Goal: Information Seeking & Learning: Learn about a topic

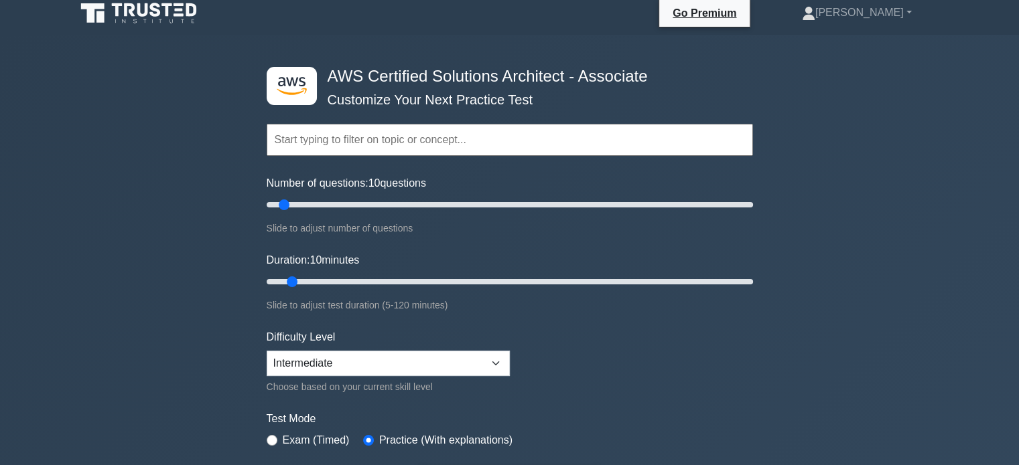
scroll to position [7, 0]
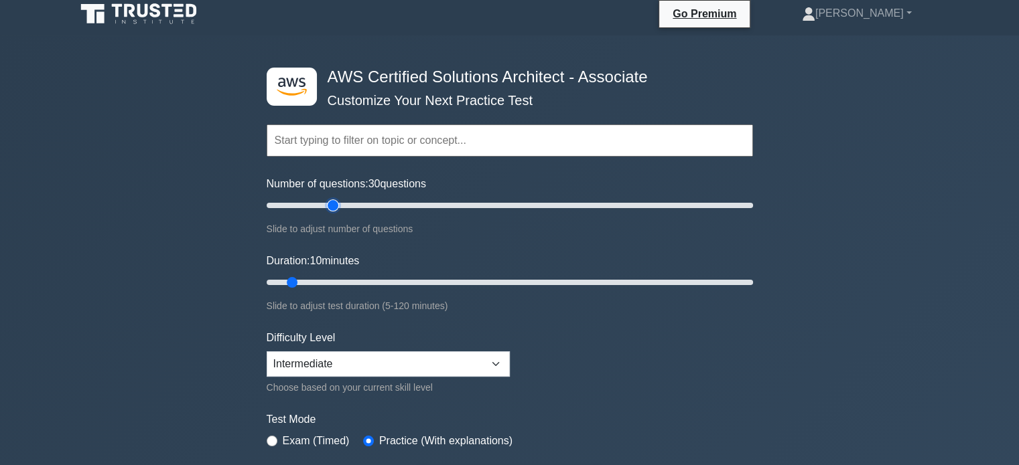
type input "30"
click at [336, 208] on input "Number of questions: 30 questions" at bounding box center [510, 206] width 486 height 16
click at [341, 281] on input "Duration: 10 minutes" at bounding box center [510, 283] width 486 height 16
click at [341, 281] on input "Duration: 20 minutes" at bounding box center [510, 283] width 486 height 16
click at [351, 280] on input "Duration: 20 minutes" at bounding box center [510, 283] width 486 height 16
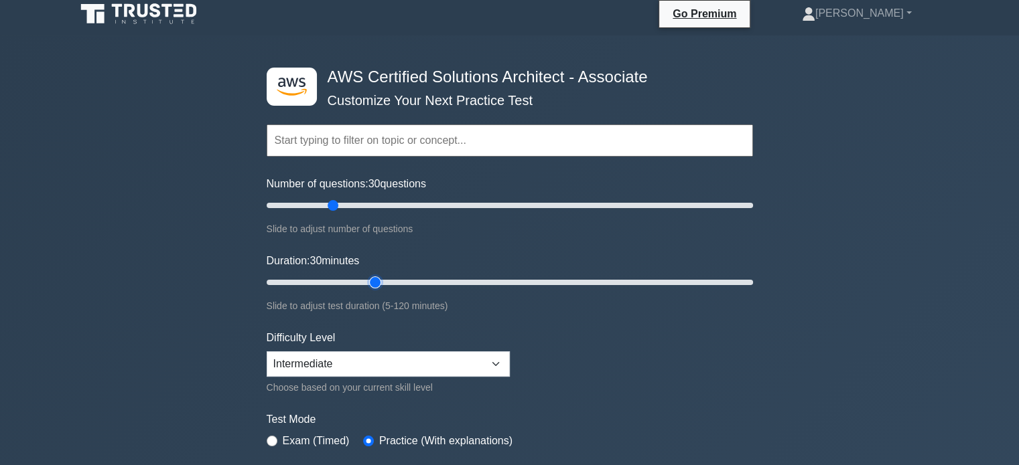
type input "30"
click at [367, 279] on input "Duration: 30 minutes" at bounding box center [510, 283] width 486 height 16
click at [365, 198] on input "Number of questions: 45 questions" at bounding box center [510, 206] width 486 height 16
type input "40"
click at [354, 201] on input "Number of questions: 40 questions" at bounding box center [510, 206] width 486 height 16
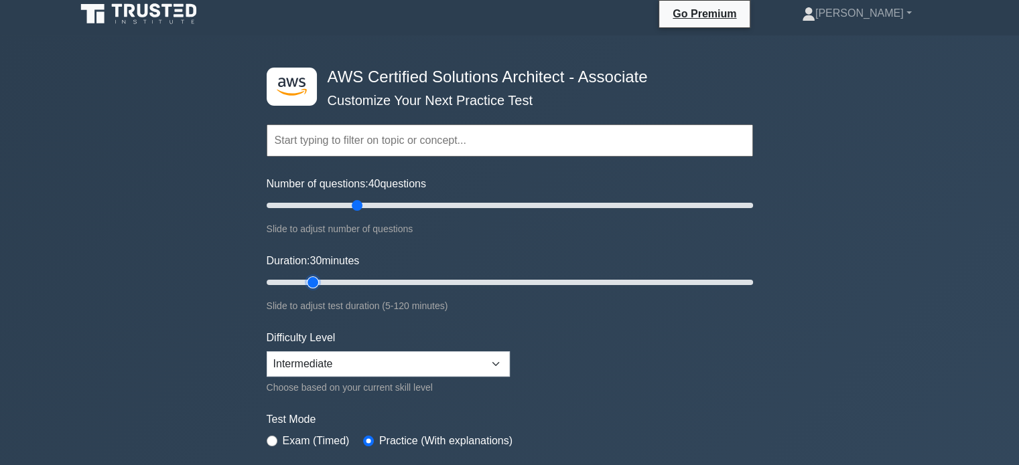
click at [316, 285] on input "Duration: 30 minutes" at bounding box center [510, 283] width 486 height 16
click at [321, 284] on input "Duration: 15 minutes" at bounding box center [510, 283] width 486 height 16
type input "20"
click at [324, 283] on input "Duration: 20 minutes" at bounding box center [510, 283] width 486 height 16
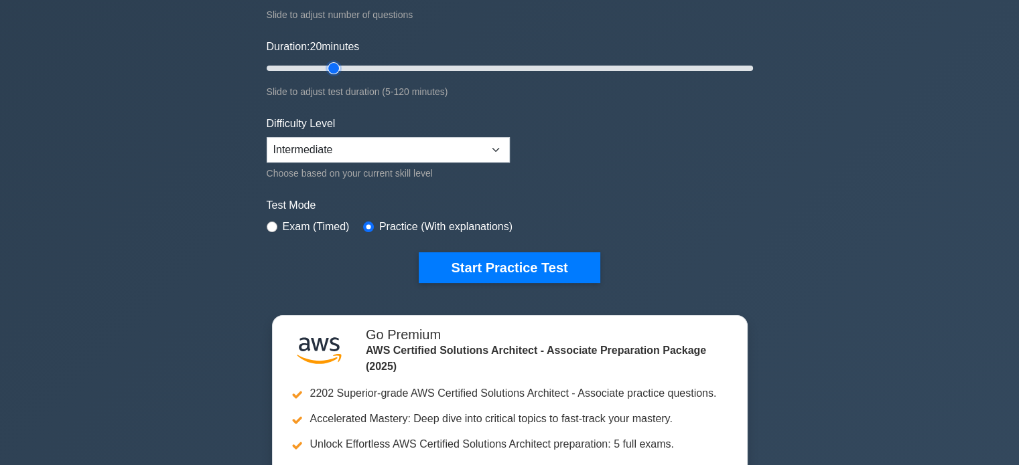
scroll to position [222, 0]
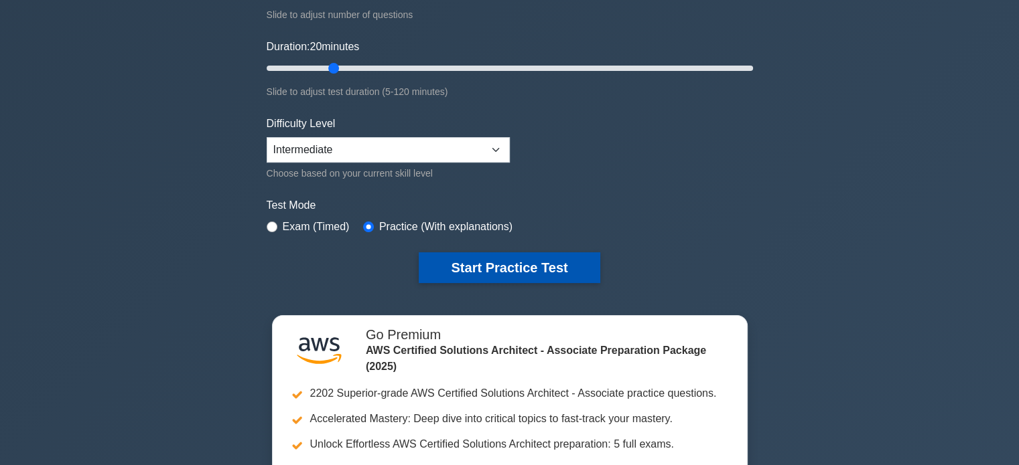
click at [520, 261] on button "Start Practice Test" at bounding box center [509, 268] width 181 height 31
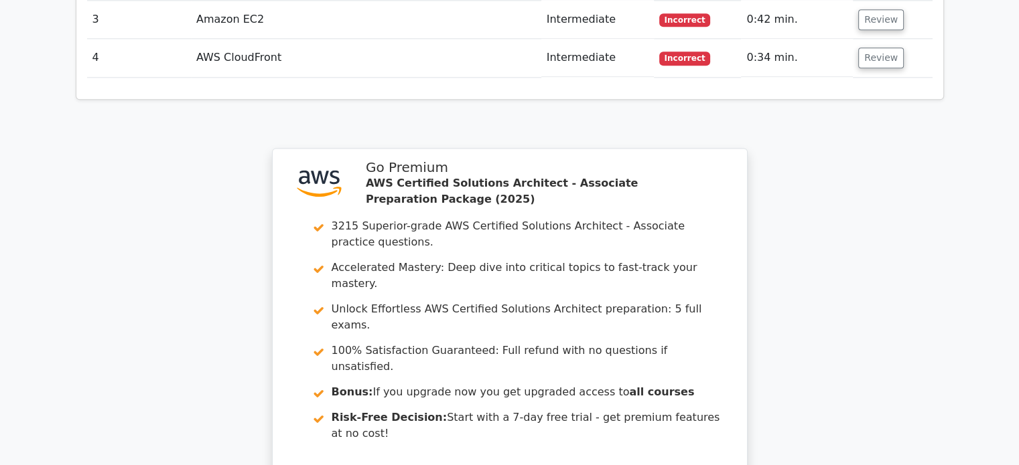
scroll to position [1977, 0]
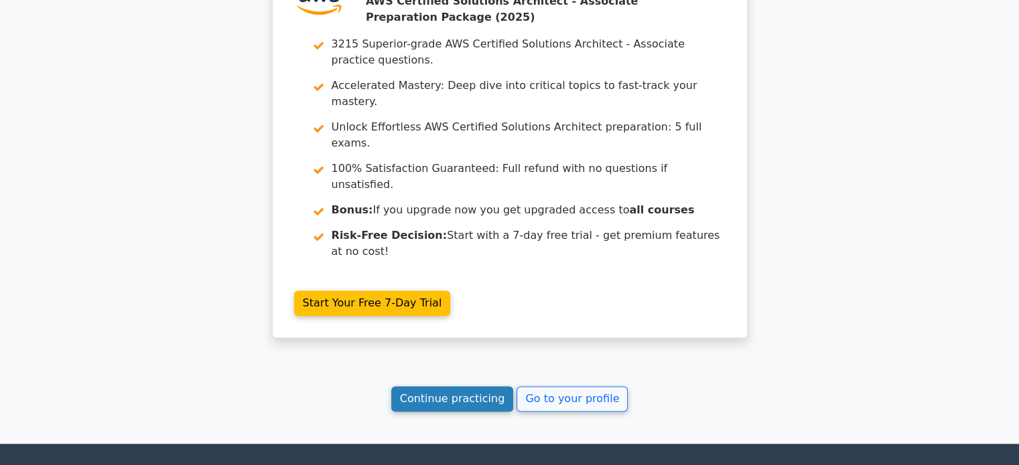
click at [468, 386] on link "Continue practicing" at bounding box center [452, 398] width 123 height 25
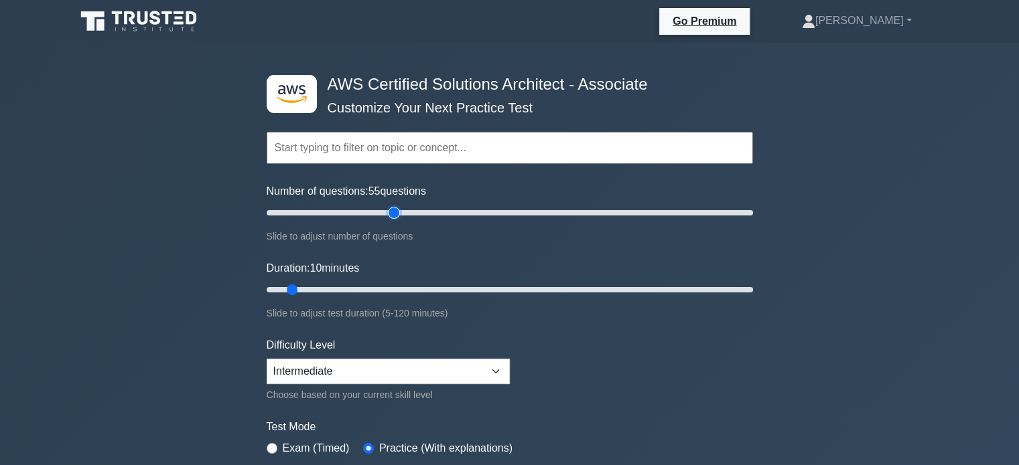
click at [391, 207] on input "Number of questions: 55 questions" at bounding box center [510, 213] width 486 height 16
click at [376, 214] on input "Number of questions: 50 questions" at bounding box center [510, 213] width 486 height 16
click at [368, 213] on input "Number of questions: 50 questions" at bounding box center [510, 213] width 486 height 16
type input "40"
click at [362, 213] on input "Number of questions: 40 questions" at bounding box center [510, 213] width 486 height 16
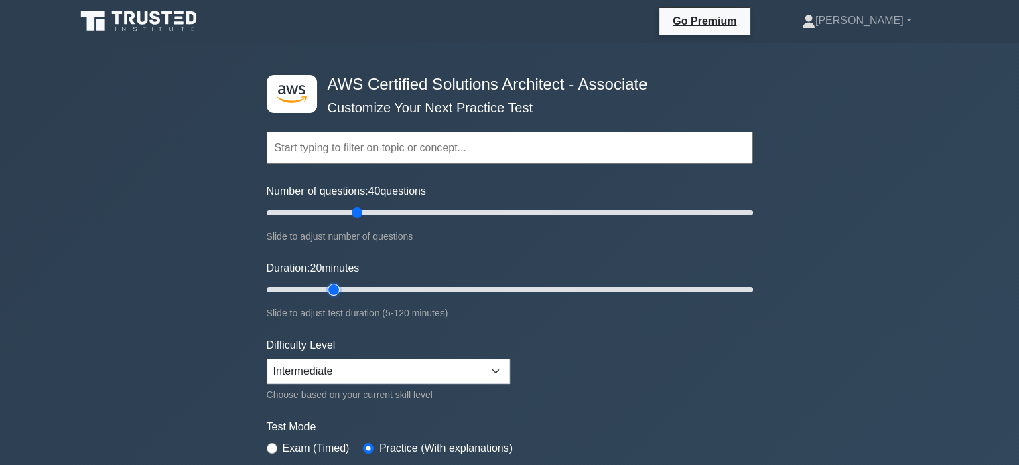
type input "20"
click at [336, 283] on input "Duration: 20 minutes" at bounding box center [510, 290] width 486 height 16
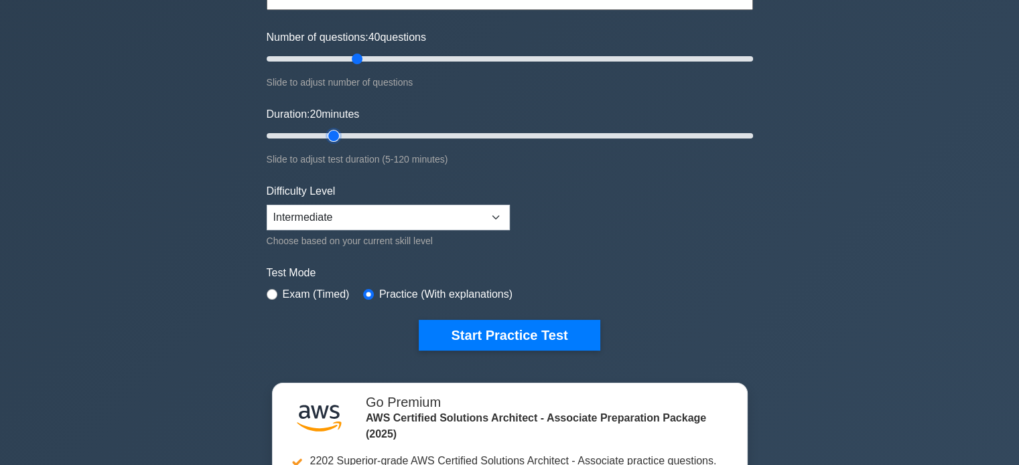
scroll to position [155, 0]
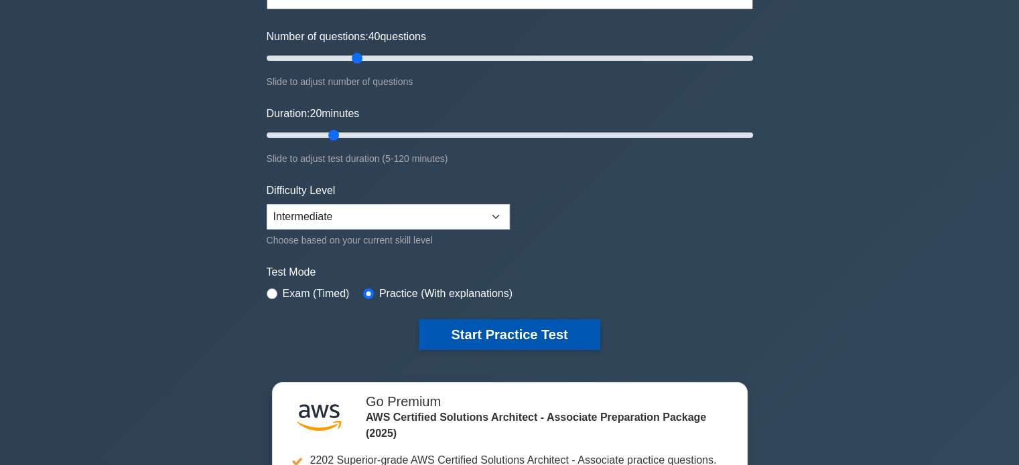
click at [482, 337] on button "Start Practice Test" at bounding box center [509, 334] width 181 height 31
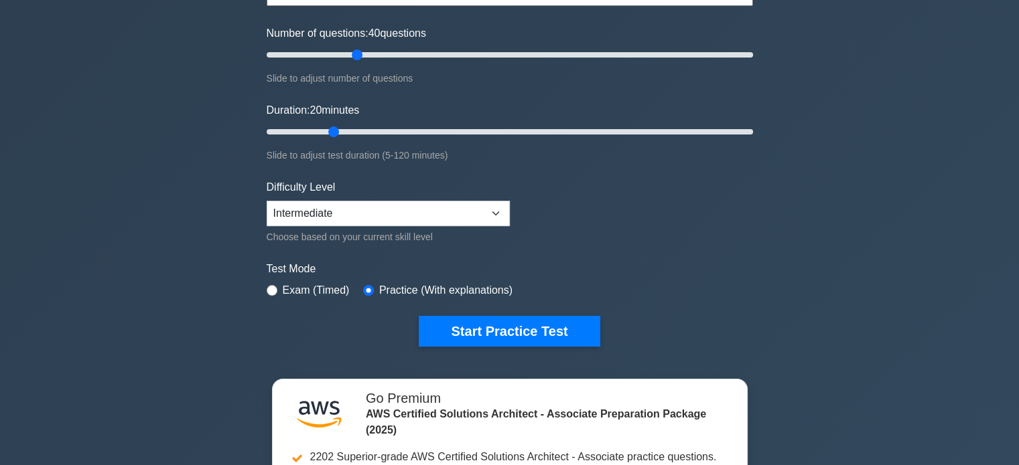
scroll to position [160, 0]
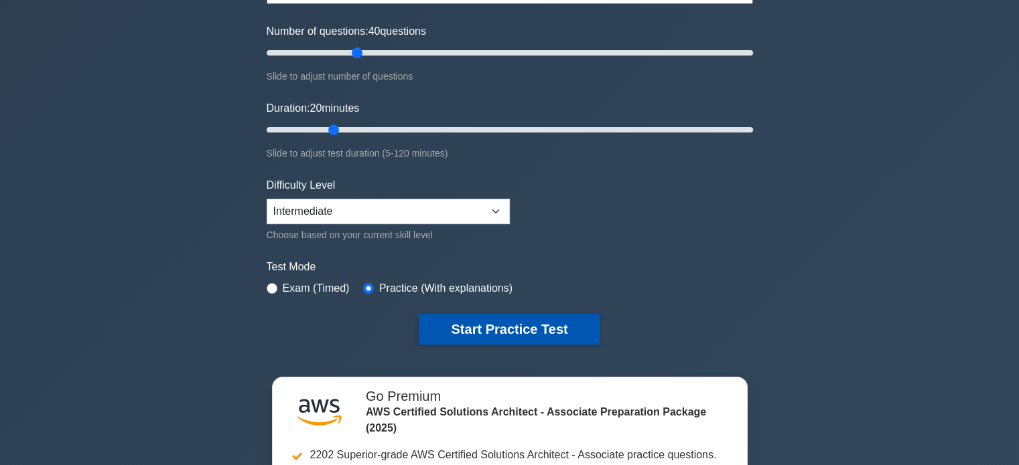
click at [488, 329] on button "Start Practice Test" at bounding box center [509, 329] width 181 height 31
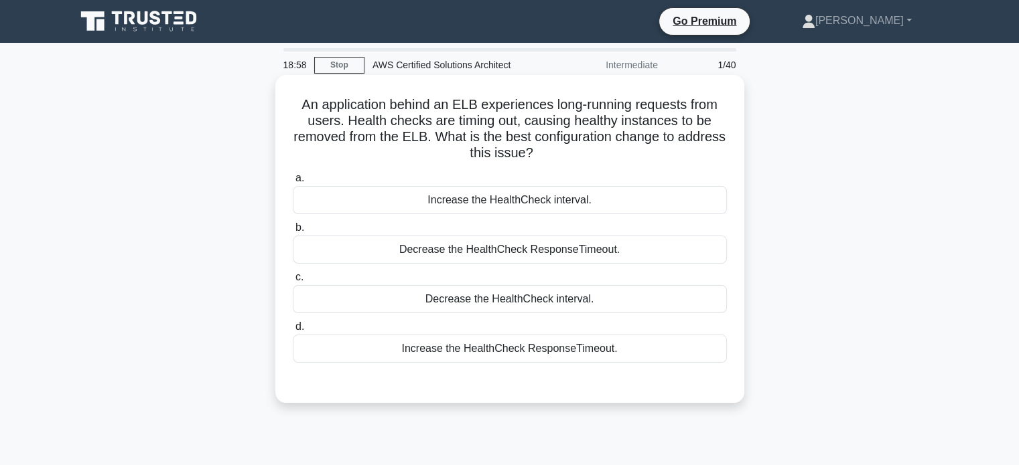
click at [532, 200] on div "Increase the HealthCheck interval." at bounding box center [510, 200] width 434 height 28
click at [293, 183] on input "a. Increase the HealthCheck interval." at bounding box center [293, 178] width 0 height 9
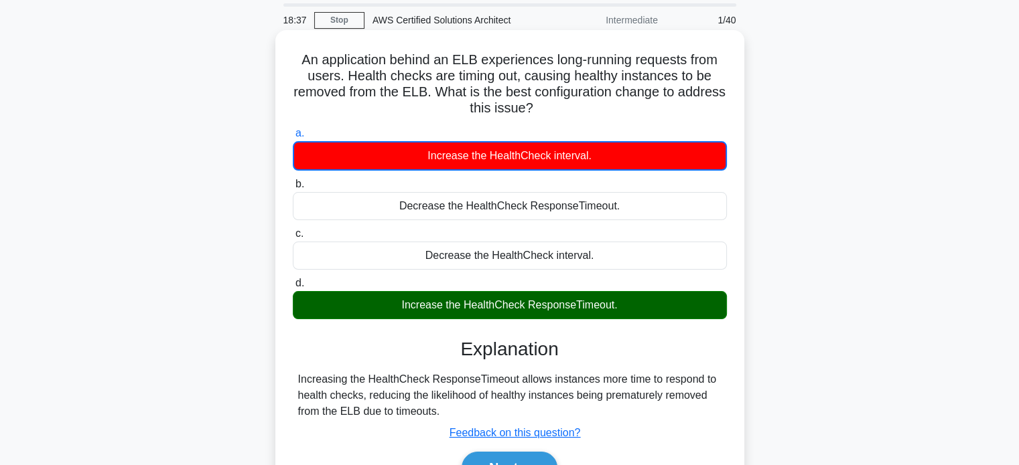
scroll to position [46, 0]
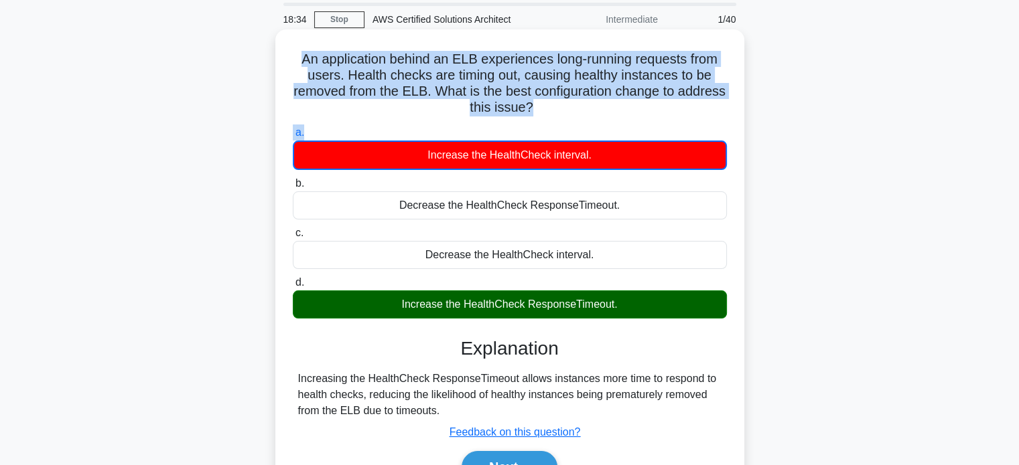
drag, startPoint x: 297, startPoint y: 60, endPoint x: 522, endPoint y: 125, distance: 234.1
click at [522, 125] on div "An application behind an ELB experiences long-running requests from users. Heal…" at bounding box center [510, 272] width 458 height 475
copy div "An application behind an ELB experiences long-running requests from users. Heal…"
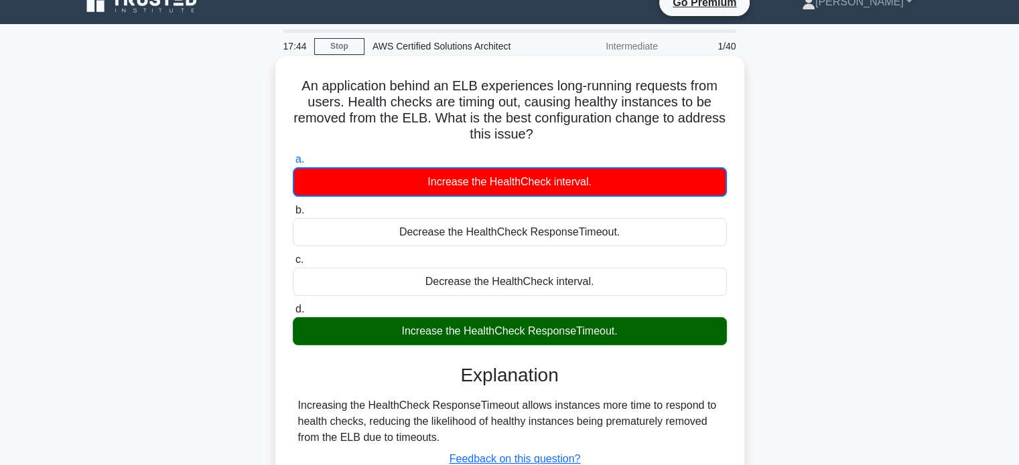
click at [581, 184] on div "Increase the HealthCheck interval." at bounding box center [510, 181] width 434 height 29
click at [293, 164] on input "a. Increase the HealthCheck interval." at bounding box center [293, 159] width 0 height 9
click at [581, 184] on div "Increase the HealthCheck interval." at bounding box center [510, 181] width 434 height 29
click at [293, 164] on input "a. Increase the HealthCheck interval." at bounding box center [293, 159] width 0 height 9
click at [581, 184] on div "Increase the HealthCheck interval." at bounding box center [510, 181] width 434 height 29
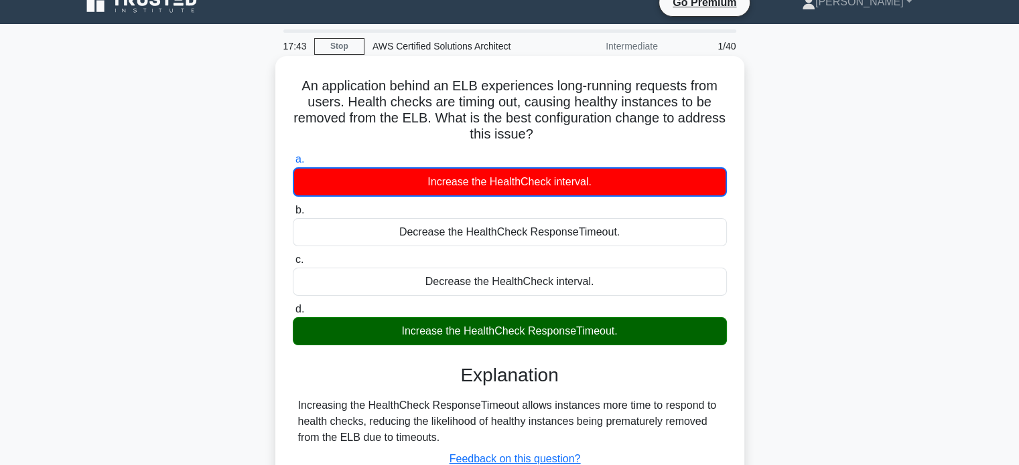
click at [293, 164] on input "a. Increase the HealthCheck interval." at bounding box center [293, 159] width 0 height 9
click at [581, 184] on div "Increase the HealthCheck interval." at bounding box center [510, 181] width 434 height 29
click at [293, 164] on input "a. Increase the HealthCheck interval." at bounding box center [293, 159] width 0 height 9
click at [581, 184] on div "Increase the HealthCheck interval." at bounding box center [510, 181] width 434 height 29
click at [293, 164] on input "a. Increase the HealthCheck interval." at bounding box center [293, 159] width 0 height 9
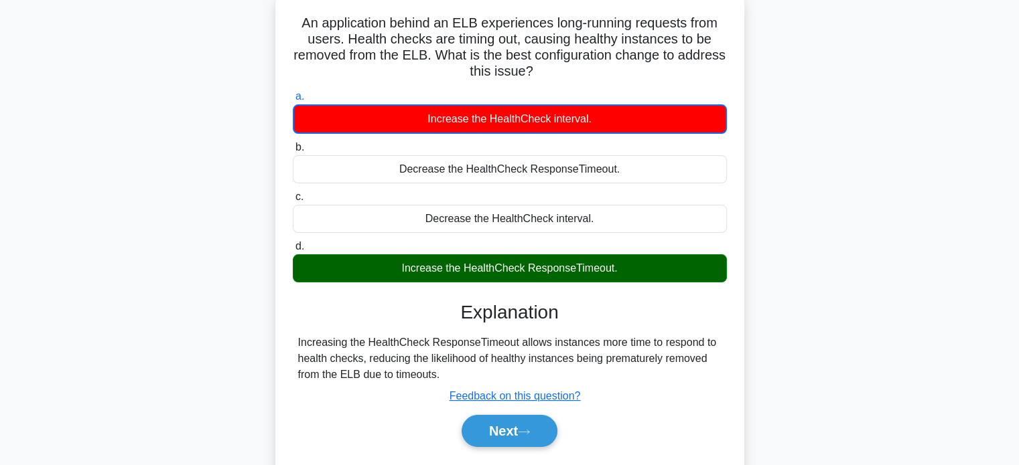
scroll to position [80, 0]
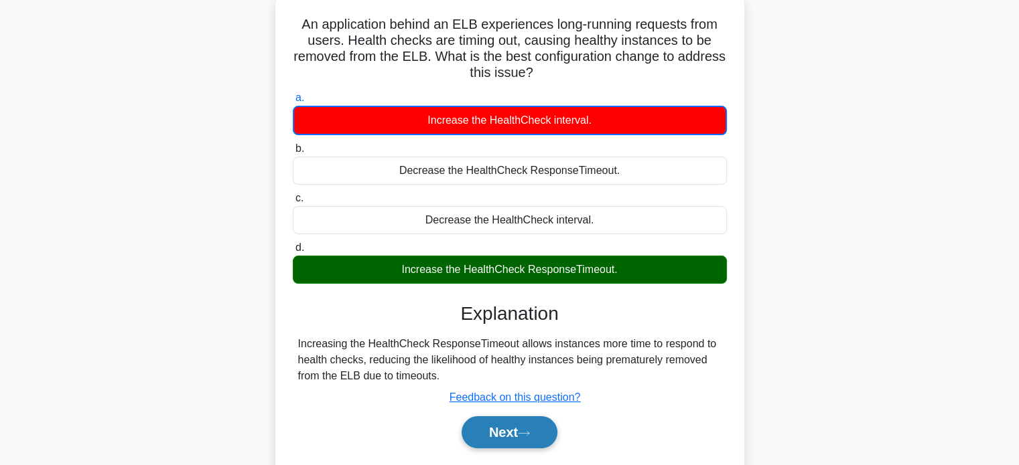
click at [525, 439] on button "Next" at bounding box center [509, 433] width 96 height 32
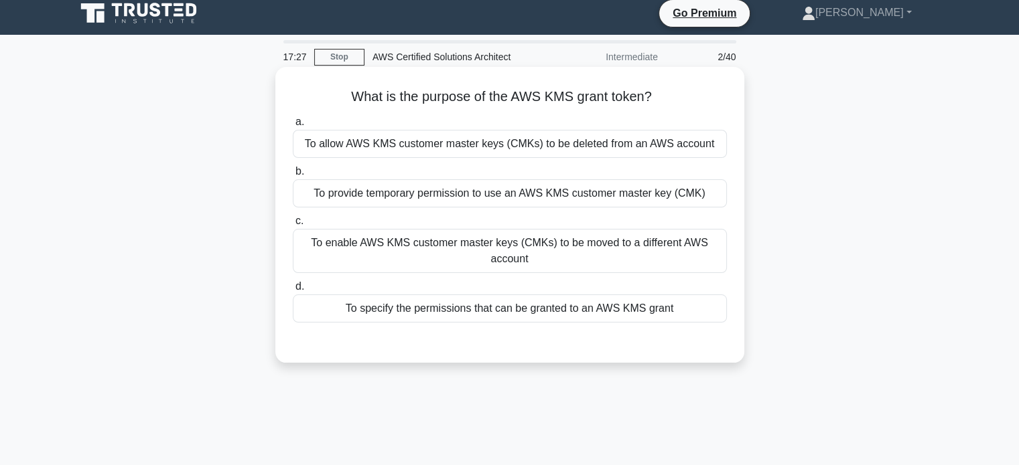
scroll to position [0, 0]
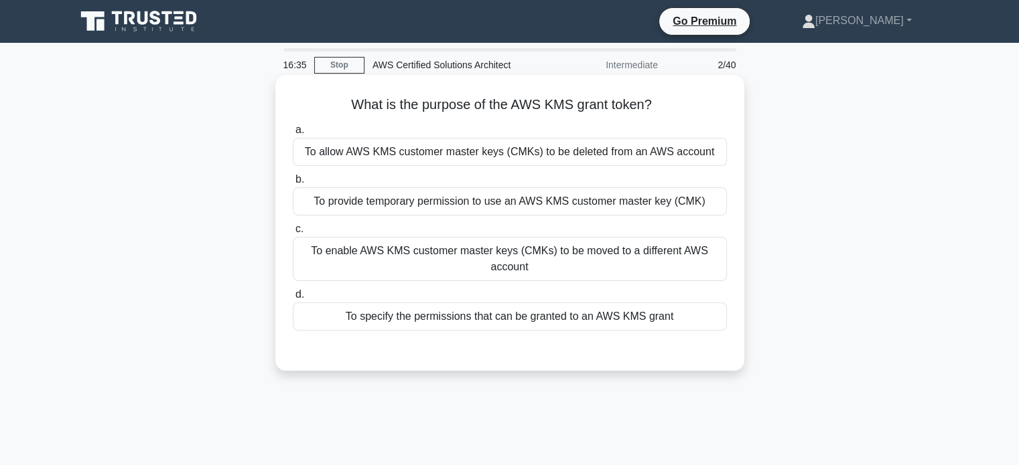
click at [488, 199] on div "To provide temporary permission to use an AWS KMS customer master key (CMK)" at bounding box center [510, 202] width 434 height 28
click at [293, 184] on input "b. To provide temporary permission to use an AWS KMS customer master key (CMK)" at bounding box center [293, 179] width 0 height 9
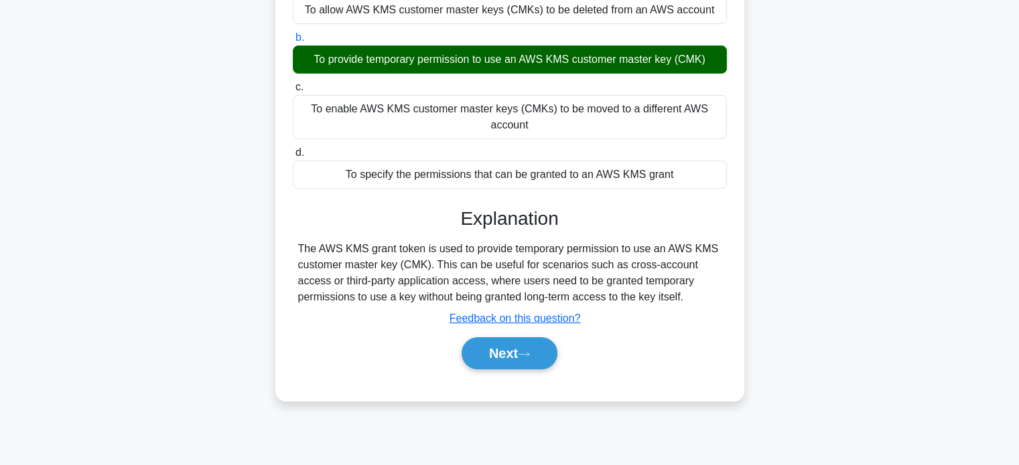
scroll to position [145, 0]
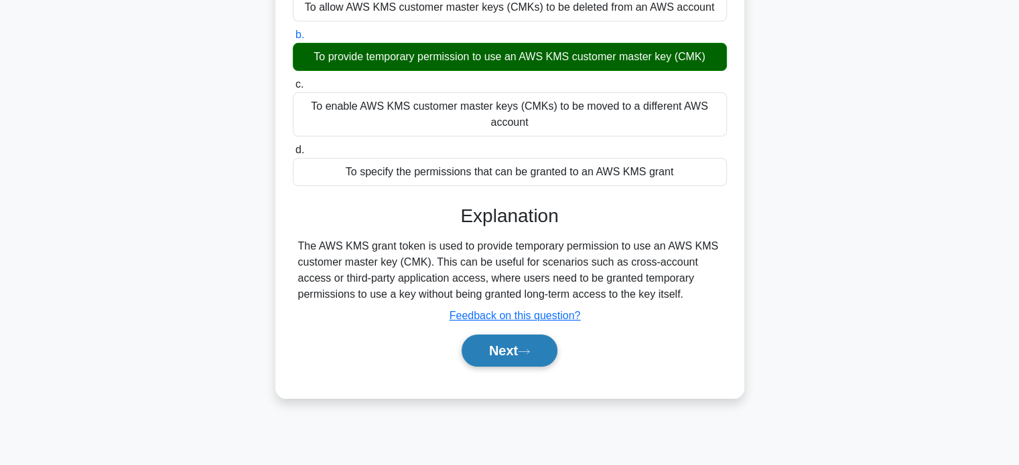
click at [536, 342] on button "Next" at bounding box center [509, 351] width 96 height 32
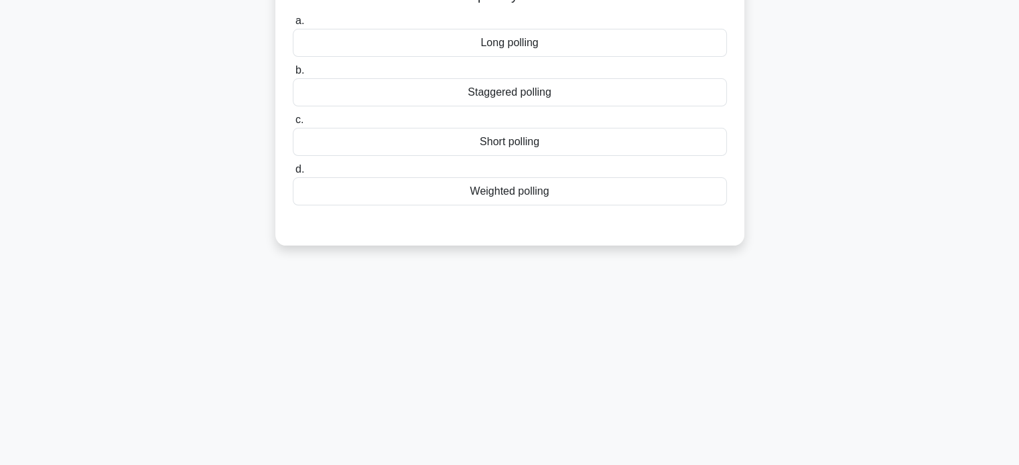
scroll to position [0, 0]
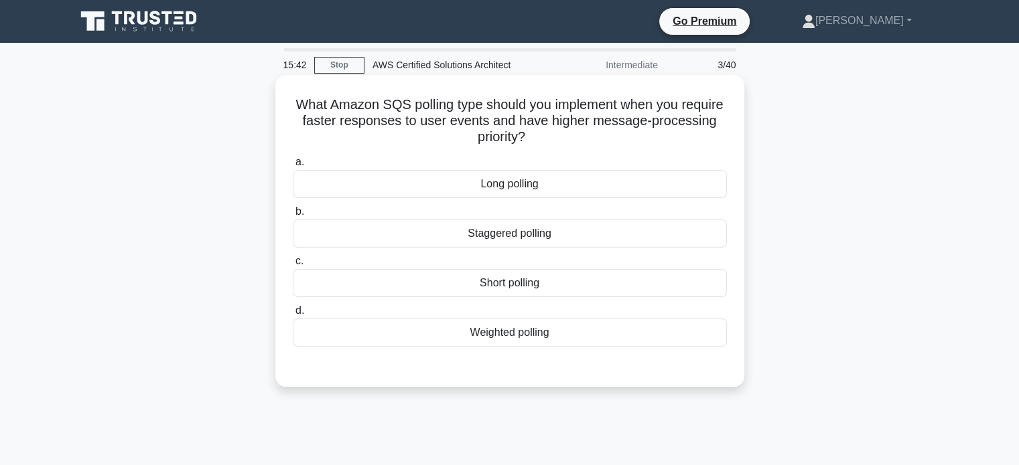
click at [533, 332] on div "Weighted polling" at bounding box center [510, 333] width 434 height 28
click at [293, 315] on input "d. Weighted polling" at bounding box center [293, 311] width 0 height 9
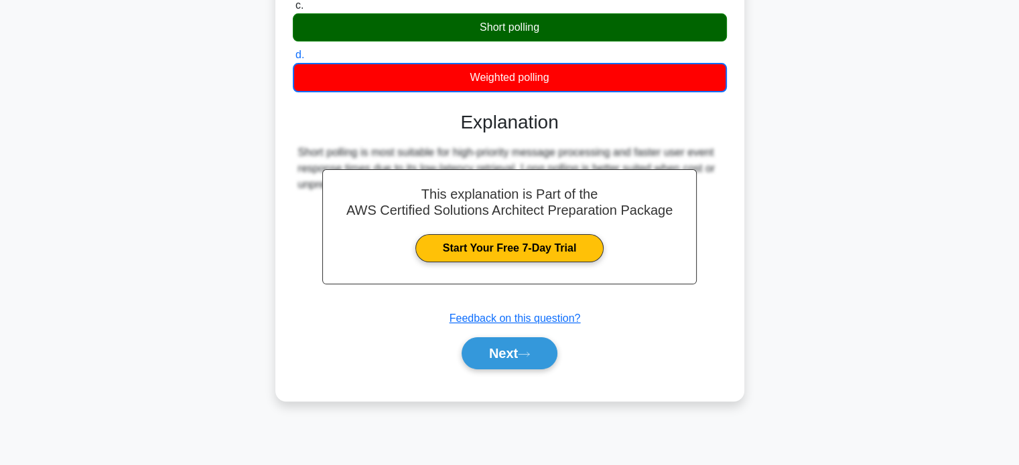
scroll to position [255, 0]
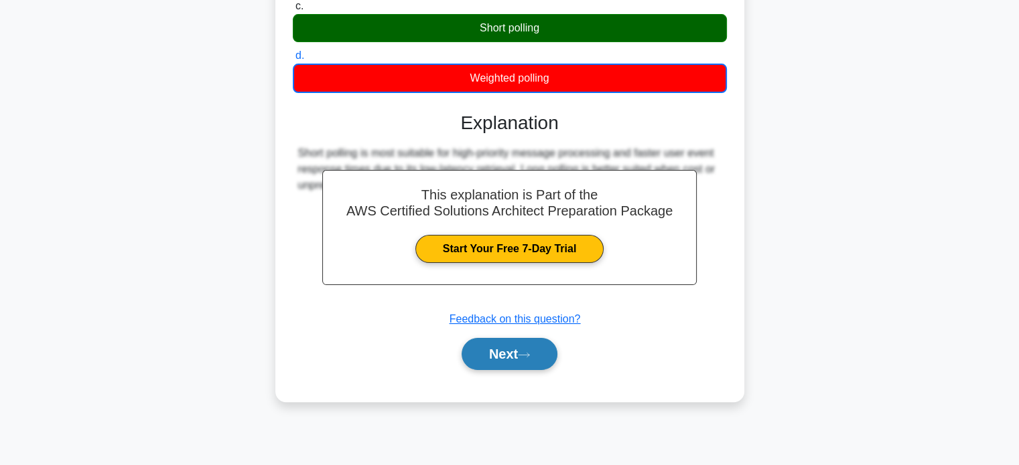
click at [530, 353] on icon at bounding box center [524, 355] width 12 height 7
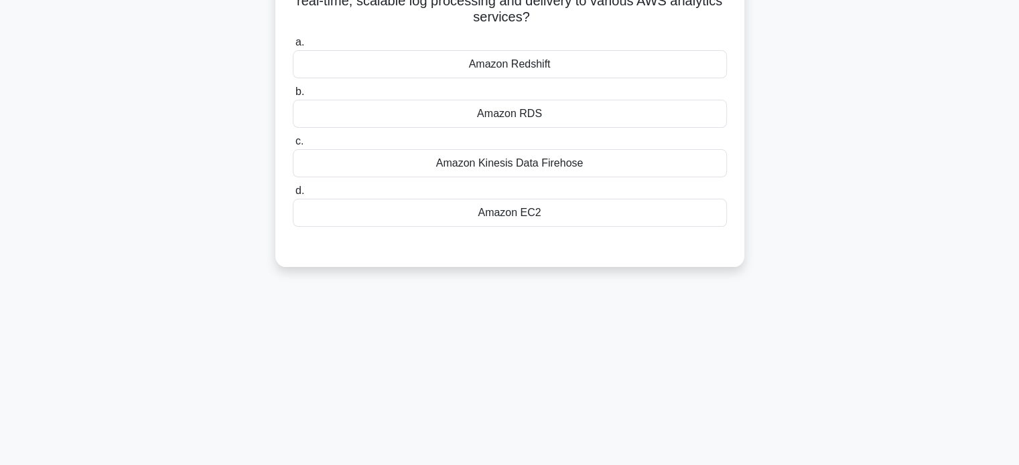
scroll to position [0, 0]
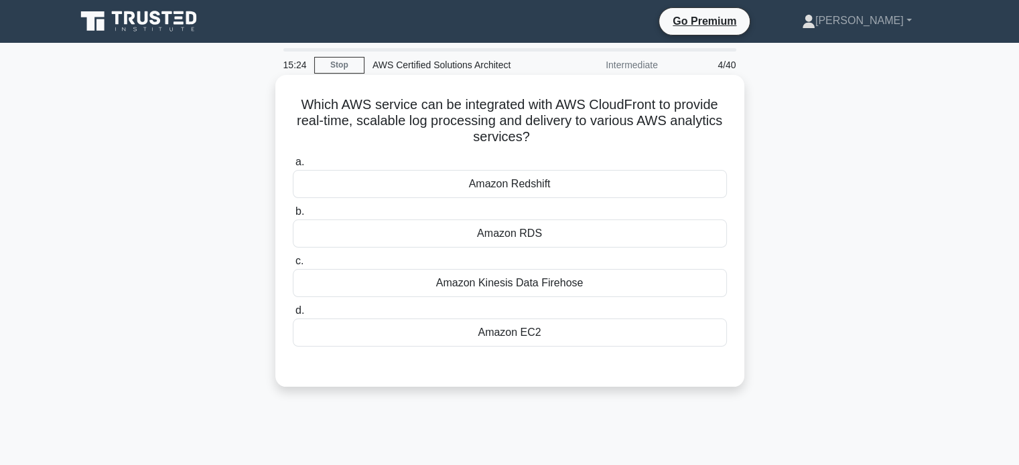
click at [515, 281] on div "Amazon Kinesis Data Firehose" at bounding box center [510, 283] width 434 height 28
click at [293, 266] on input "c. Amazon Kinesis Data Firehose" at bounding box center [293, 261] width 0 height 9
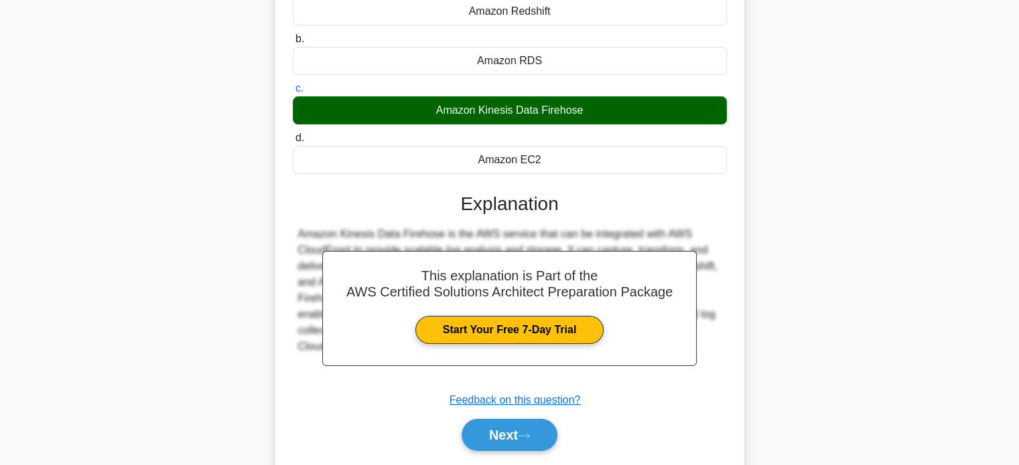
scroll to position [245, 0]
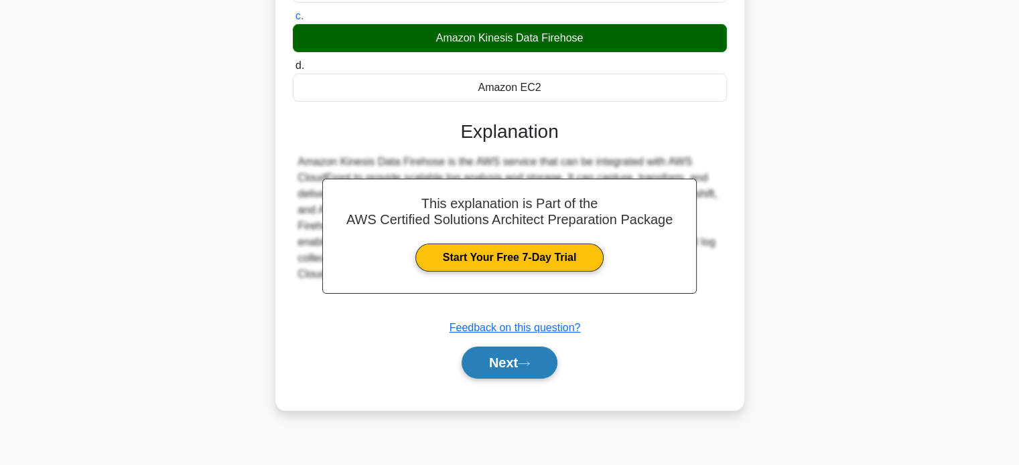
click at [508, 348] on button "Next" at bounding box center [509, 363] width 96 height 32
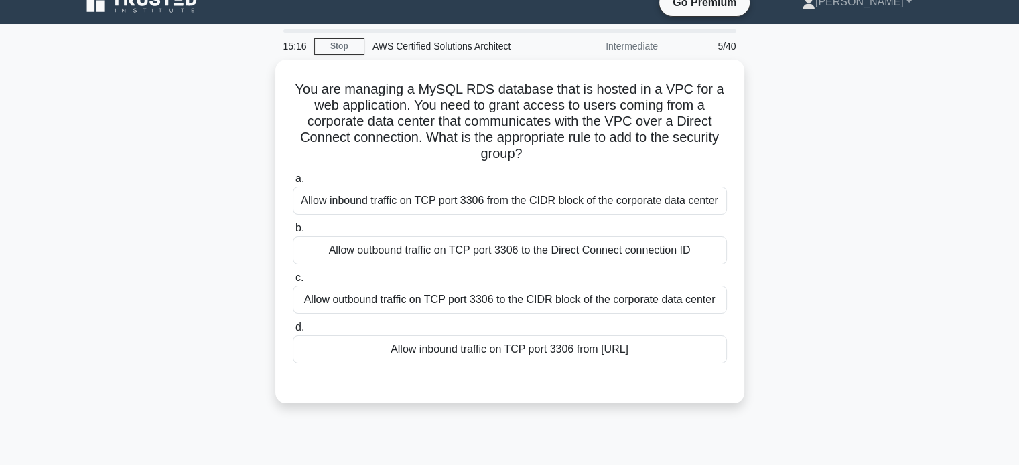
scroll to position [20, 0]
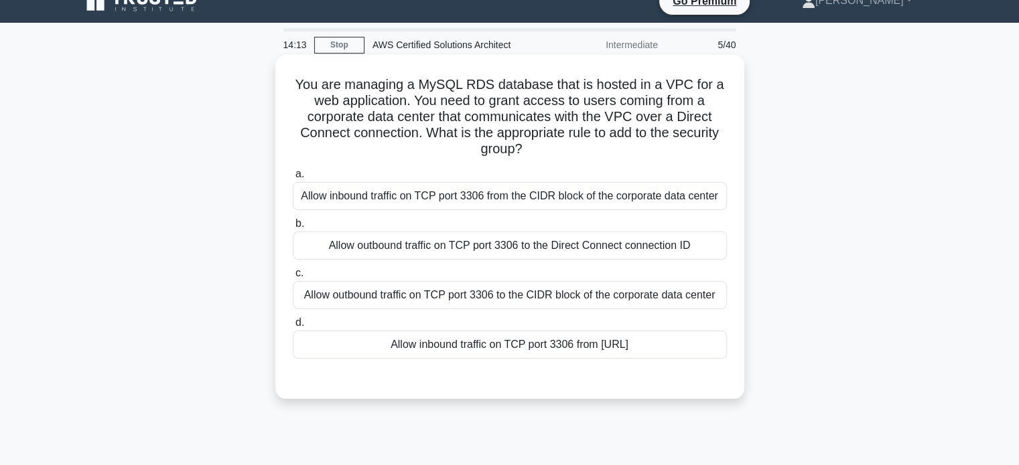
click at [452, 192] on div "Allow inbound traffic on TCP port 3306 from the CIDR block of the corporate dat…" at bounding box center [510, 196] width 434 height 28
click at [293, 179] on input "a. Allow inbound traffic on TCP port 3306 from the CIDR block of the corporate …" at bounding box center [293, 174] width 0 height 9
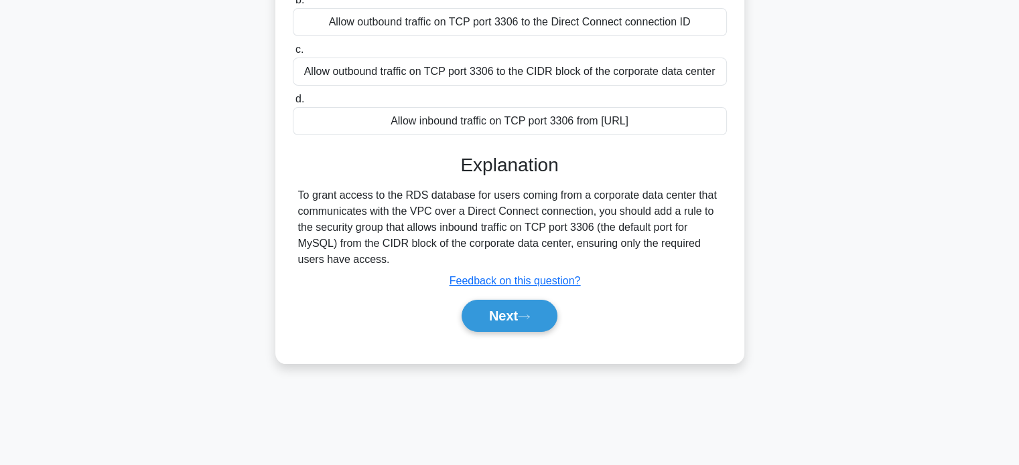
scroll to position [252, 0]
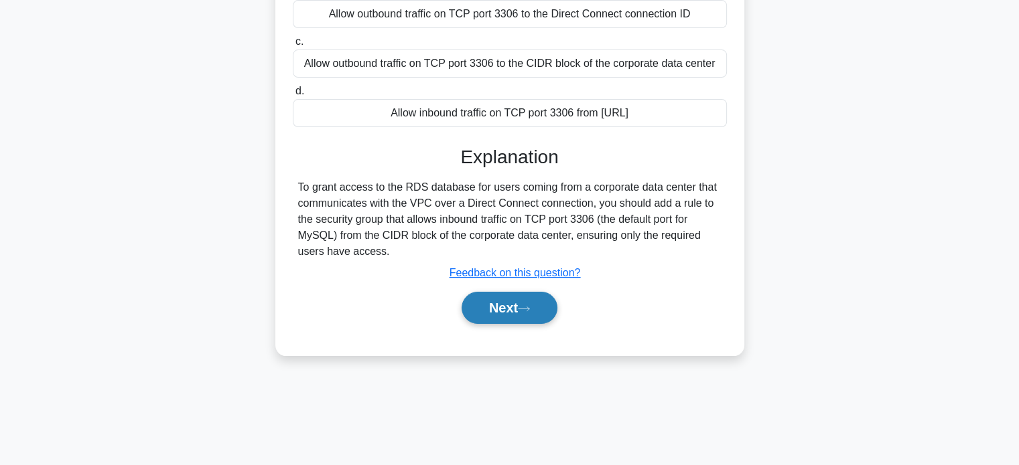
click at [519, 324] on button "Next" at bounding box center [509, 308] width 96 height 32
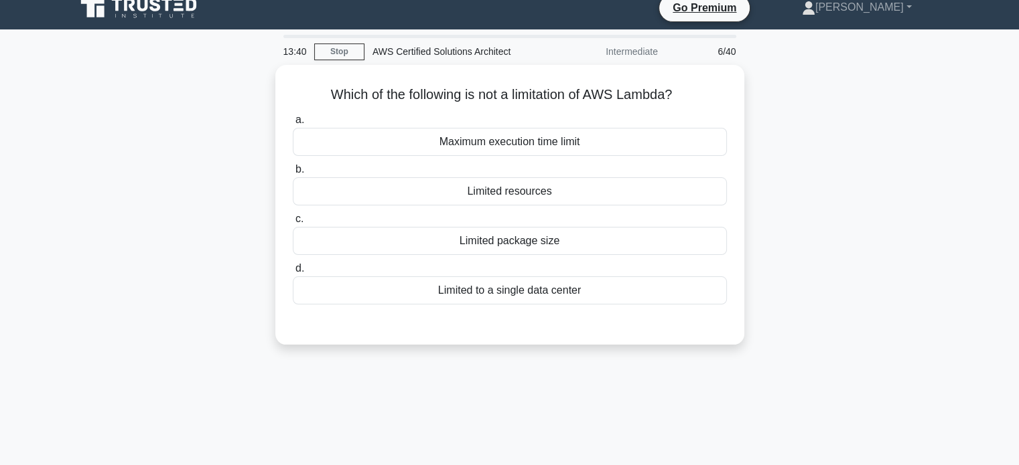
scroll to position [0, 0]
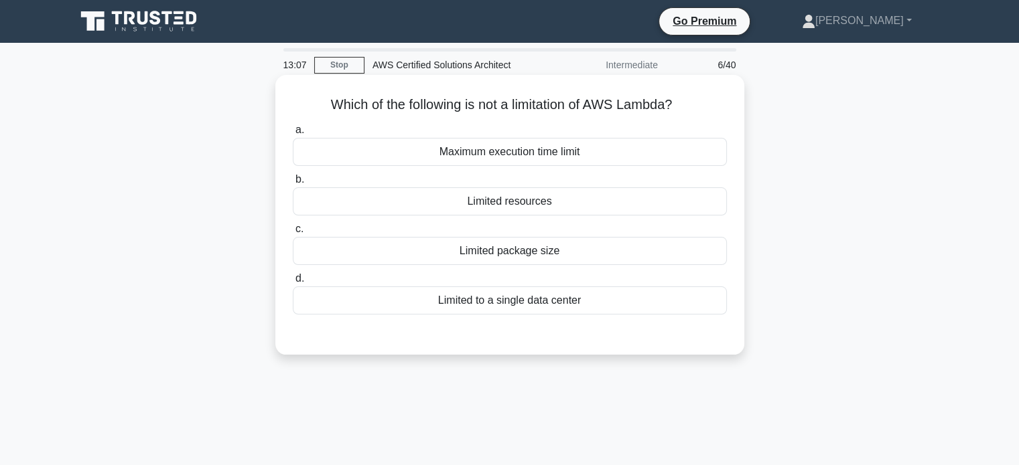
click at [490, 303] on div "Limited to a single data center" at bounding box center [510, 301] width 434 height 28
click at [293, 283] on input "d. Limited to a single data center" at bounding box center [293, 279] width 0 height 9
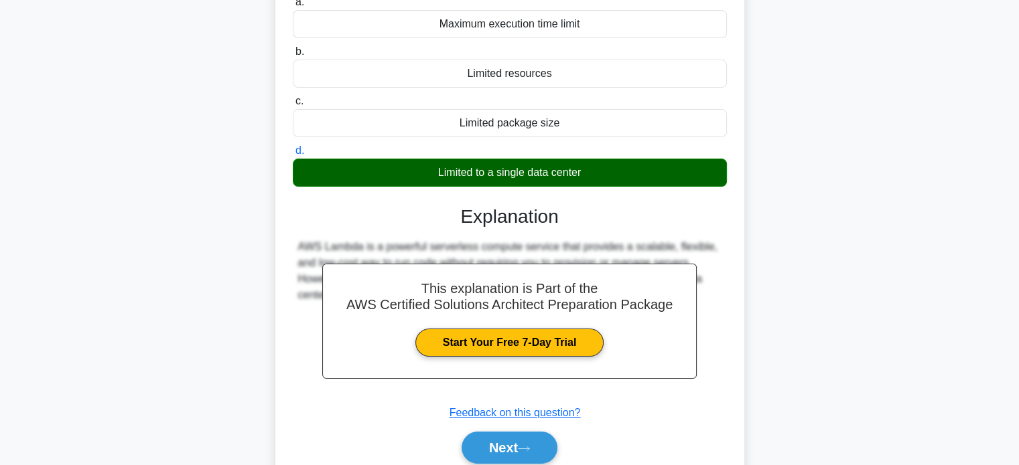
scroll to position [169, 0]
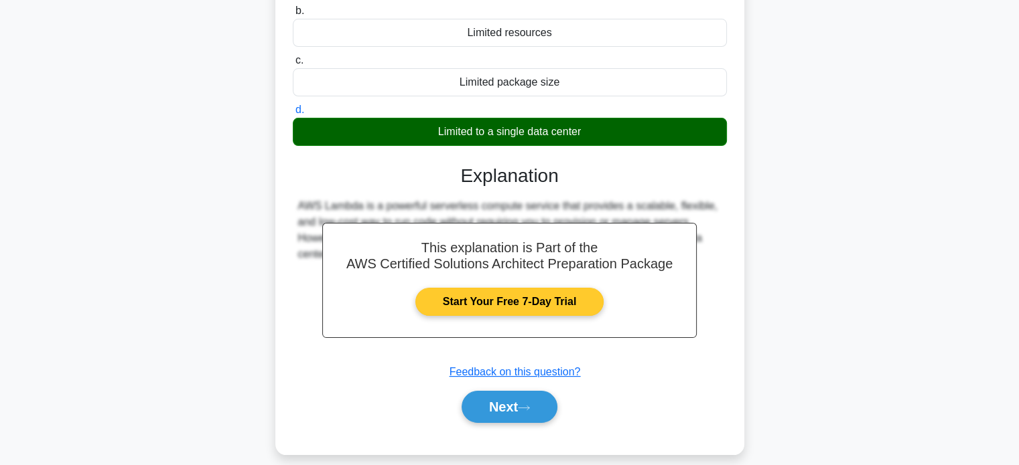
click at [563, 288] on link "Start Your Free 7-Day Trial" at bounding box center [509, 302] width 188 height 28
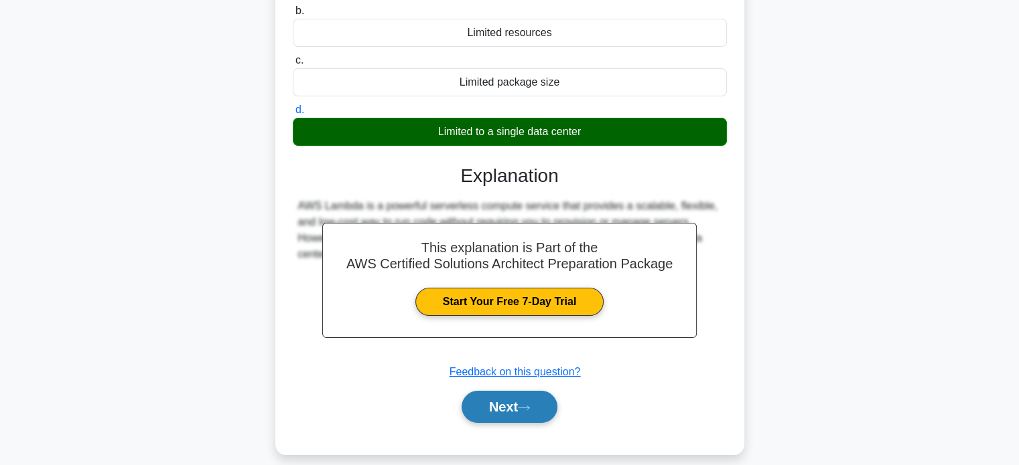
click at [513, 411] on button "Next" at bounding box center [509, 407] width 96 height 32
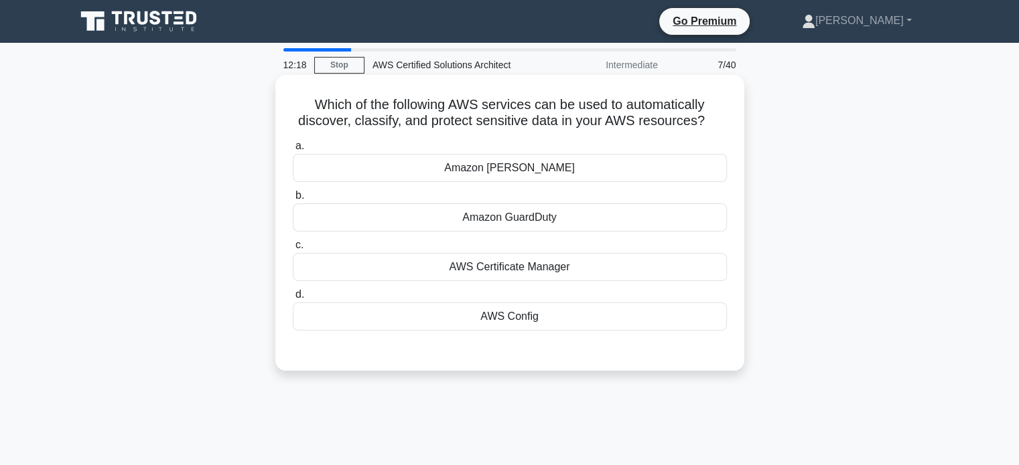
click at [605, 220] on div "Amazon GuardDuty" at bounding box center [510, 218] width 434 height 28
click at [293, 200] on input "b. Amazon GuardDuty" at bounding box center [293, 196] width 0 height 9
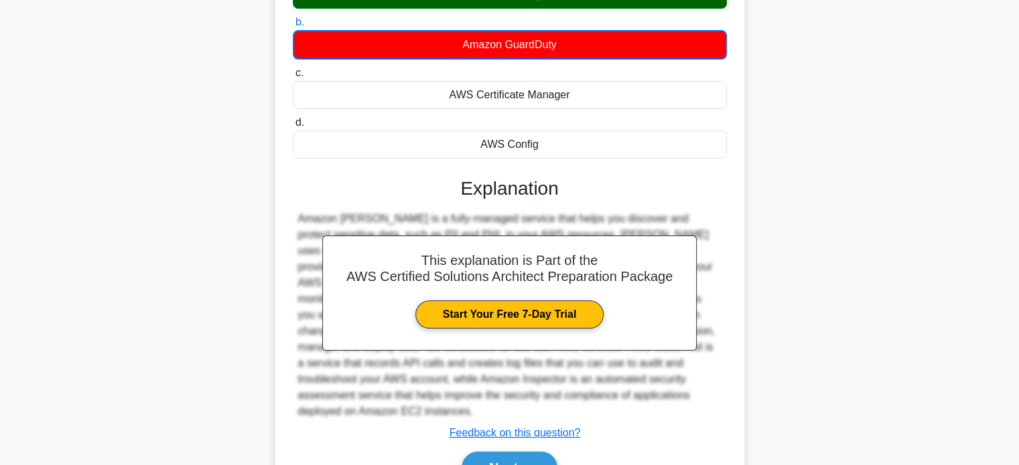
scroll to position [258, 0]
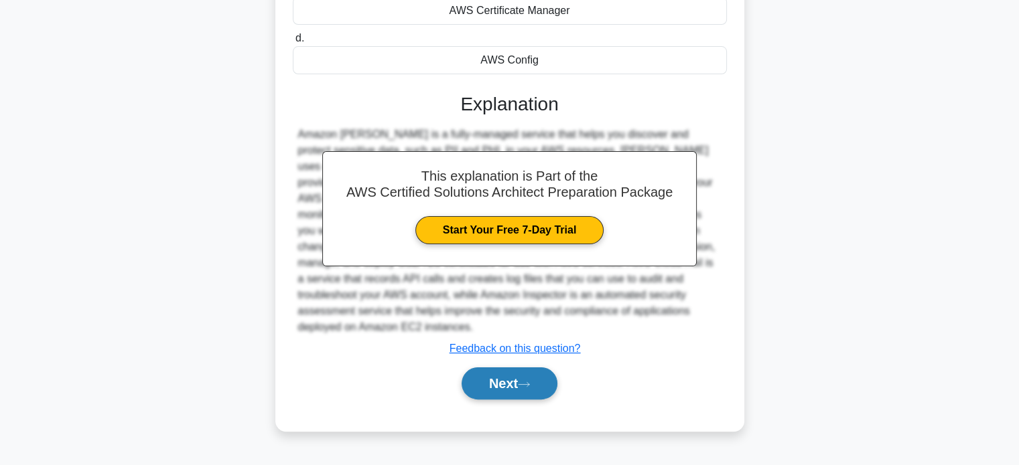
click at [504, 370] on button "Next" at bounding box center [509, 384] width 96 height 32
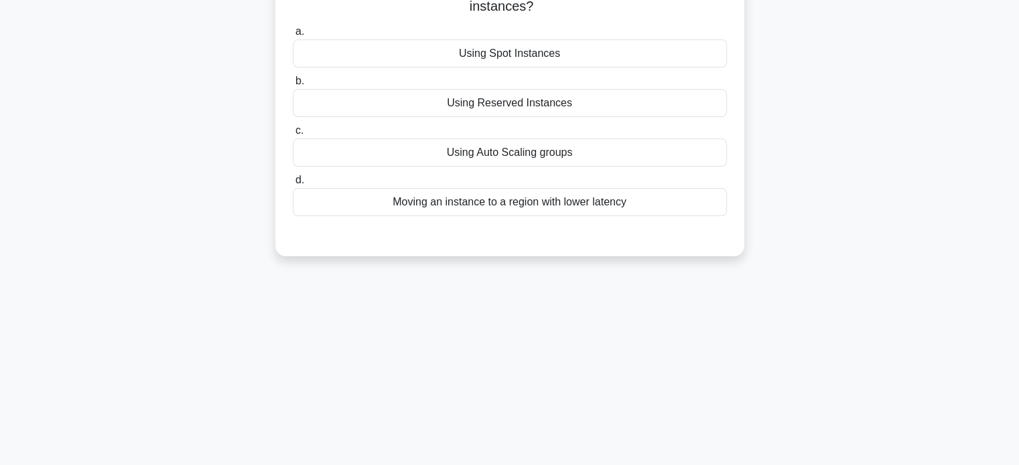
scroll to position [0, 0]
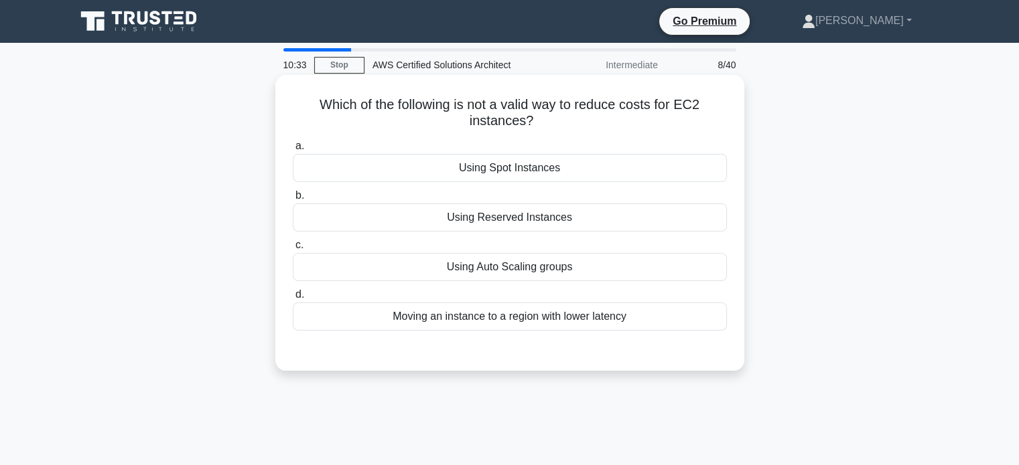
click at [561, 317] on div "Moving an instance to a region with lower latency" at bounding box center [510, 317] width 434 height 28
click at [293, 299] on input "d. Moving an instance to a region with lower latency" at bounding box center [293, 295] width 0 height 9
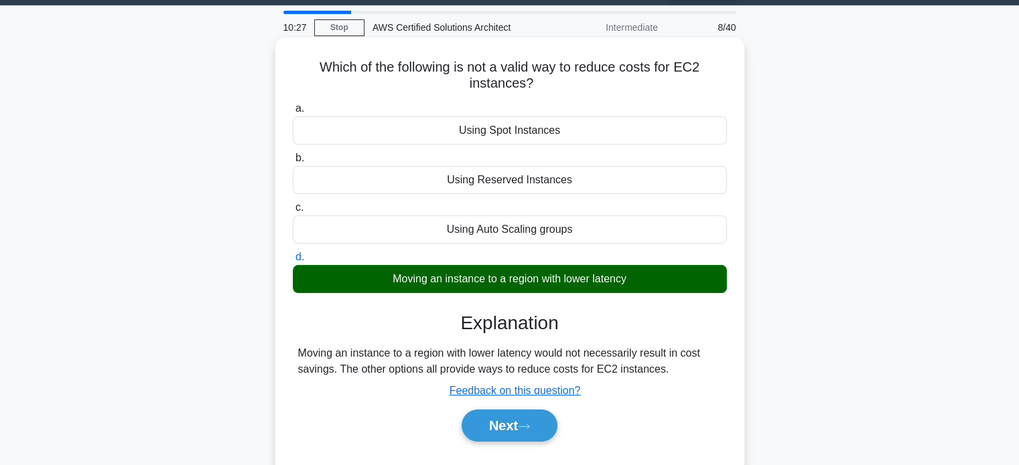
scroll to position [38, 0]
click at [506, 427] on button "Next" at bounding box center [509, 426] width 96 height 32
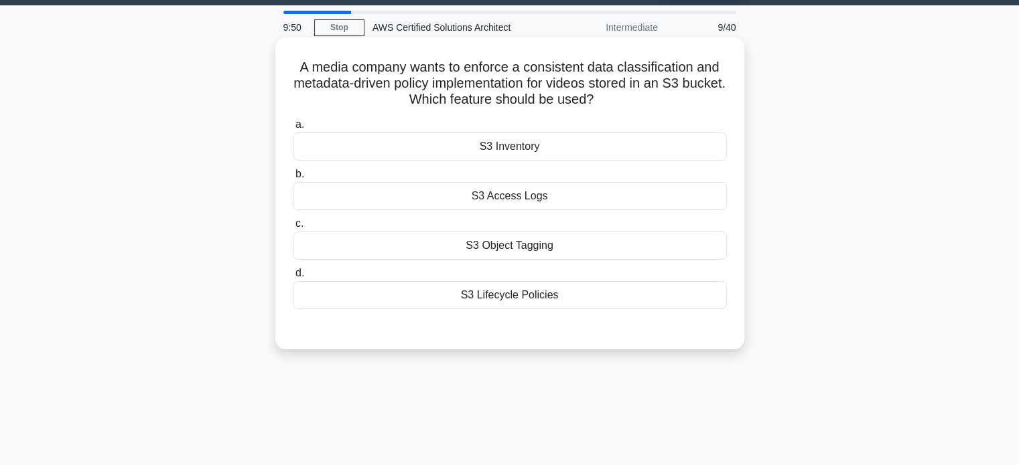
drag, startPoint x: 501, startPoint y: 124, endPoint x: 493, endPoint y: 159, distance: 35.7
click at [493, 159] on label "a. S3 Inventory" at bounding box center [510, 139] width 434 height 44
click at [558, 141] on div "S3 Inventory" at bounding box center [510, 147] width 434 height 28
click at [293, 129] on input "a. S3 Inventory" at bounding box center [293, 125] width 0 height 9
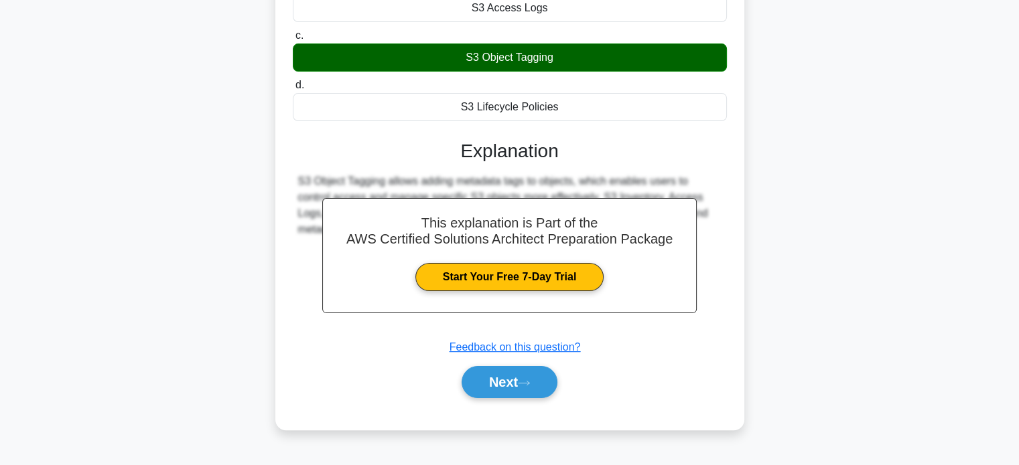
scroll to position [229, 0]
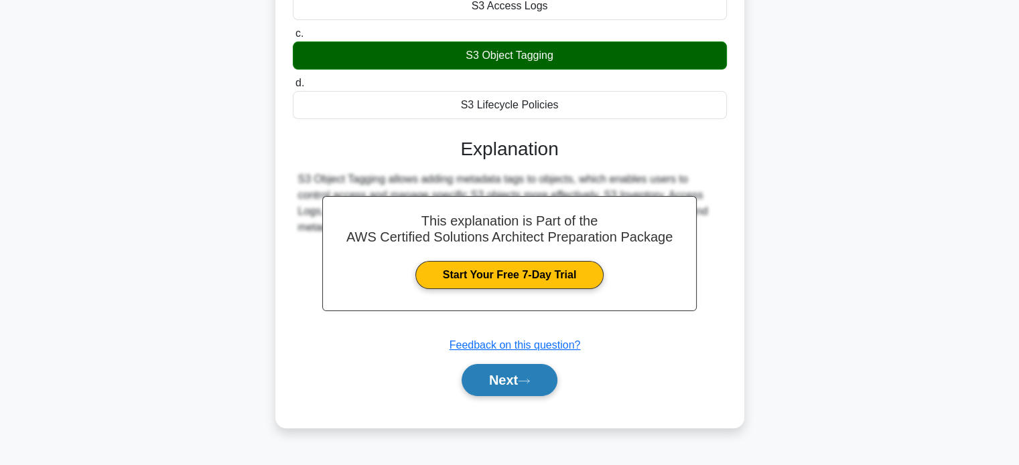
click at [486, 387] on button "Next" at bounding box center [509, 380] width 96 height 32
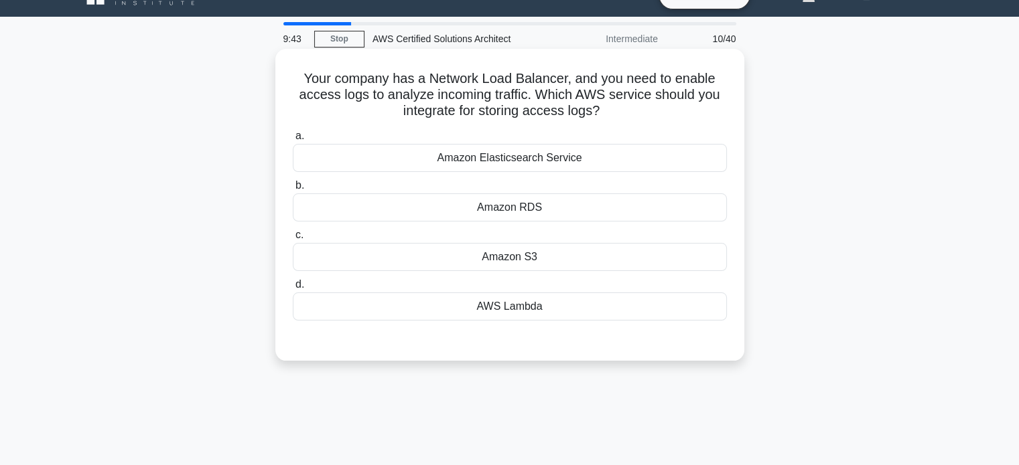
scroll to position [25, 0]
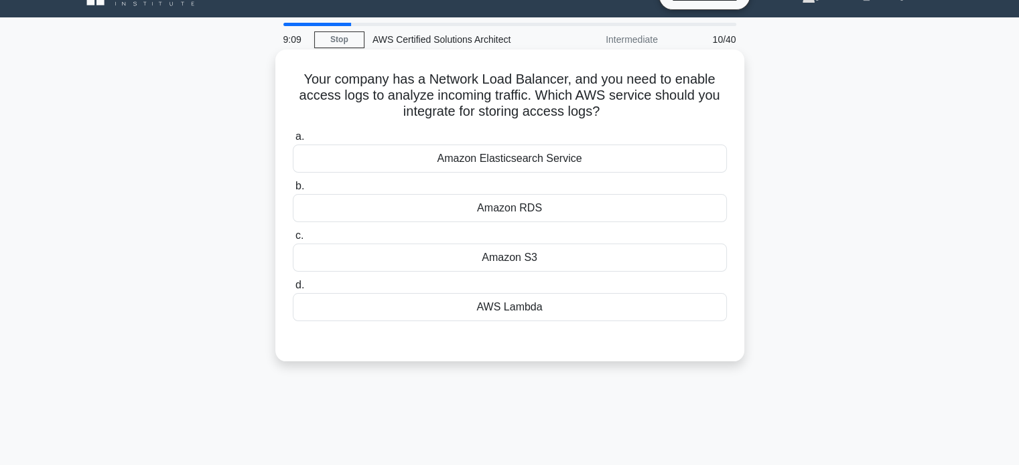
click at [461, 264] on div "Amazon S3" at bounding box center [510, 258] width 434 height 28
click at [293, 240] on input "c. Amazon S3" at bounding box center [293, 236] width 0 height 9
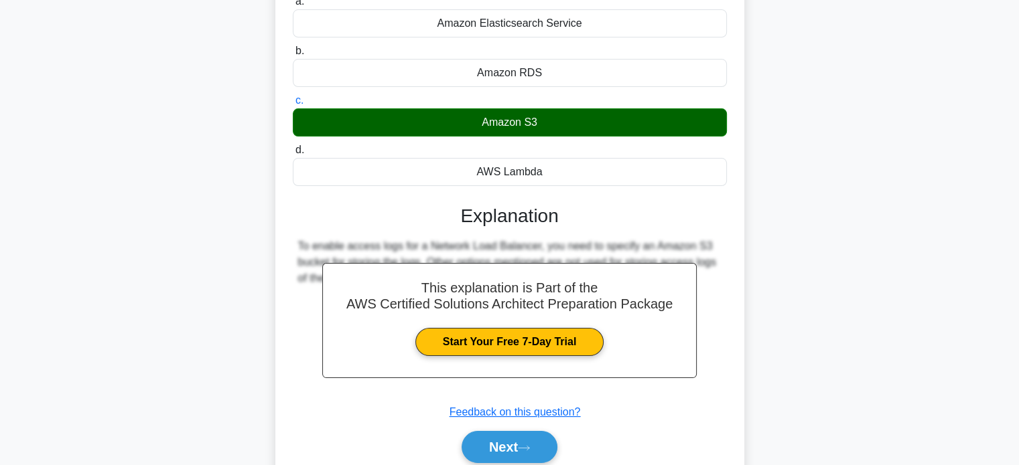
scroll to position [161, 0]
click at [520, 451] on button "Next" at bounding box center [509, 447] width 96 height 32
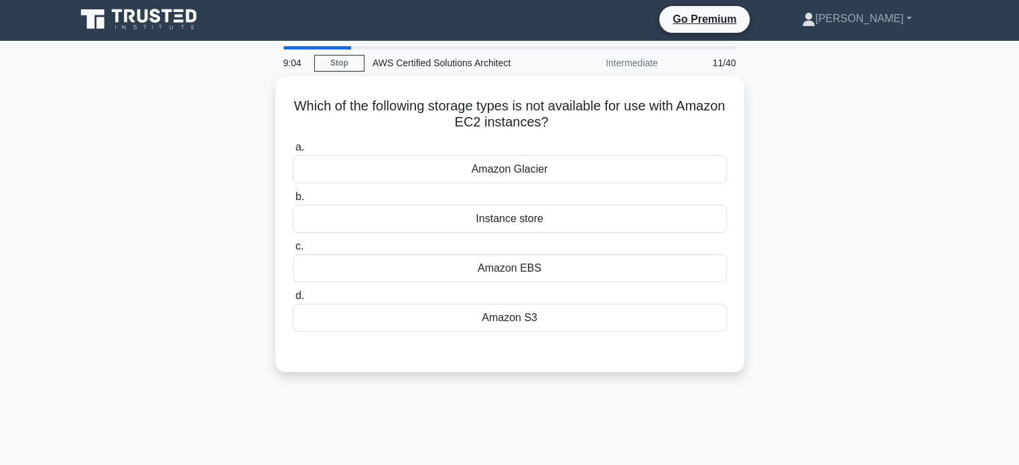
scroll to position [3, 0]
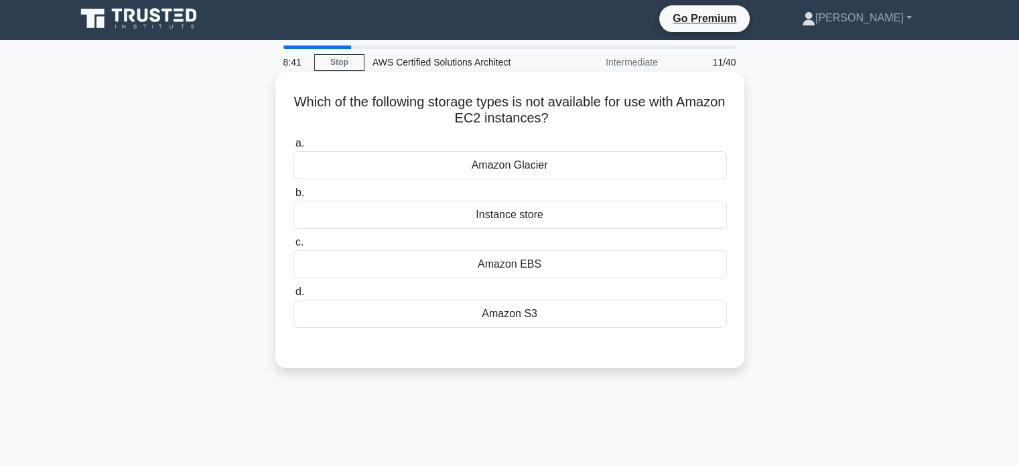
click at [523, 212] on div "Instance store" at bounding box center [510, 215] width 434 height 28
click at [293, 198] on input "b. Instance store" at bounding box center [293, 193] width 0 height 9
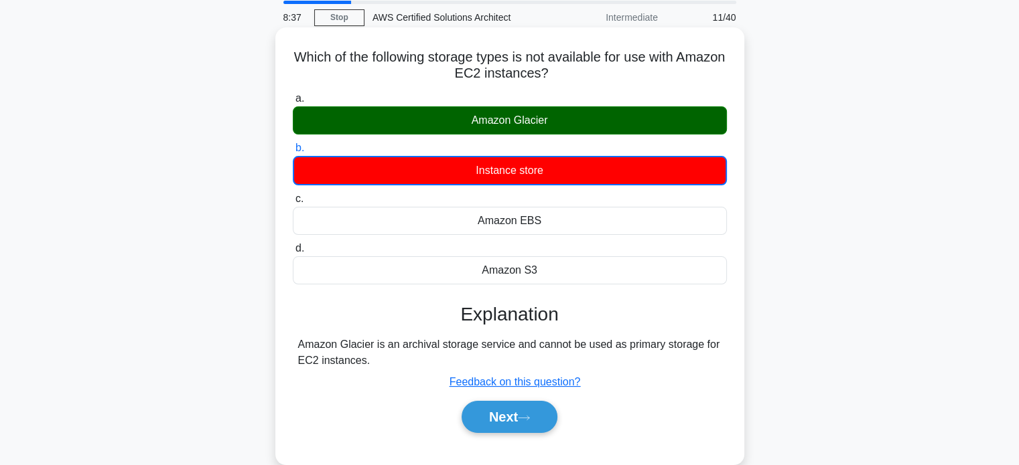
scroll to position [78, 0]
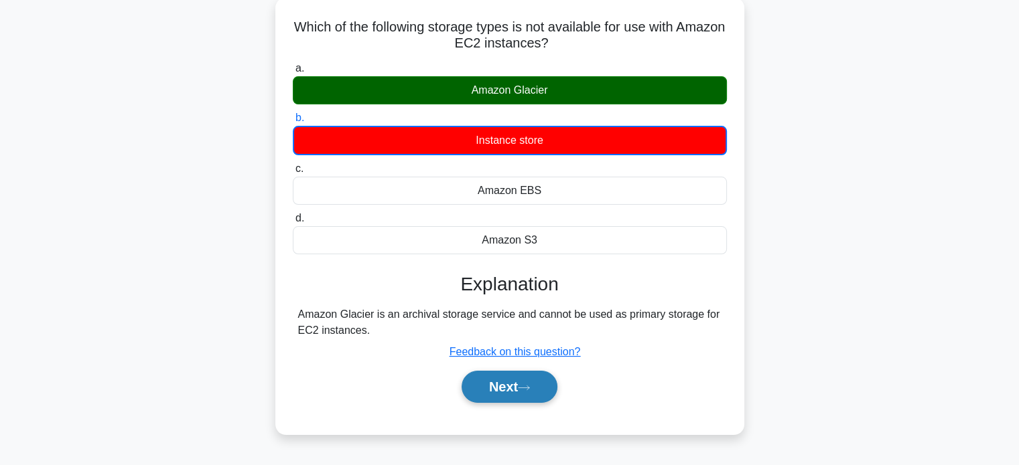
click at [490, 384] on button "Next" at bounding box center [509, 387] width 96 height 32
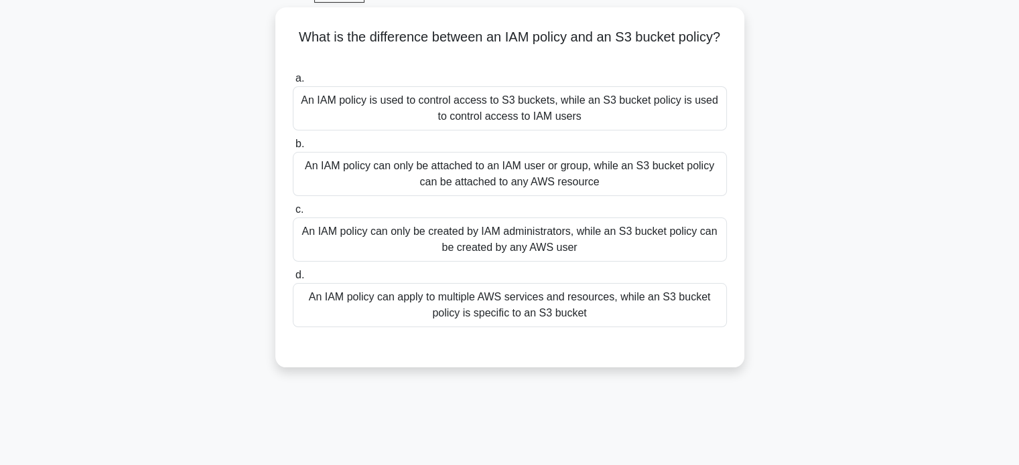
scroll to position [70, 0]
click at [516, 315] on div "An IAM policy can apply to multiple AWS services and resources, while an S3 buc…" at bounding box center [510, 303] width 434 height 44
click at [293, 278] on input "d. An IAM policy can apply to multiple AWS services and resources, while an S3 …" at bounding box center [293, 273] width 0 height 9
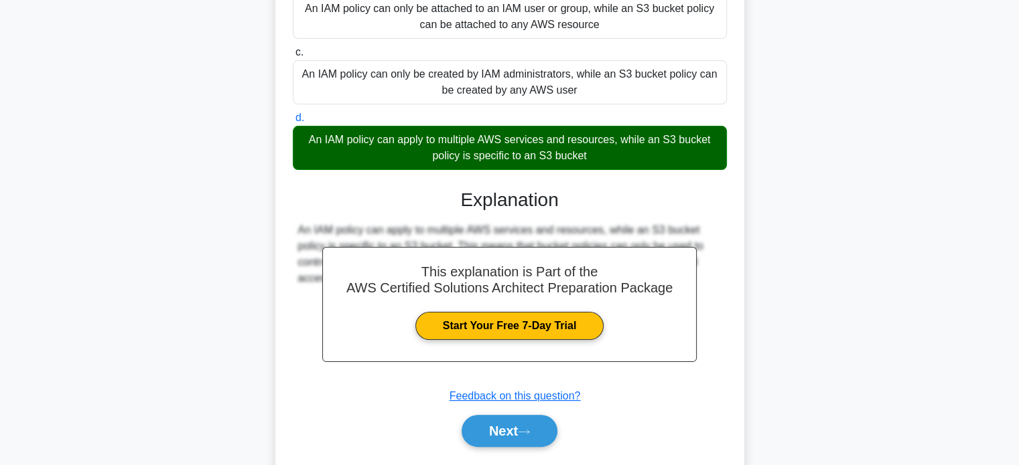
scroll to position [263, 0]
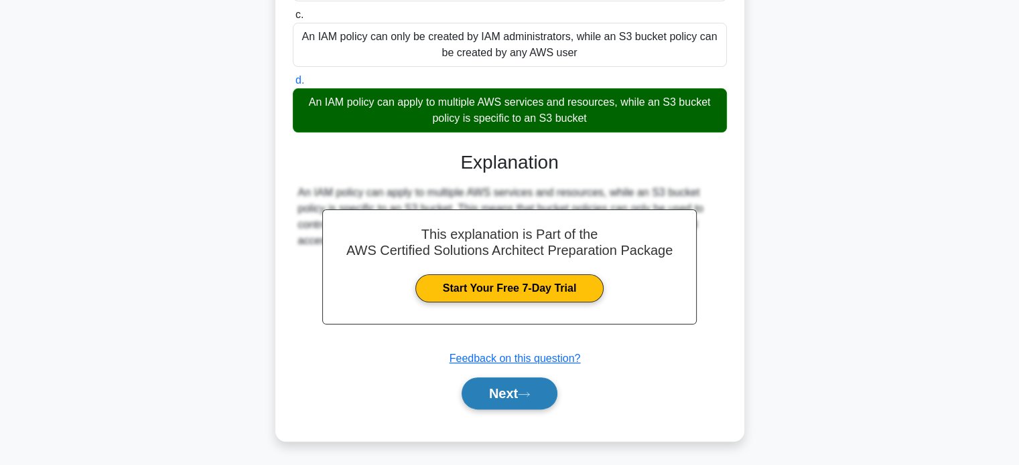
click at [487, 386] on button "Next" at bounding box center [509, 394] width 96 height 32
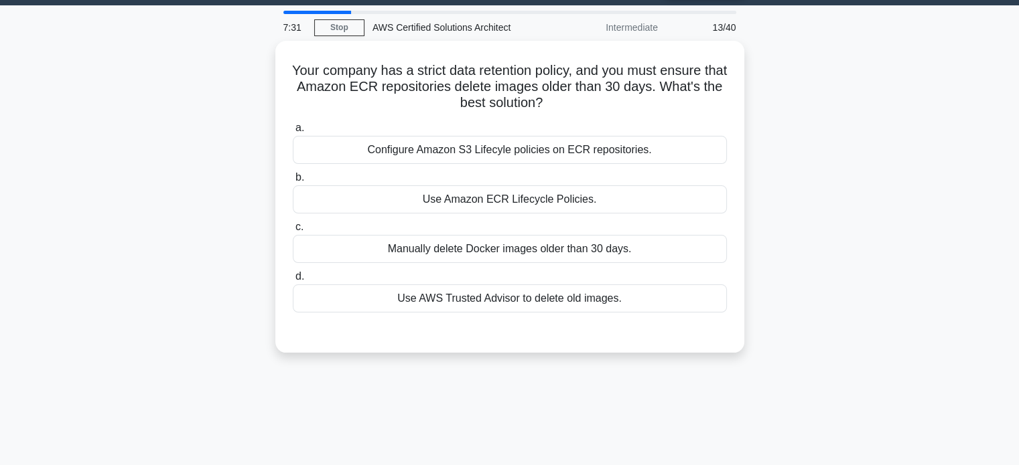
scroll to position [0, 0]
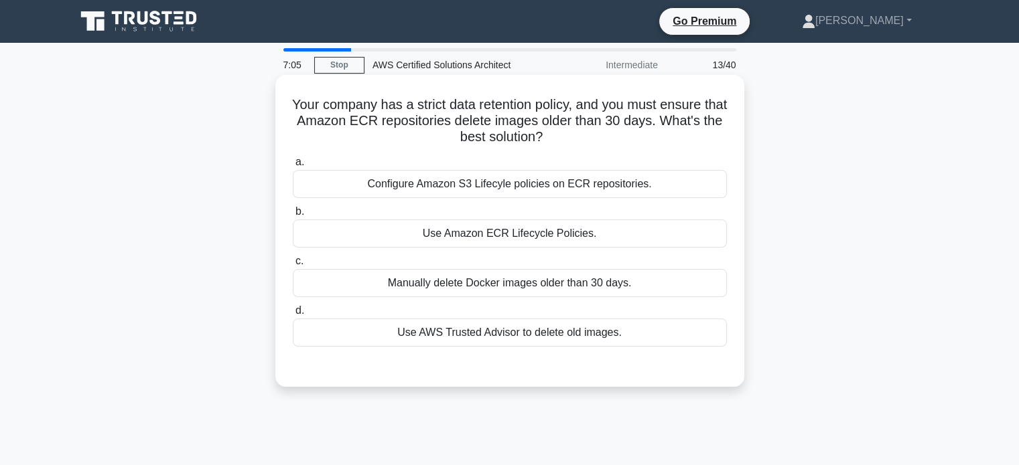
click at [555, 302] on div "a. Configure Amazon S3 Lifecyle policies on ECR repositories. b. Use Amazon ECR…" at bounding box center [510, 250] width 450 height 198
click at [496, 332] on div "Use AWS Trusted Advisor to delete old images." at bounding box center [510, 333] width 434 height 28
click at [293, 315] on input "d. Use AWS Trusted Advisor to delete old images." at bounding box center [293, 311] width 0 height 9
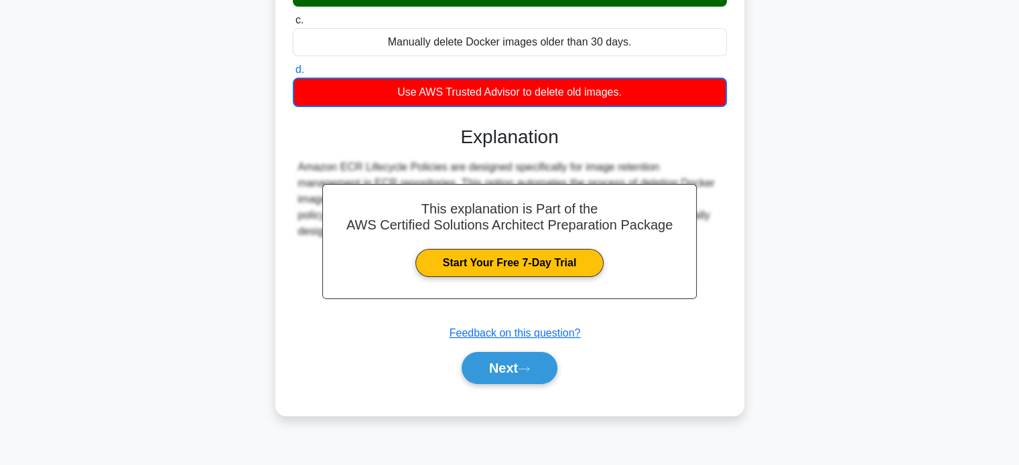
scroll to position [241, 0]
click at [517, 372] on button "Next" at bounding box center [509, 368] width 96 height 32
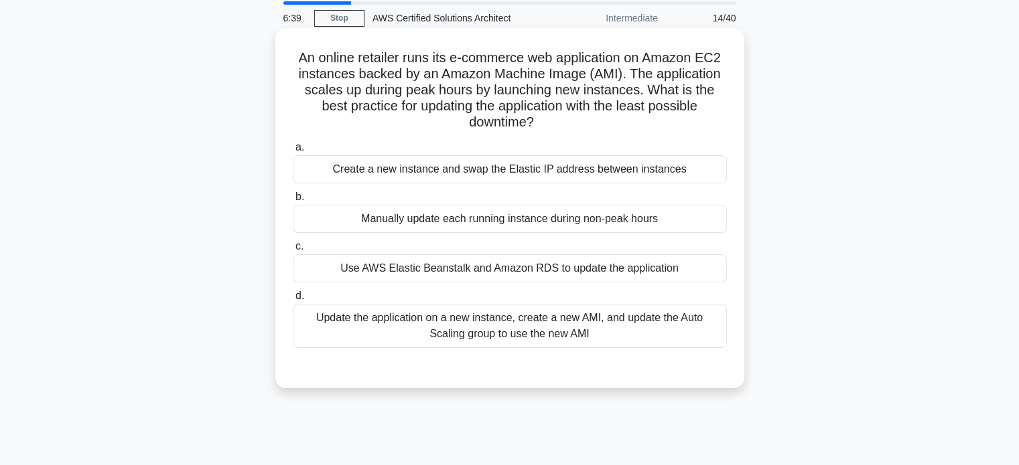
scroll to position [46, 0]
click at [531, 342] on div "Update the application on a new instance, create a new AMI, and update the Auto…" at bounding box center [510, 327] width 434 height 44
click at [293, 302] on input "d. Update the application on a new instance, create a new AMI, and update the A…" at bounding box center [293, 297] width 0 height 9
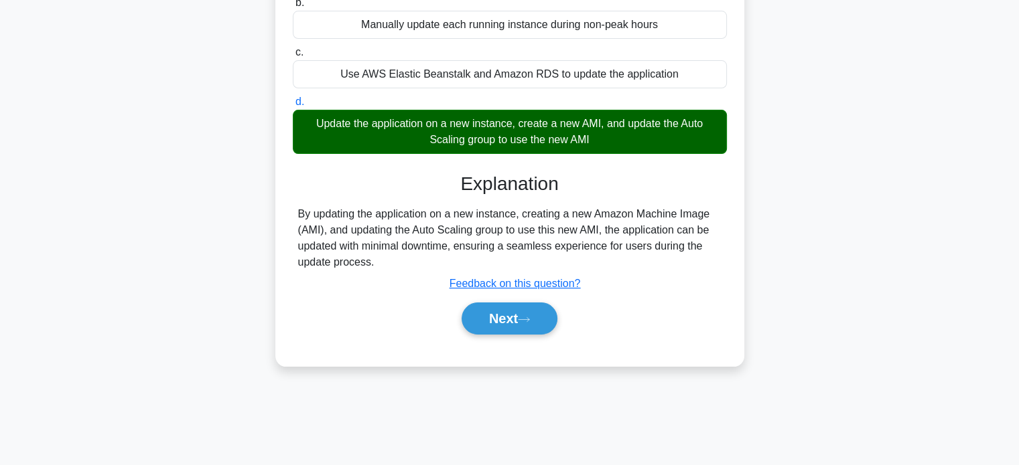
scroll to position [242, 0]
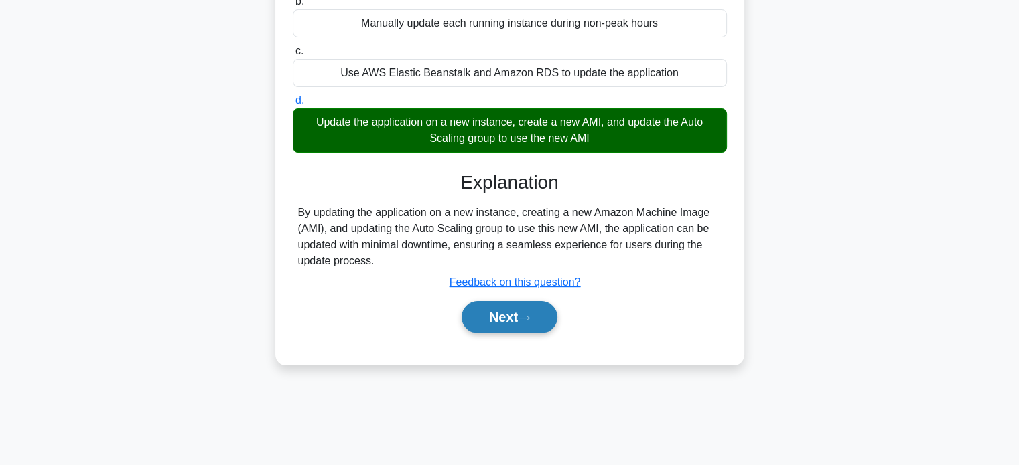
click at [525, 325] on button "Next" at bounding box center [509, 317] width 96 height 32
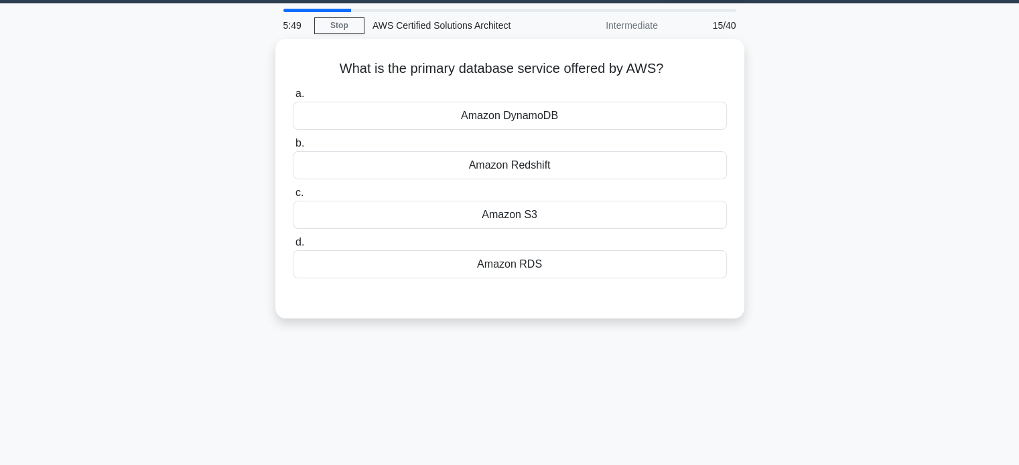
scroll to position [0, 0]
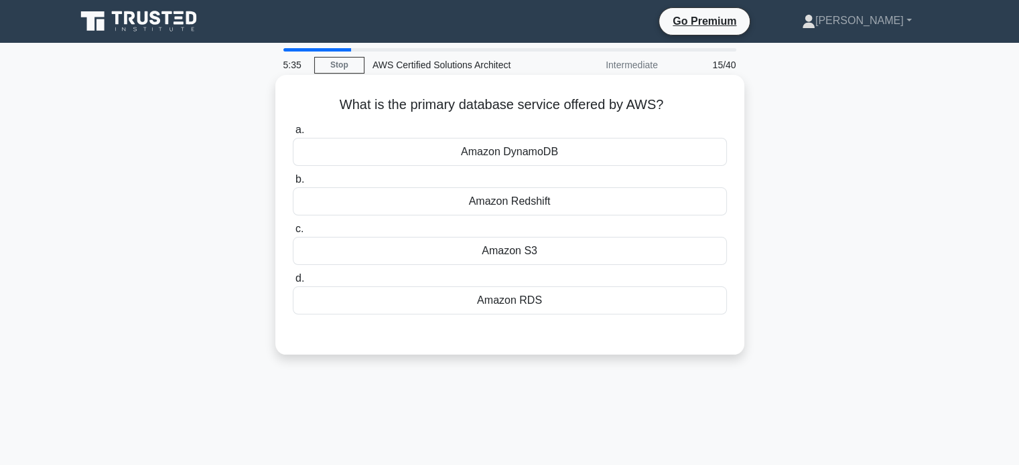
click at [614, 292] on div "Amazon RDS" at bounding box center [510, 301] width 434 height 28
click at [293, 283] on input "d. Amazon RDS" at bounding box center [293, 279] width 0 height 9
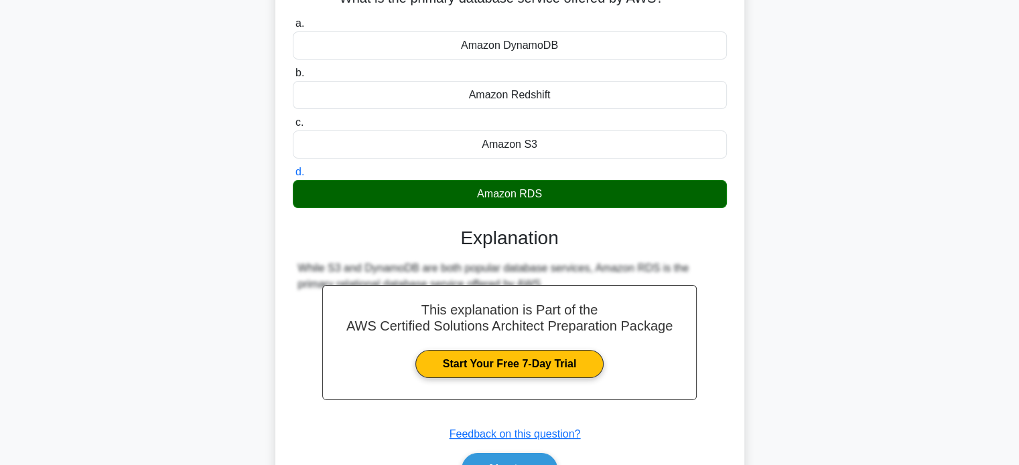
scroll to position [114, 0]
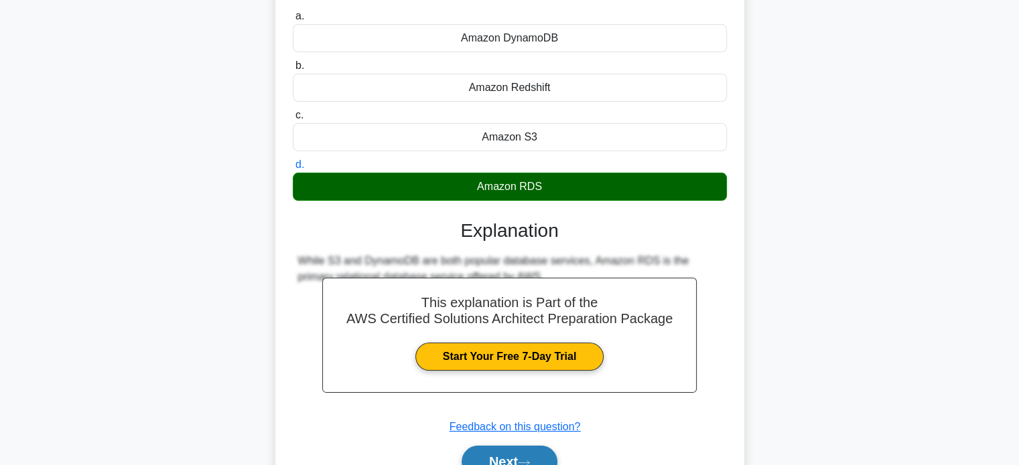
click at [506, 455] on button "Next" at bounding box center [509, 462] width 96 height 32
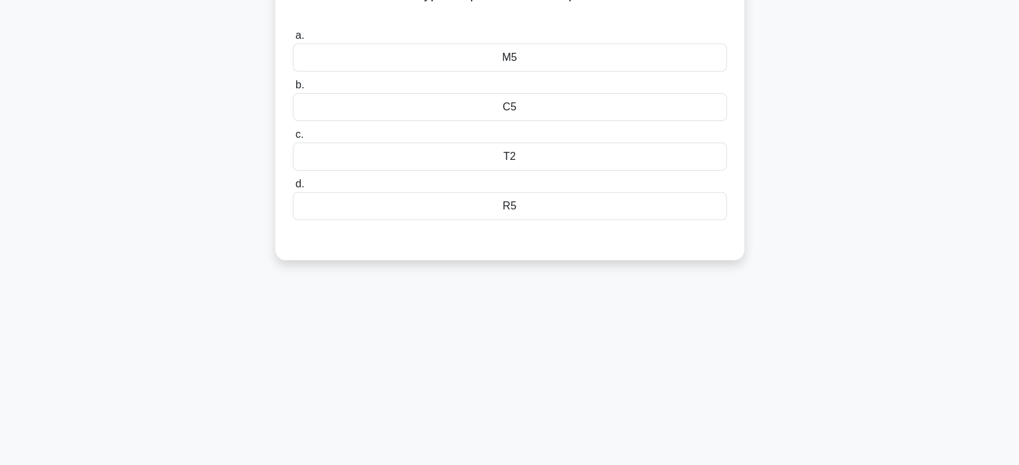
scroll to position [0, 0]
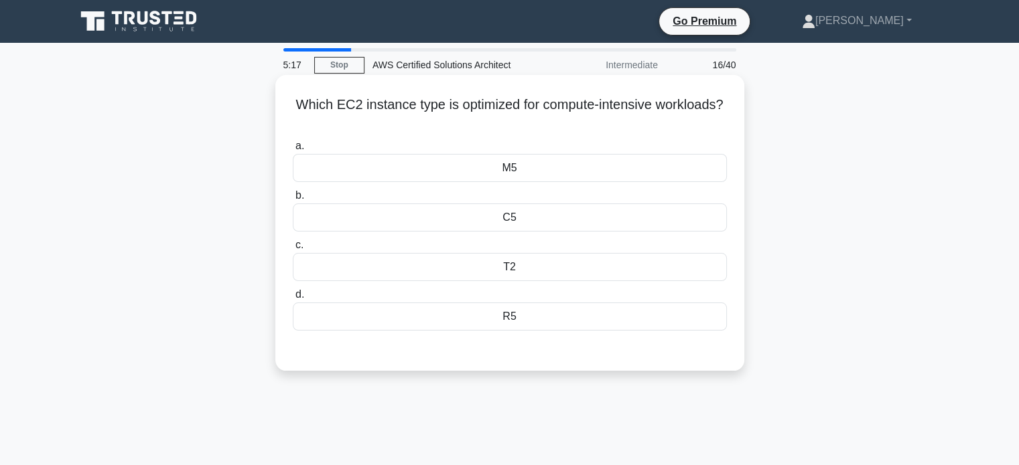
click at [535, 323] on div "R5" at bounding box center [510, 317] width 434 height 28
click at [293, 299] on input "d. R5" at bounding box center [293, 295] width 0 height 9
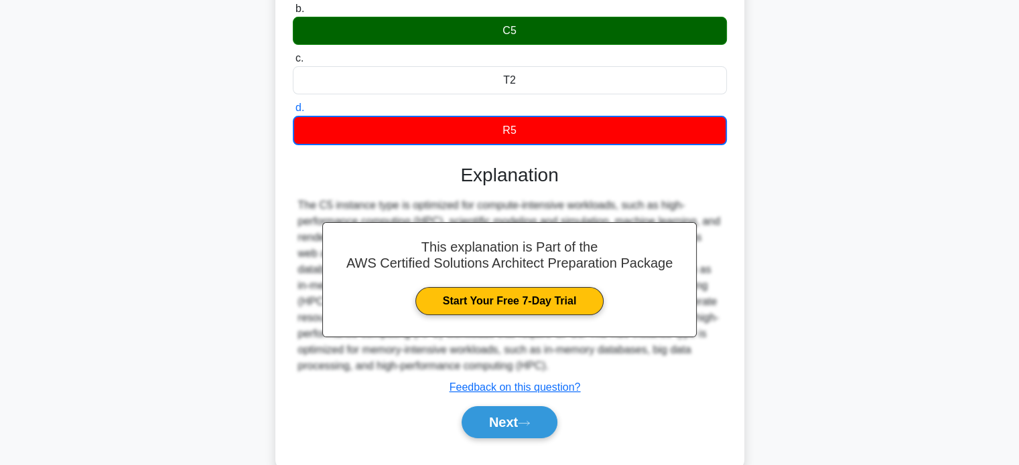
scroll to position [188, 0]
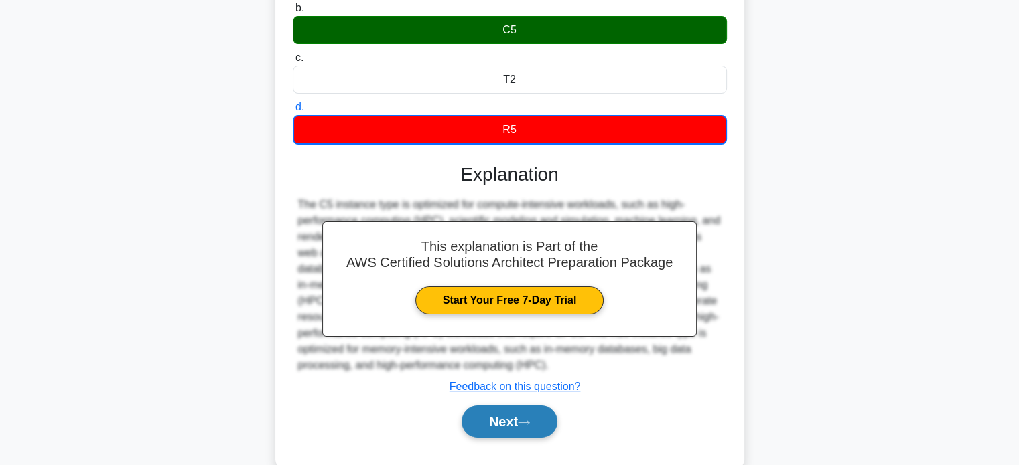
click at [478, 429] on button "Next" at bounding box center [509, 422] width 96 height 32
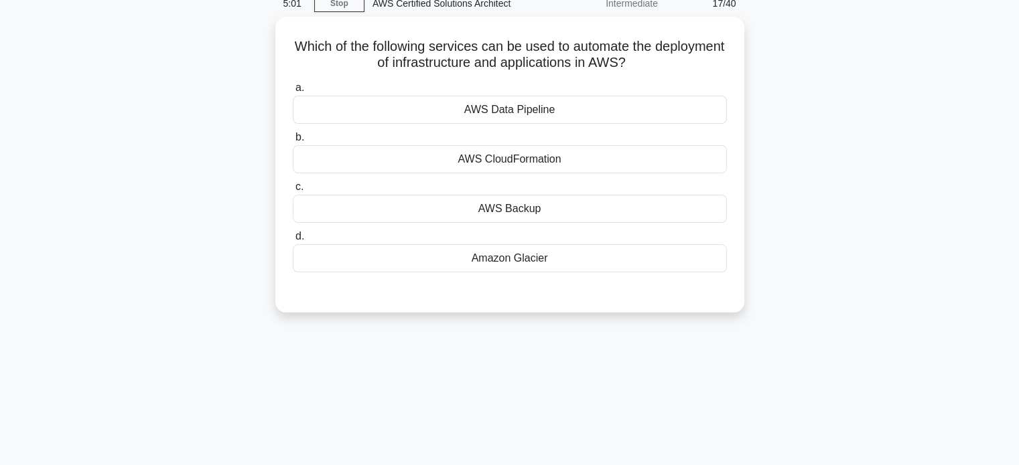
scroll to position [0, 0]
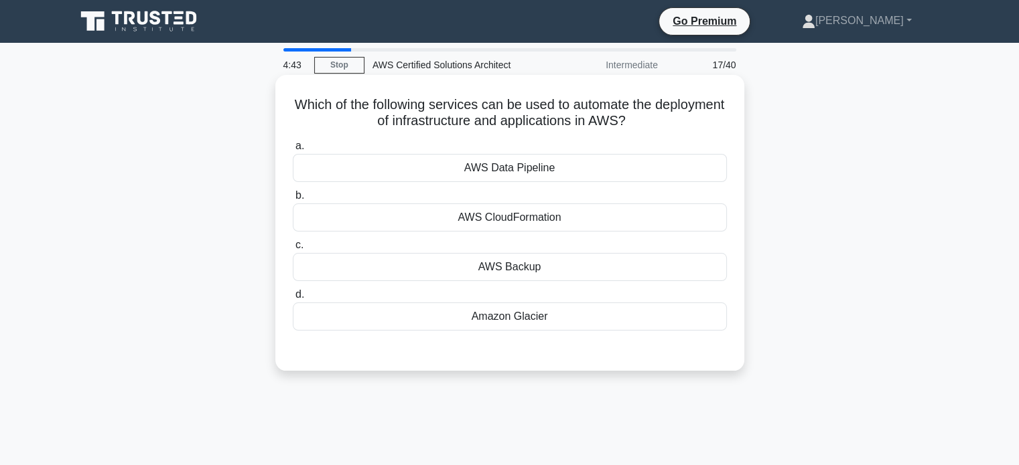
click at [632, 106] on h5 "Which of the following services can be used to automate the deployment of infra…" at bounding box center [509, 112] width 437 height 33
click at [544, 165] on div "AWS Data Pipeline" at bounding box center [510, 168] width 434 height 28
click at [293, 151] on input "a. AWS Data Pipeline" at bounding box center [293, 146] width 0 height 9
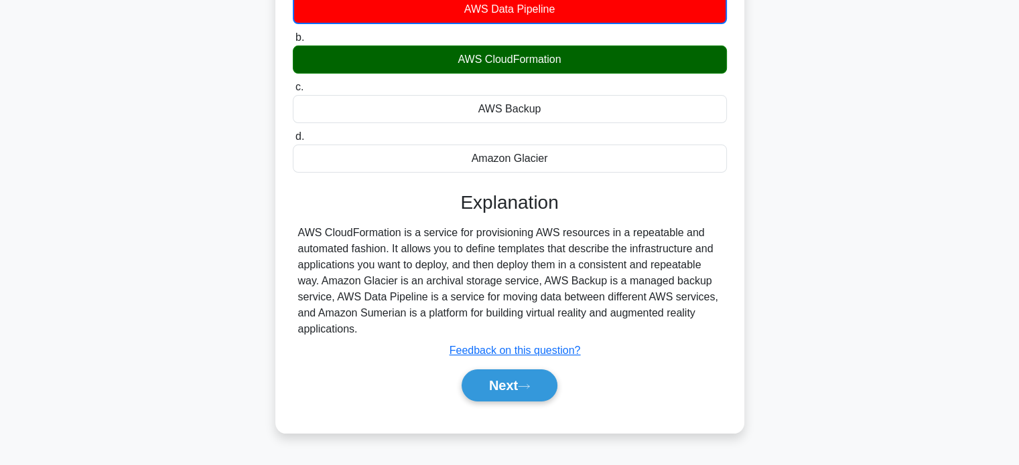
scroll to position [160, 0]
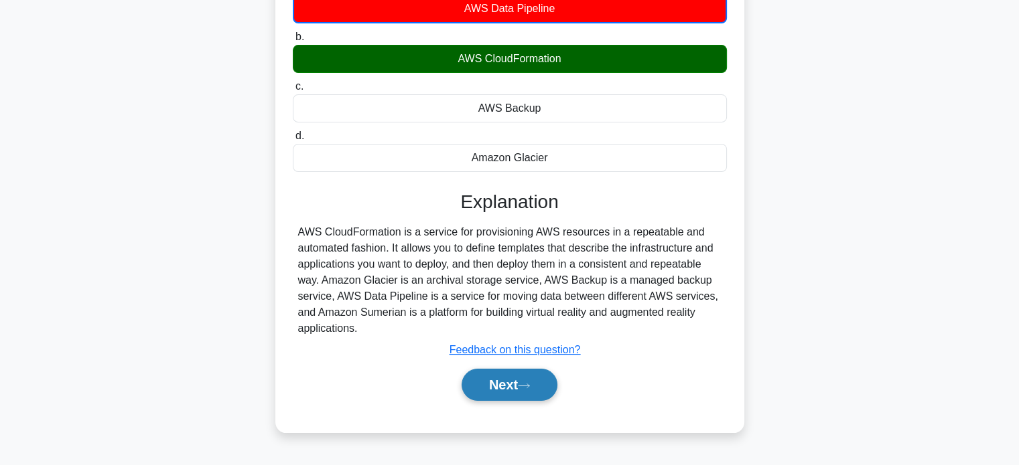
click at [526, 384] on icon at bounding box center [524, 385] width 12 height 7
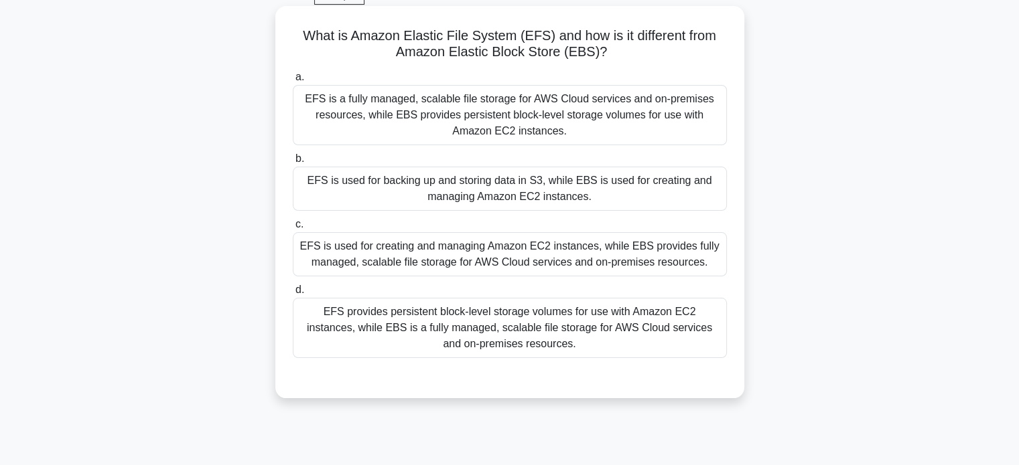
scroll to position [70, 0]
click at [538, 281] on label "d. EFS provides persistent block-level storage volumes for use with Amazon EC2 …" at bounding box center [510, 319] width 434 height 76
click at [293, 285] on input "d. EFS provides persistent block-level storage volumes for use with Amazon EC2 …" at bounding box center [293, 289] width 0 height 9
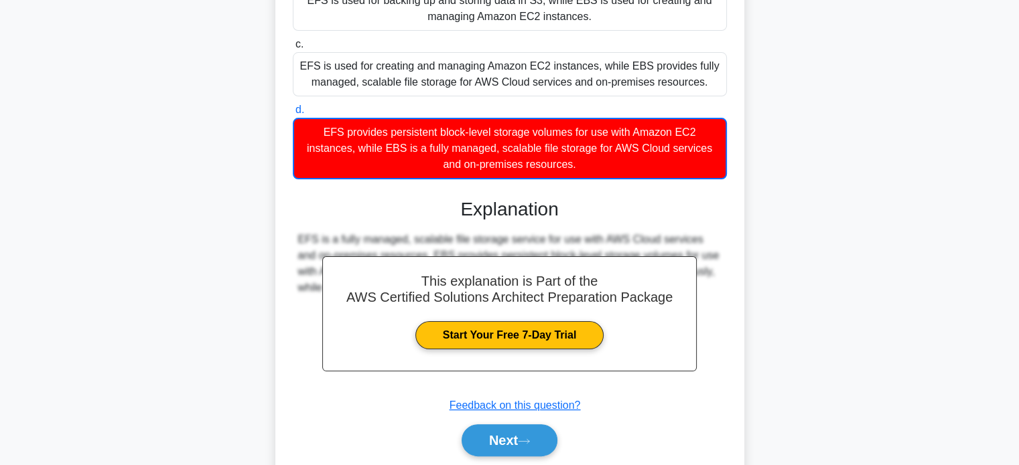
scroll to position [255, 0]
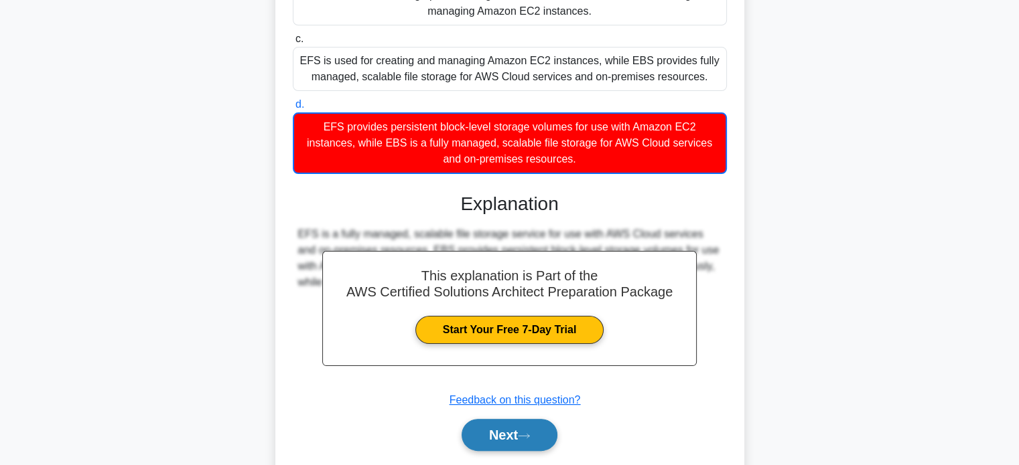
drag, startPoint x: 494, startPoint y: 452, endPoint x: 498, endPoint y: 443, distance: 10.0
click at [498, 443] on div "Next" at bounding box center [510, 435] width 434 height 43
click at [498, 443] on button "Next" at bounding box center [509, 435] width 96 height 32
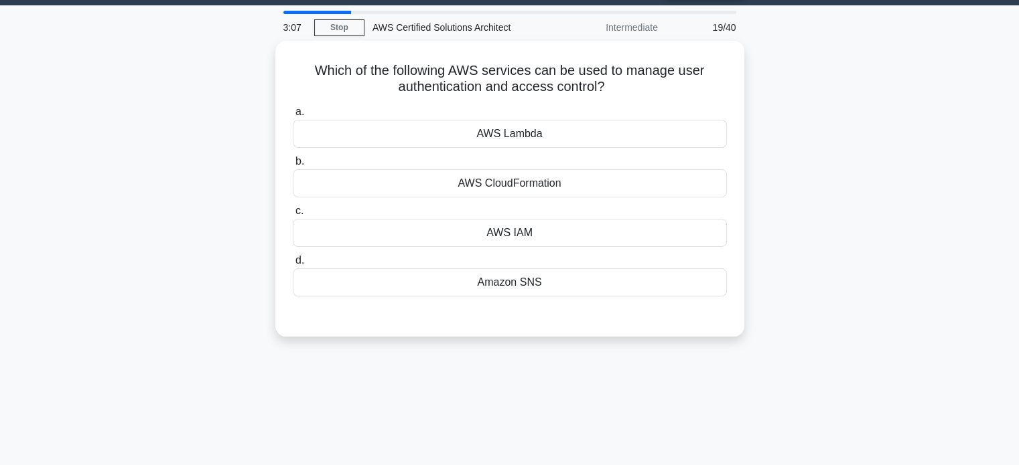
scroll to position [0, 0]
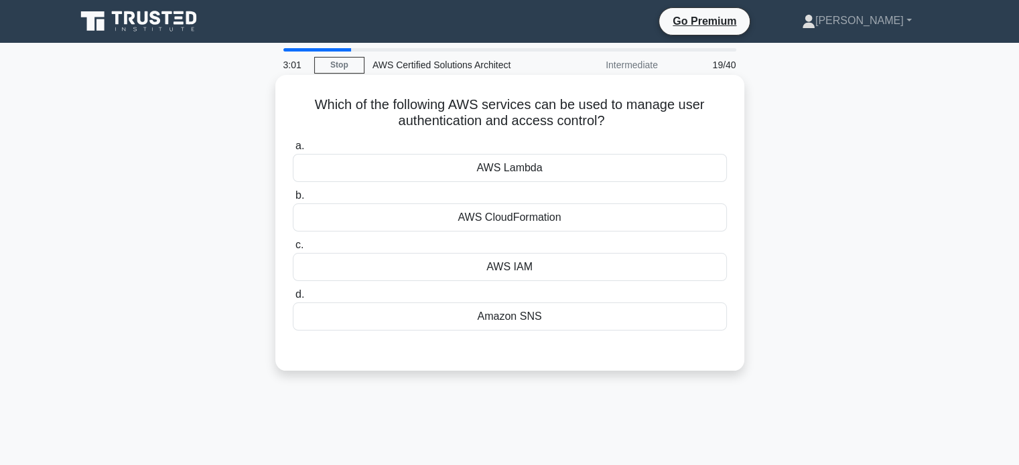
click at [501, 259] on div "AWS IAM" at bounding box center [510, 267] width 434 height 28
click at [293, 250] on input "c. AWS IAM" at bounding box center [293, 245] width 0 height 9
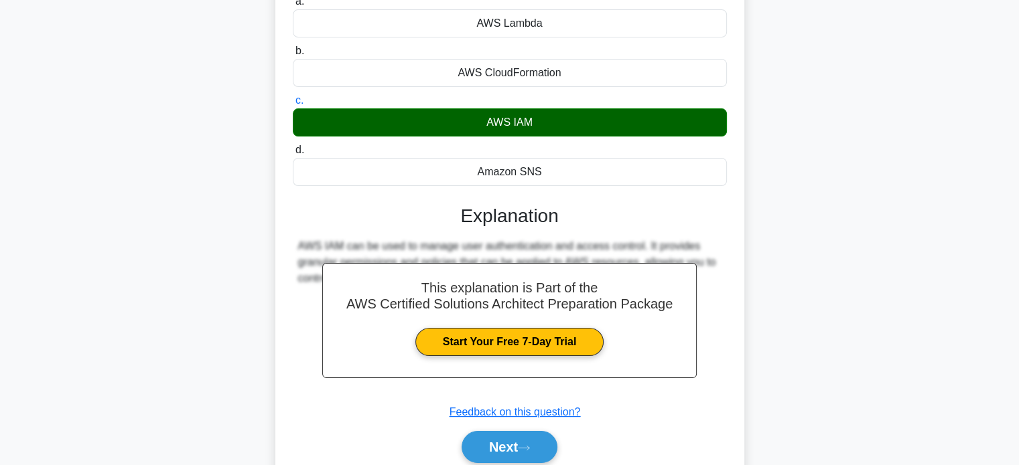
scroll to position [149, 0]
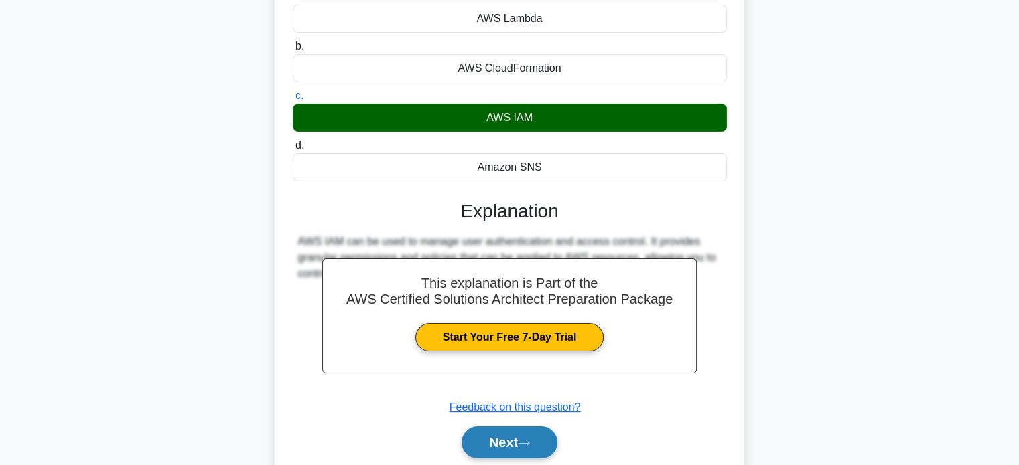
click at [499, 456] on button "Next" at bounding box center [509, 443] width 96 height 32
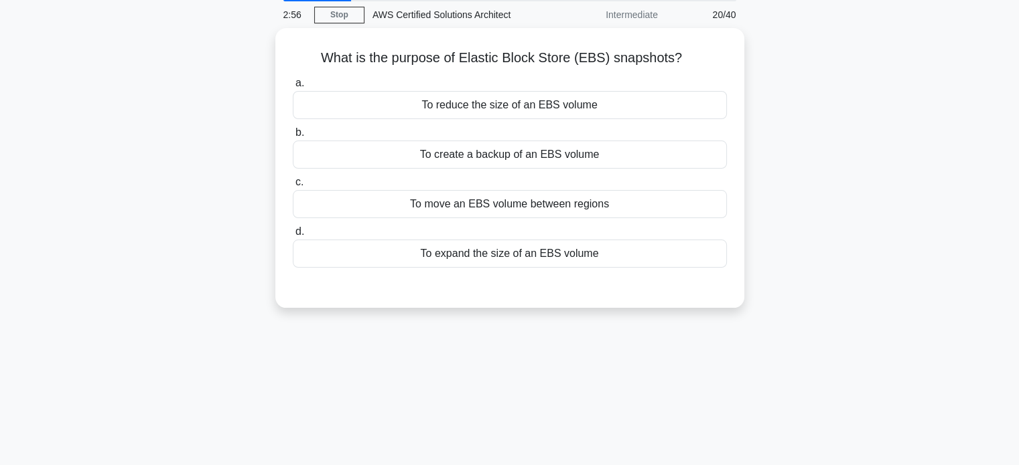
scroll to position [50, 0]
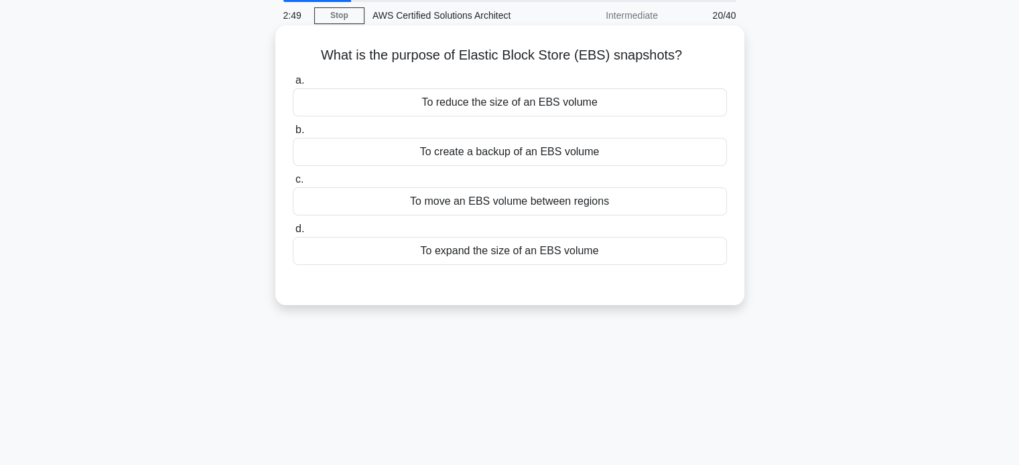
click at [501, 161] on div "To create a backup of an EBS volume" at bounding box center [510, 152] width 434 height 28
click at [293, 135] on input "b. To create a backup of an EBS volume" at bounding box center [293, 130] width 0 height 9
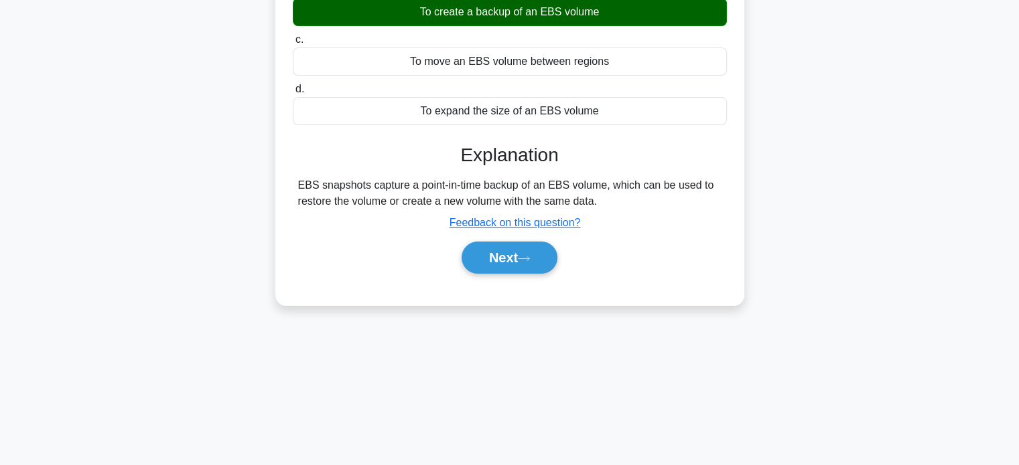
scroll to position [198, 0]
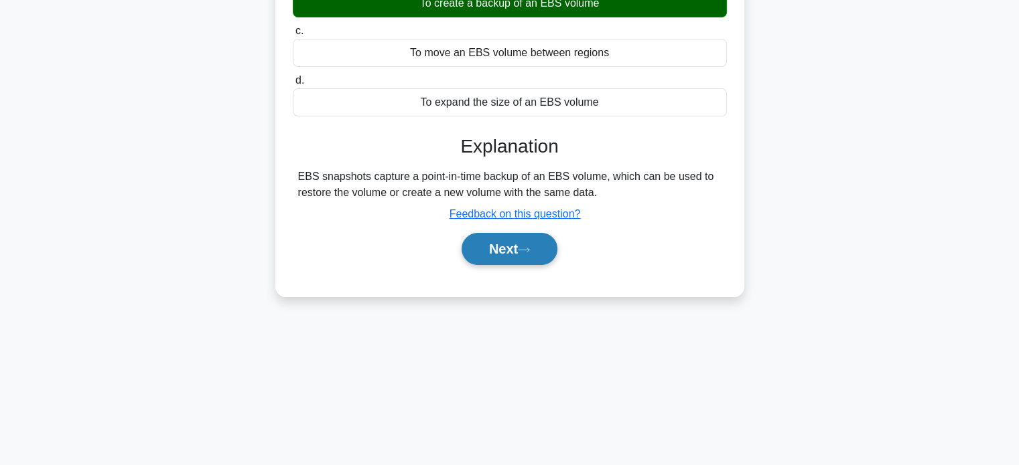
click at [504, 250] on button "Next" at bounding box center [509, 249] width 96 height 32
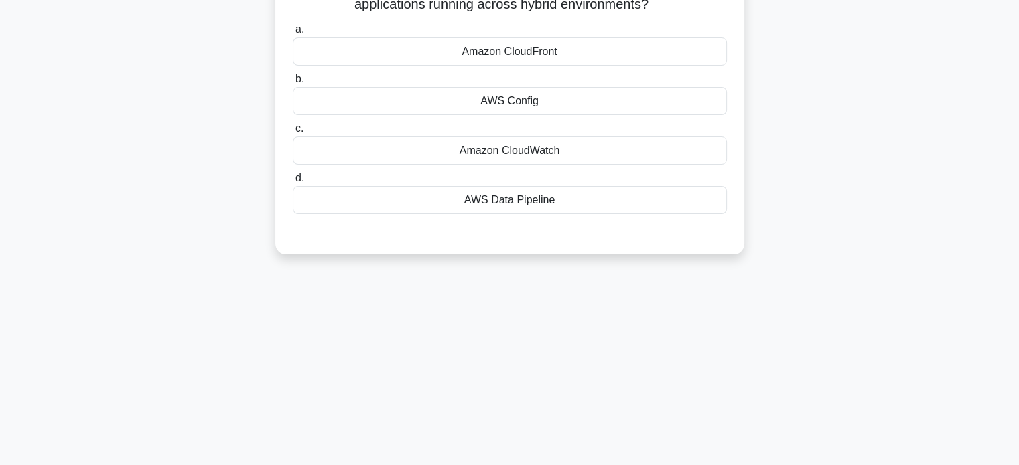
scroll to position [11, 0]
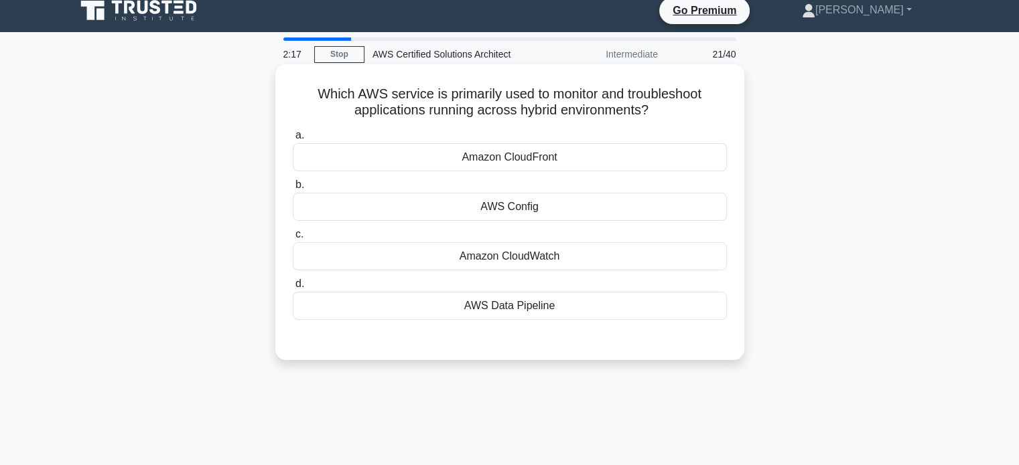
click at [632, 95] on h5 "Which AWS service is primarily used to monitor and troubleshoot applications ru…" at bounding box center [509, 102] width 437 height 33
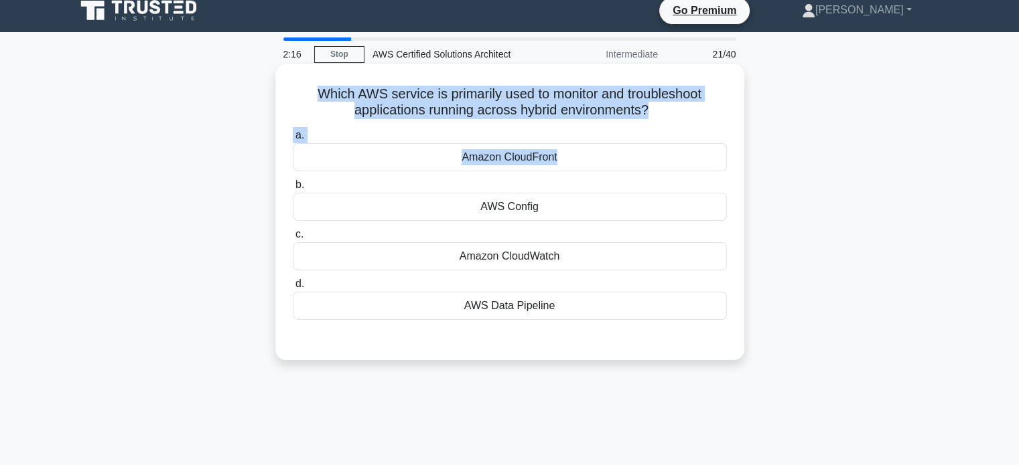
drag, startPoint x: 632, startPoint y: 95, endPoint x: 725, endPoint y: 151, distance: 108.8
click at [725, 151] on div "Which AWS service is primarily used to monitor and troubleshoot applications ru…" at bounding box center [510, 212] width 458 height 285
click at [725, 151] on div "Amazon CloudFront" at bounding box center [510, 157] width 434 height 28
click at [293, 140] on input "a. Amazon CloudFront" at bounding box center [293, 135] width 0 height 9
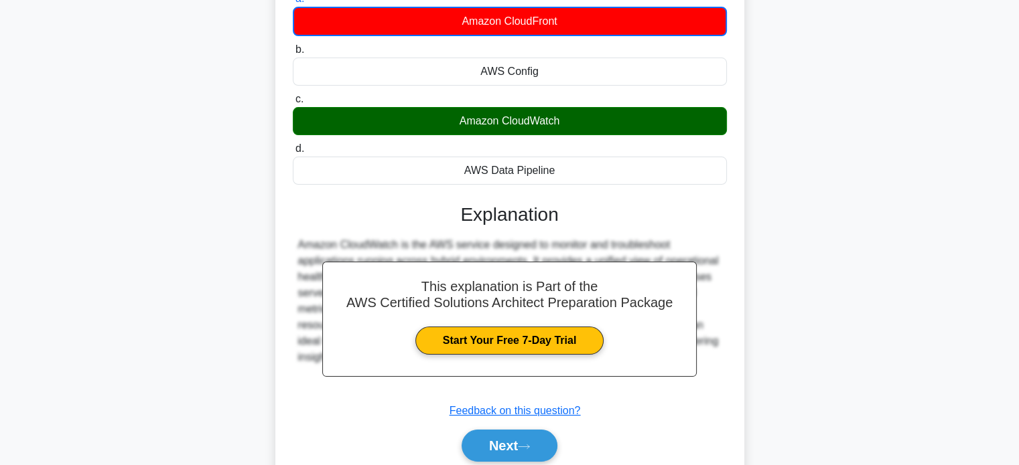
scroll to position [149, 0]
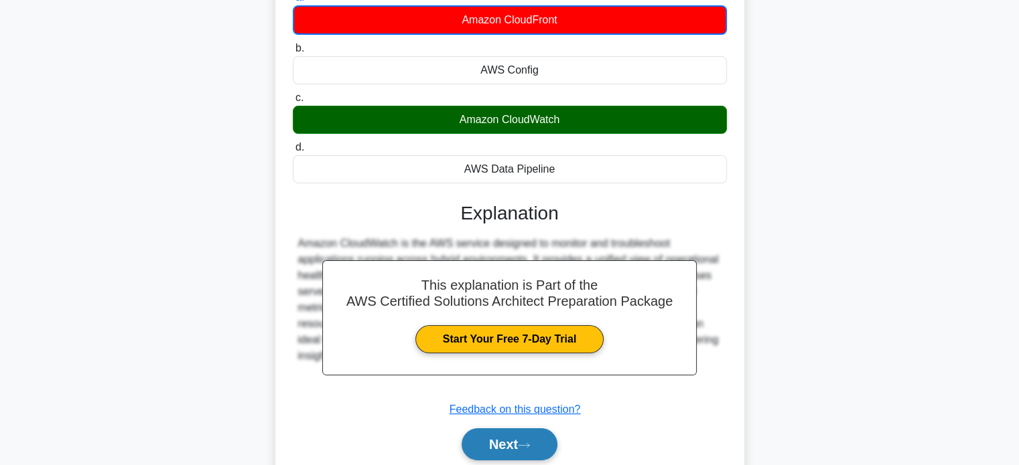
click at [487, 452] on button "Next" at bounding box center [509, 445] width 96 height 32
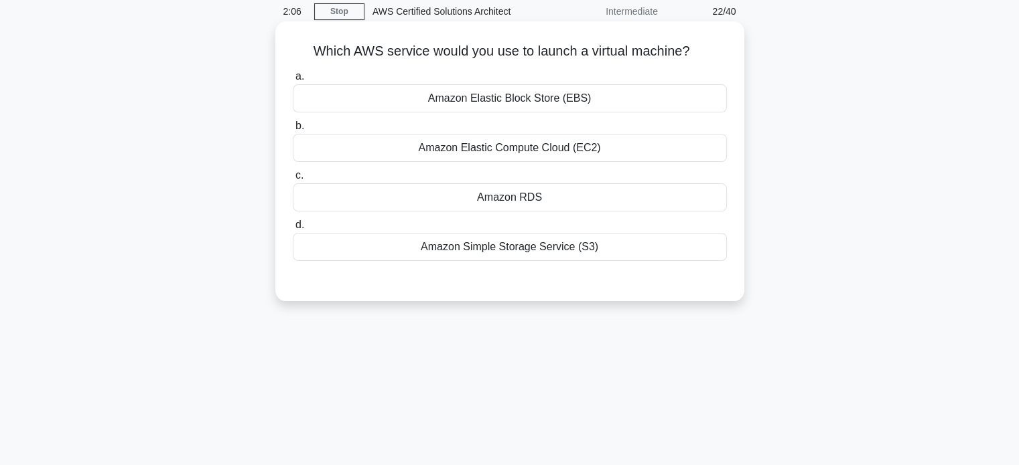
scroll to position [0, 0]
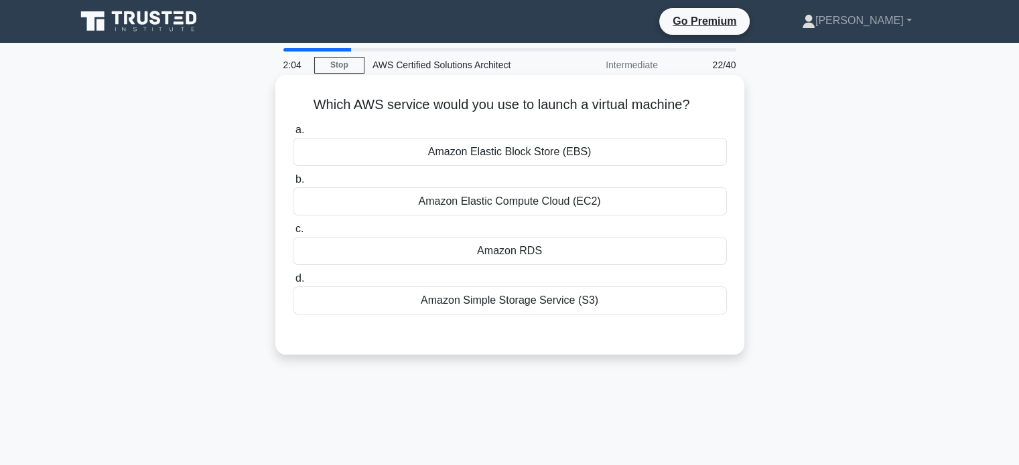
click at [525, 214] on div "Amazon Elastic Compute Cloud (EC2)" at bounding box center [510, 202] width 434 height 28
click at [293, 184] on input "b. Amazon Elastic Compute Cloud (EC2)" at bounding box center [293, 179] width 0 height 9
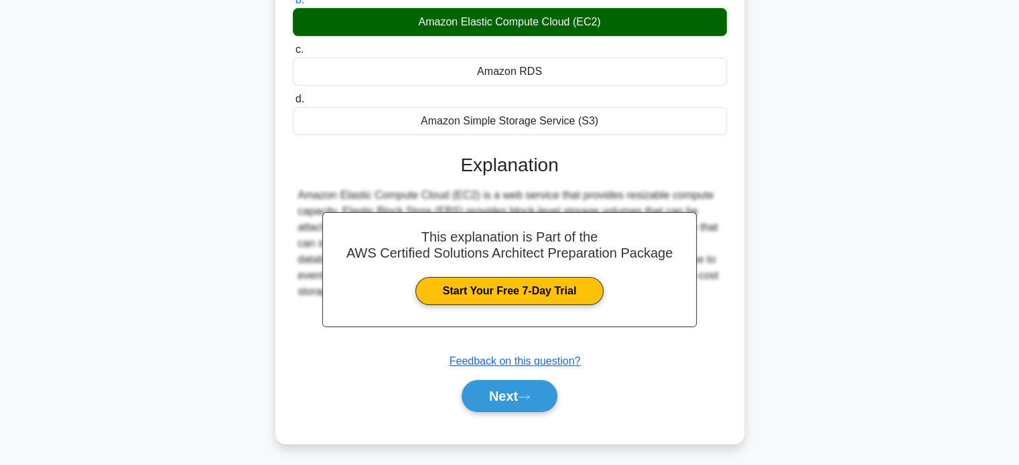
scroll to position [196, 0]
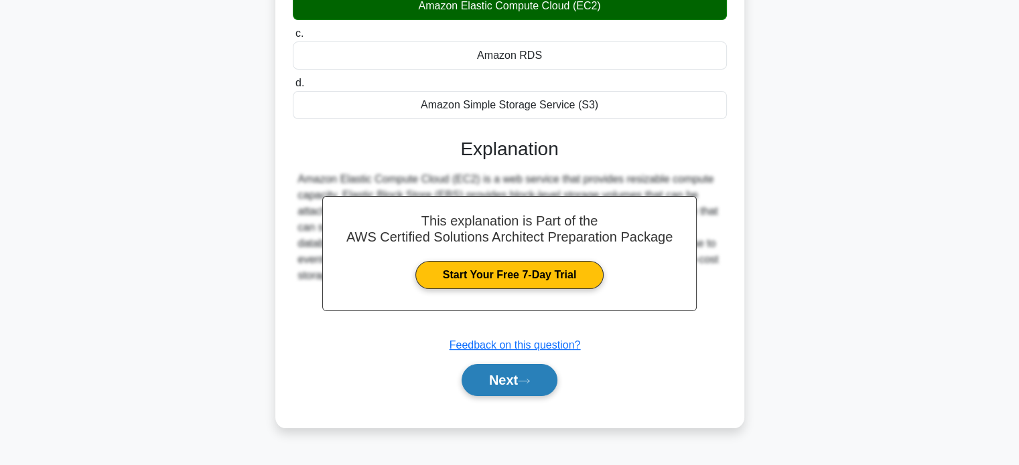
click at [523, 379] on icon at bounding box center [524, 381] width 12 height 7
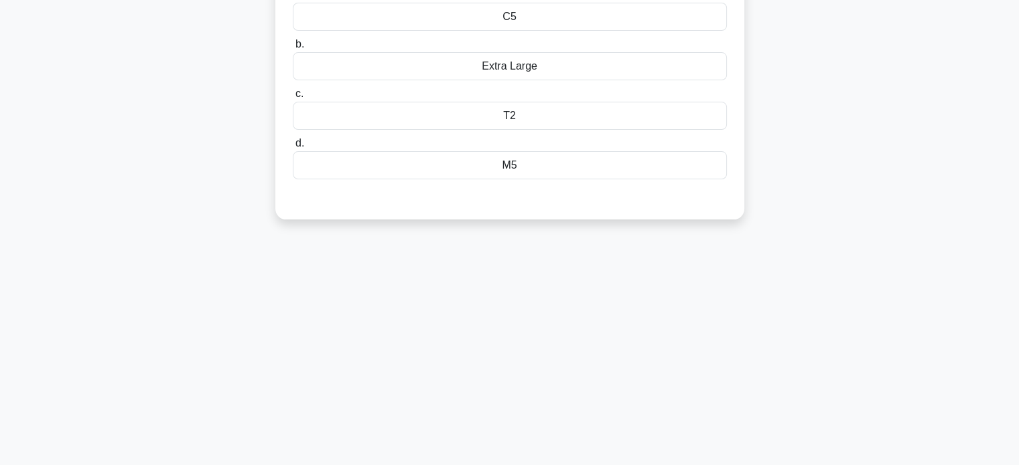
scroll to position [0, 0]
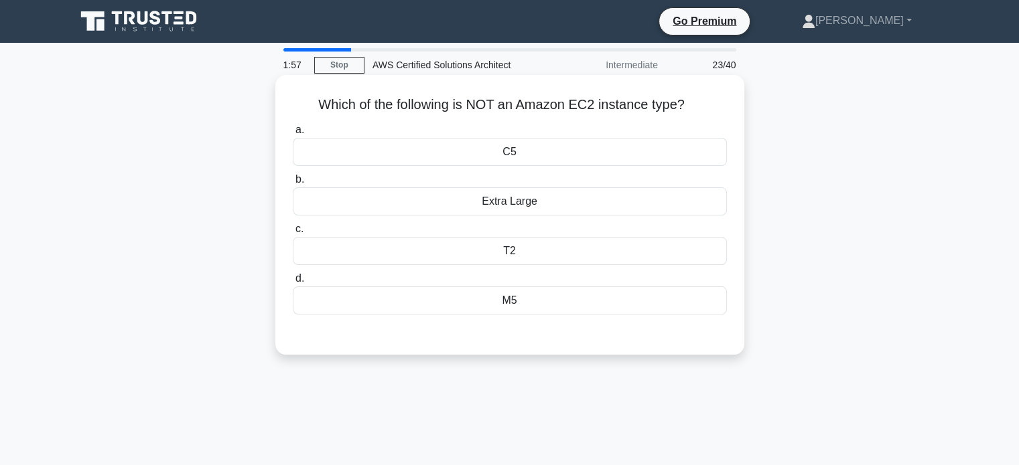
click at [494, 208] on div "Extra Large" at bounding box center [510, 202] width 434 height 28
click at [293, 184] on input "b. Extra Large" at bounding box center [293, 179] width 0 height 9
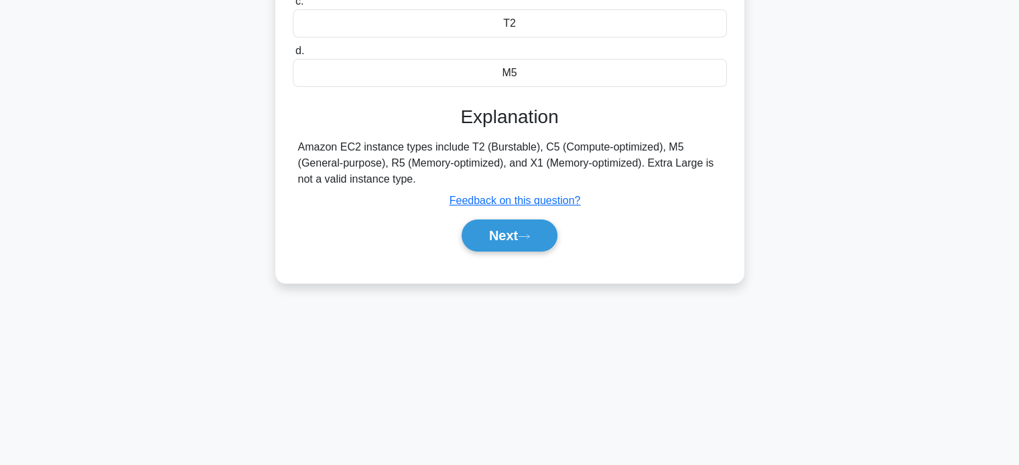
scroll to position [243, 0]
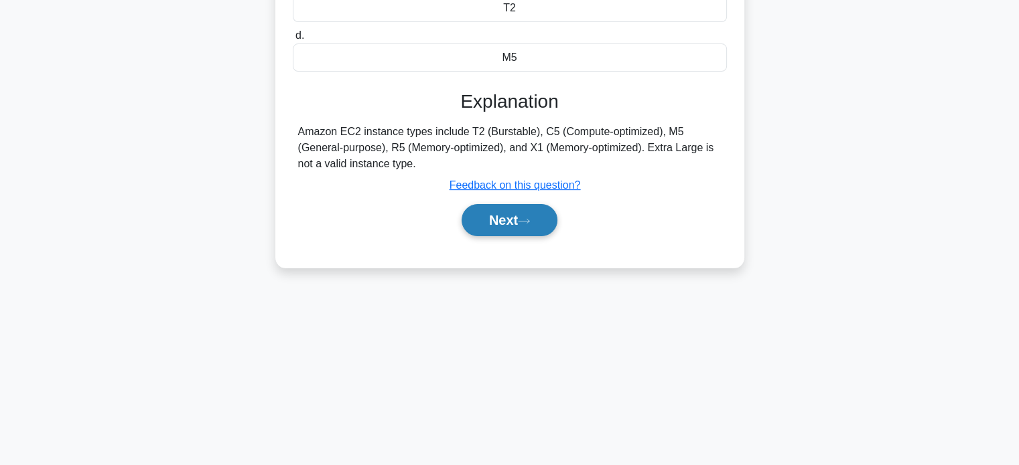
click at [497, 226] on button "Next" at bounding box center [509, 220] width 96 height 32
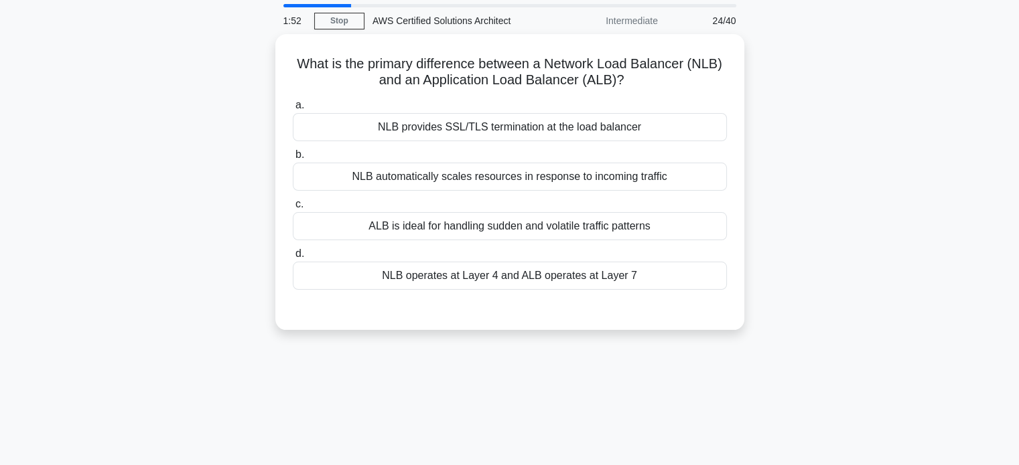
scroll to position [43, 0]
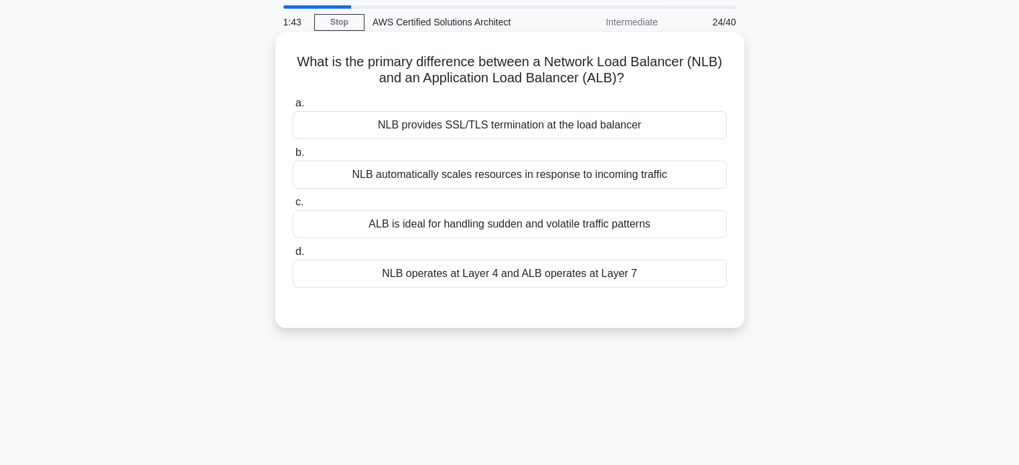
click at [496, 282] on div "NLB operates at Layer 4 and ALB operates at Layer 7" at bounding box center [510, 274] width 434 height 28
click at [293, 257] on input "d. NLB operates at Layer 4 and ALB operates at Layer 7" at bounding box center [293, 252] width 0 height 9
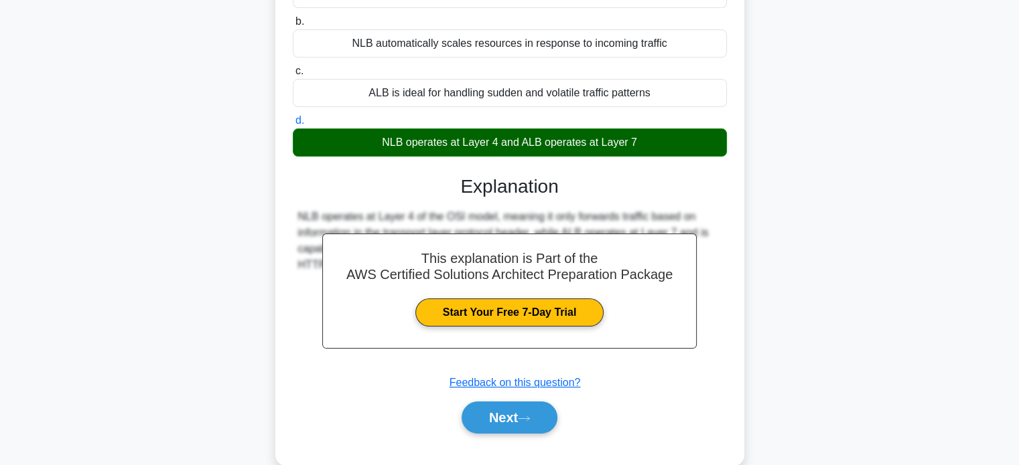
scroll to position [176, 0]
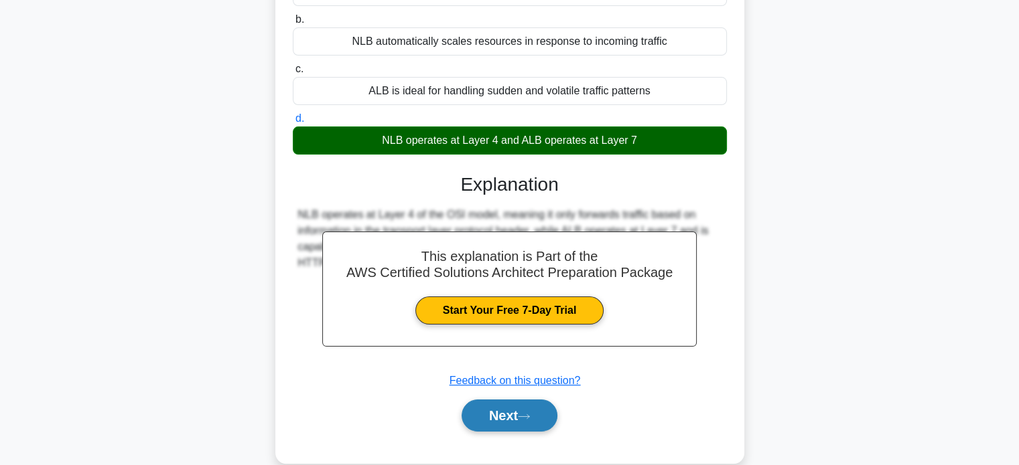
click at [491, 412] on button "Next" at bounding box center [509, 416] width 96 height 32
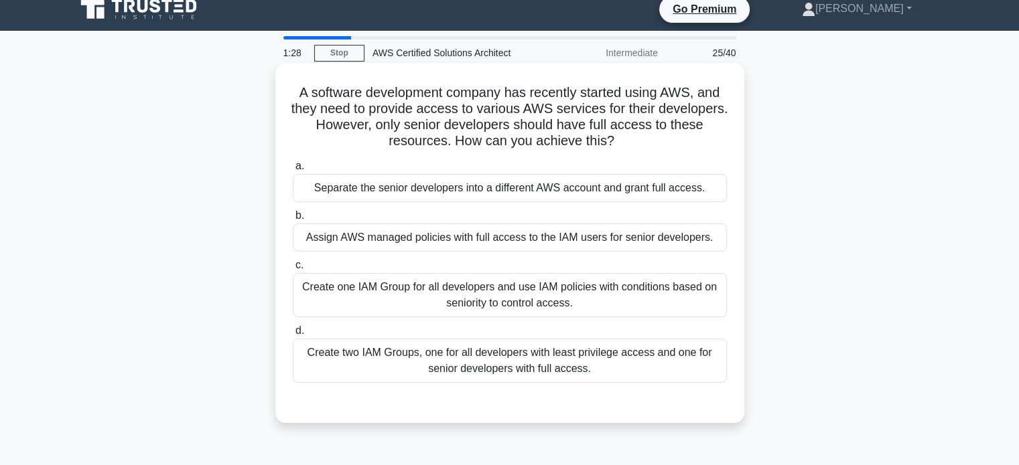
scroll to position [10, 0]
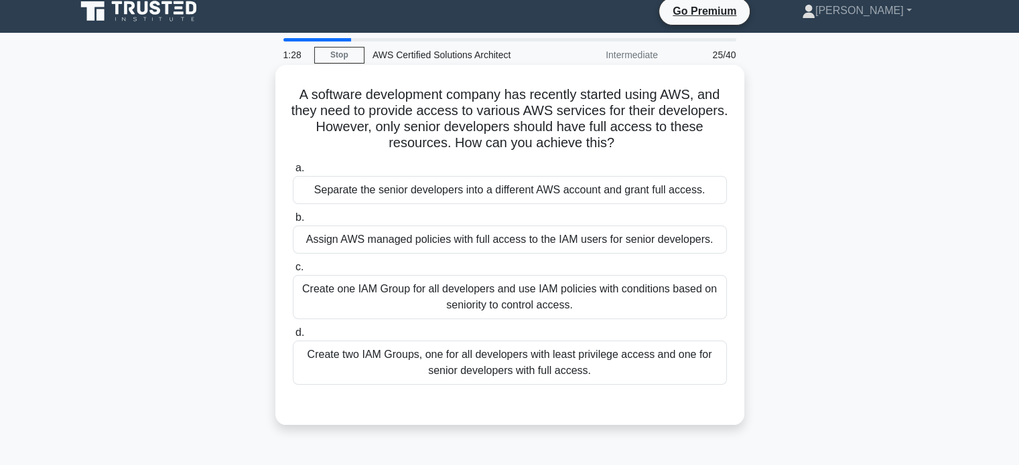
click at [468, 234] on div "Assign AWS managed policies with full access to the IAM users for senior develo…" at bounding box center [510, 240] width 434 height 28
click at [293, 222] on input "b. Assign AWS managed policies with full access to the IAM users for senior dev…" at bounding box center [293, 218] width 0 height 9
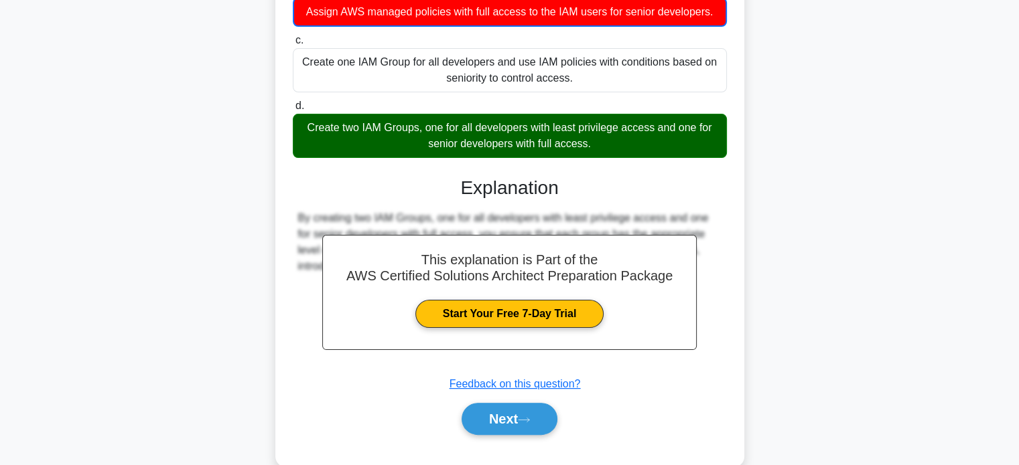
scroll to position [264, 0]
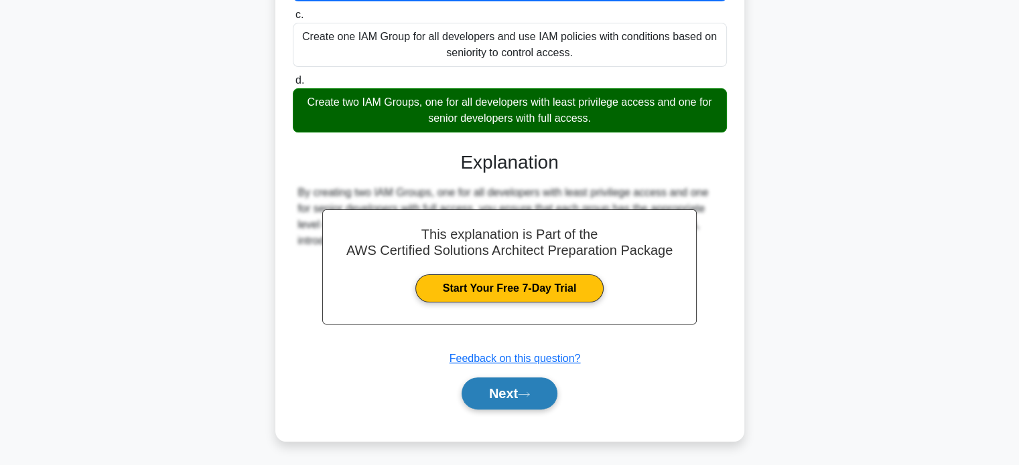
click at [472, 398] on button "Next" at bounding box center [509, 394] width 96 height 32
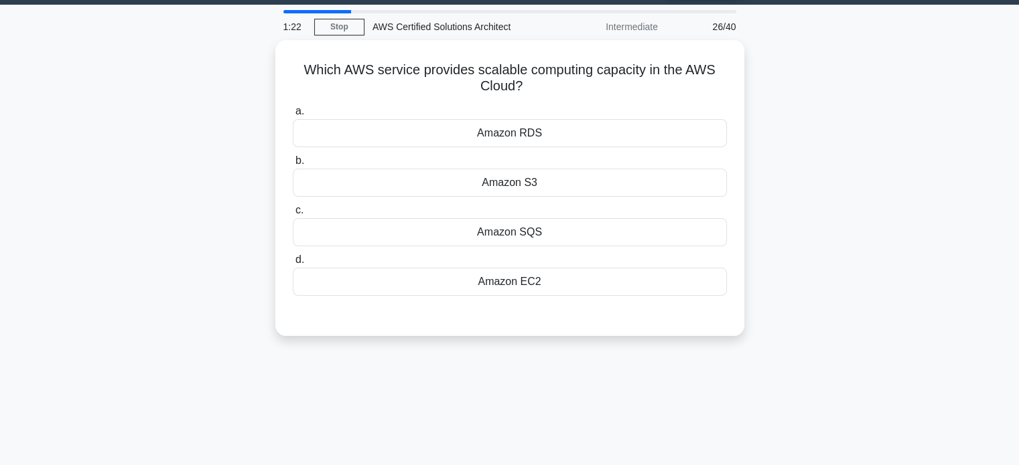
scroll to position [0, 0]
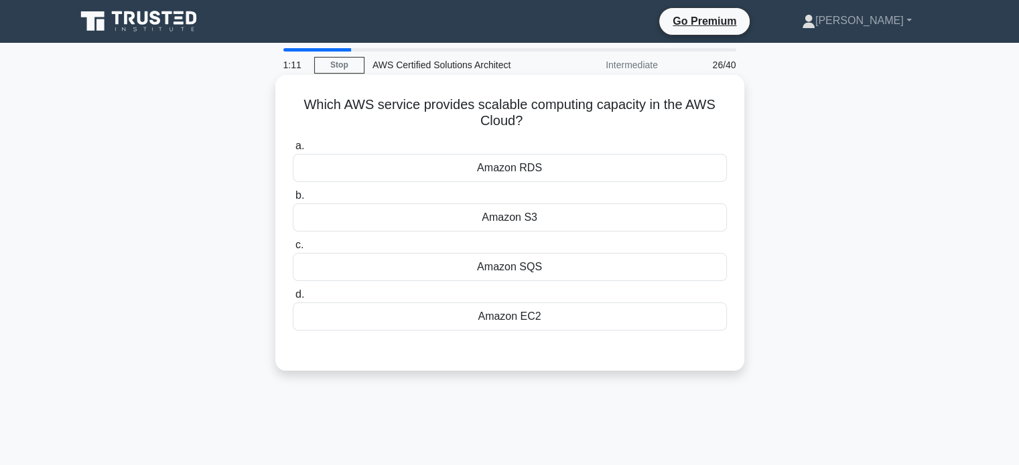
click at [510, 324] on div "Amazon EC2" at bounding box center [510, 317] width 434 height 28
click at [293, 299] on input "d. Amazon EC2" at bounding box center [293, 295] width 0 height 9
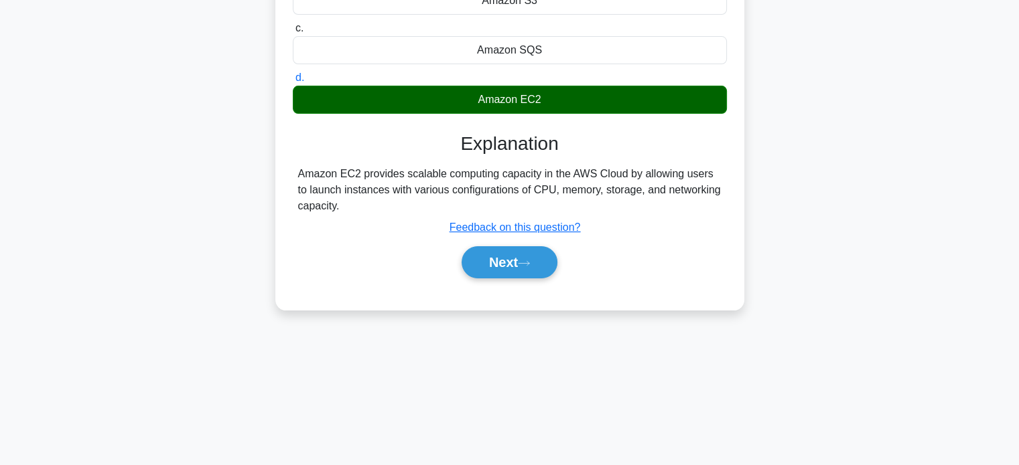
scroll to position [222, 0]
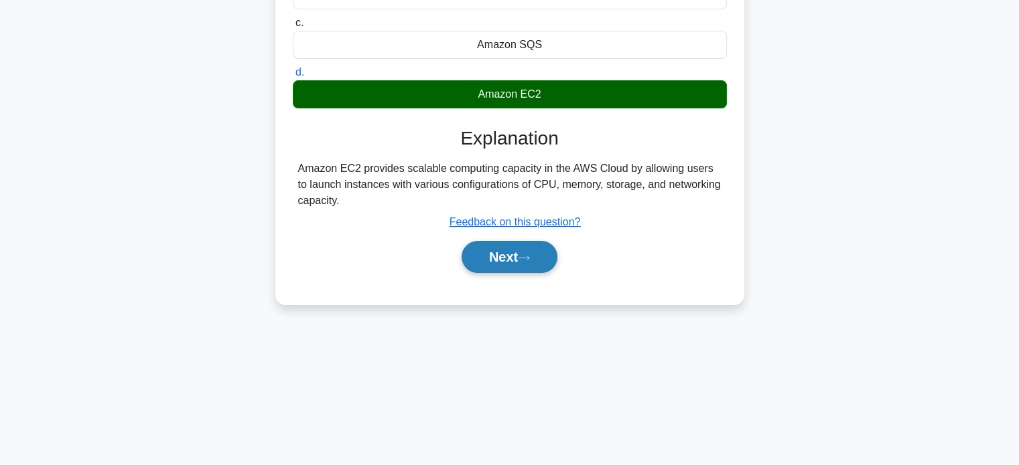
click at [521, 262] on button "Next" at bounding box center [509, 257] width 96 height 32
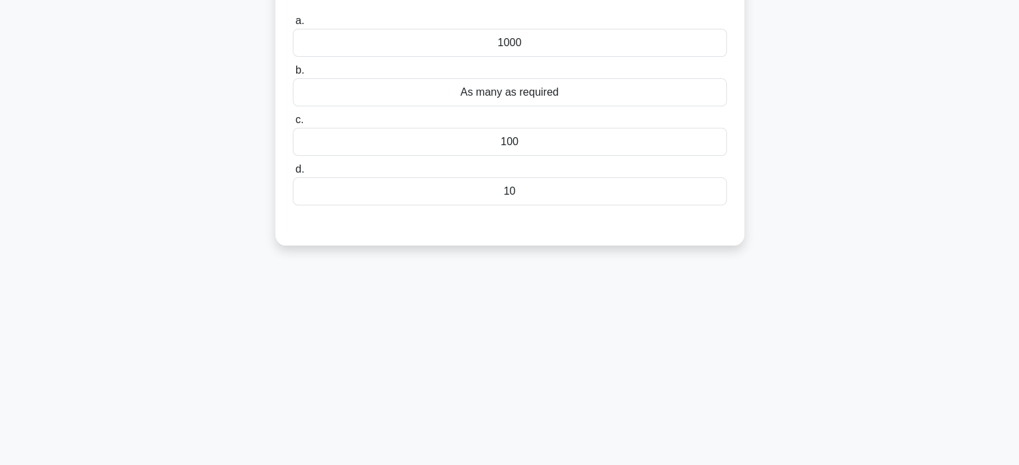
scroll to position [0, 0]
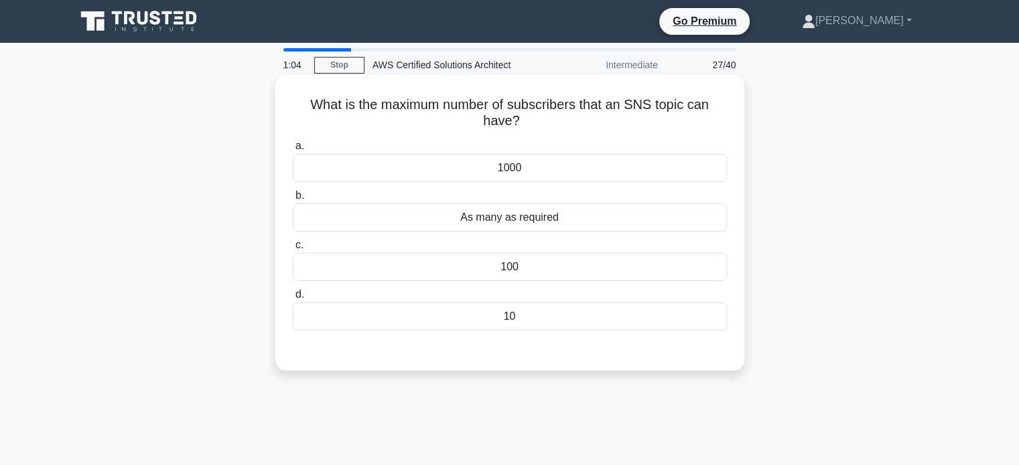
click at [589, 165] on div "1000" at bounding box center [510, 168] width 434 height 28
click at [293, 151] on input "a. 1000" at bounding box center [293, 146] width 0 height 9
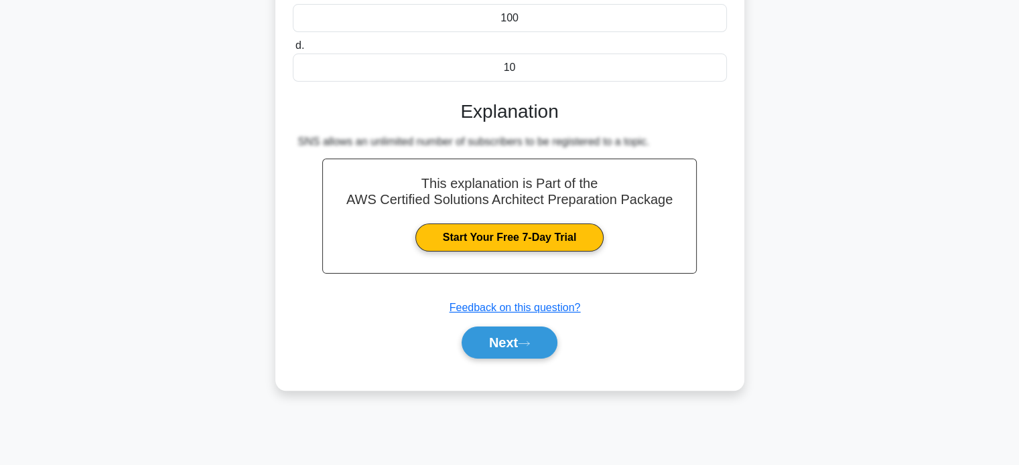
scroll to position [258, 0]
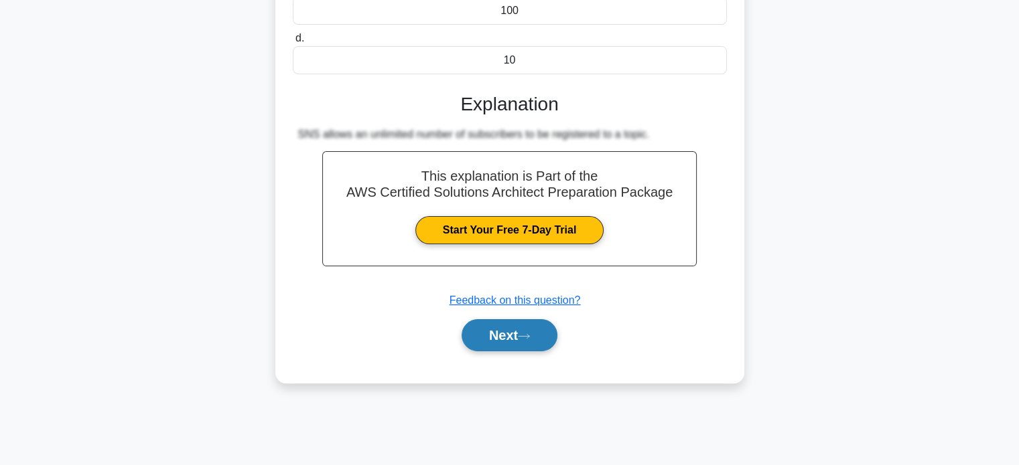
click at [496, 340] on button "Next" at bounding box center [509, 335] width 96 height 32
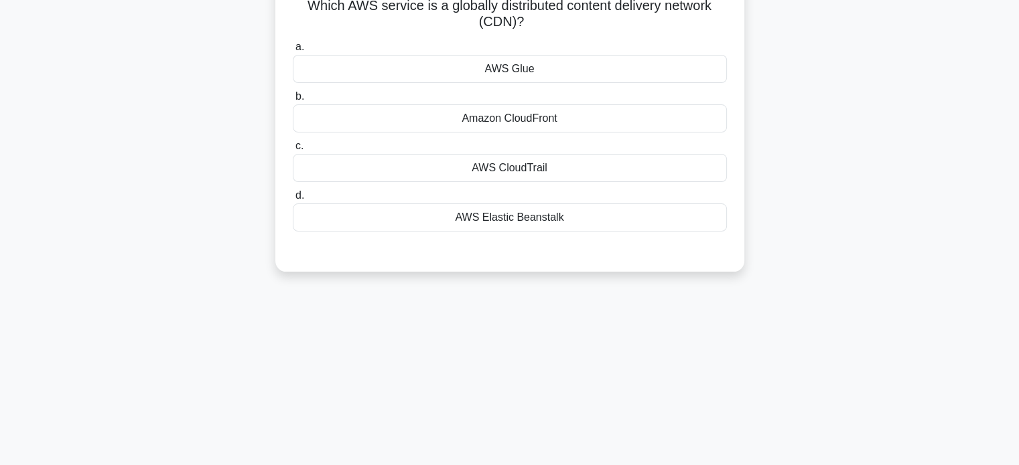
scroll to position [76, 0]
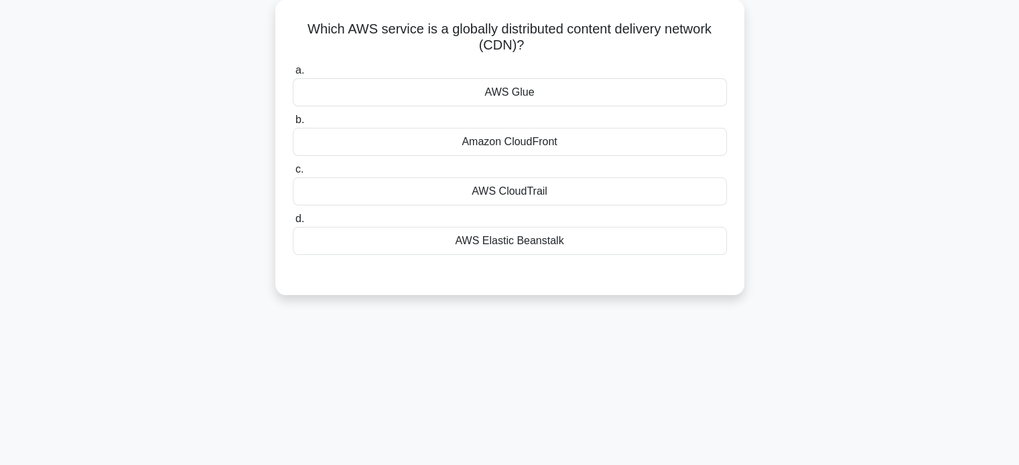
click at [502, 147] on div "Amazon CloudFront" at bounding box center [510, 142] width 434 height 28
click at [293, 125] on input "b. Amazon CloudFront" at bounding box center [293, 120] width 0 height 9
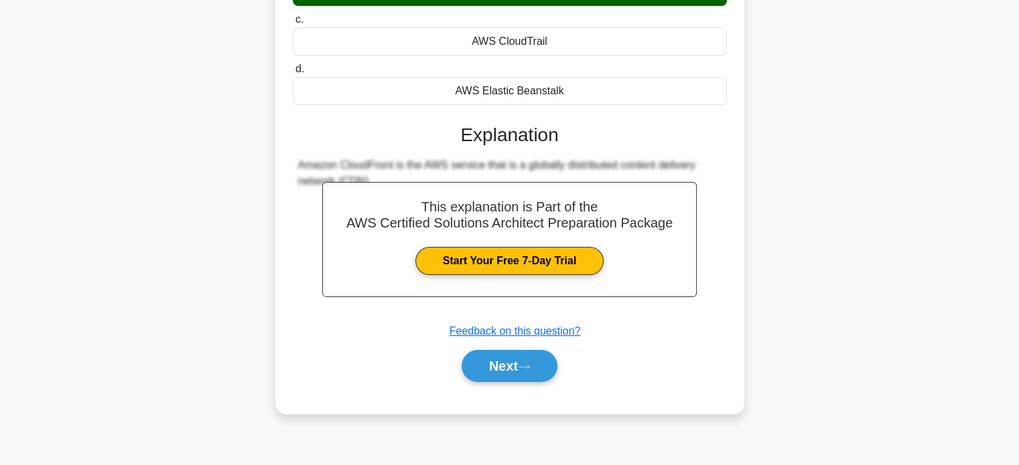
scroll to position [258, 0]
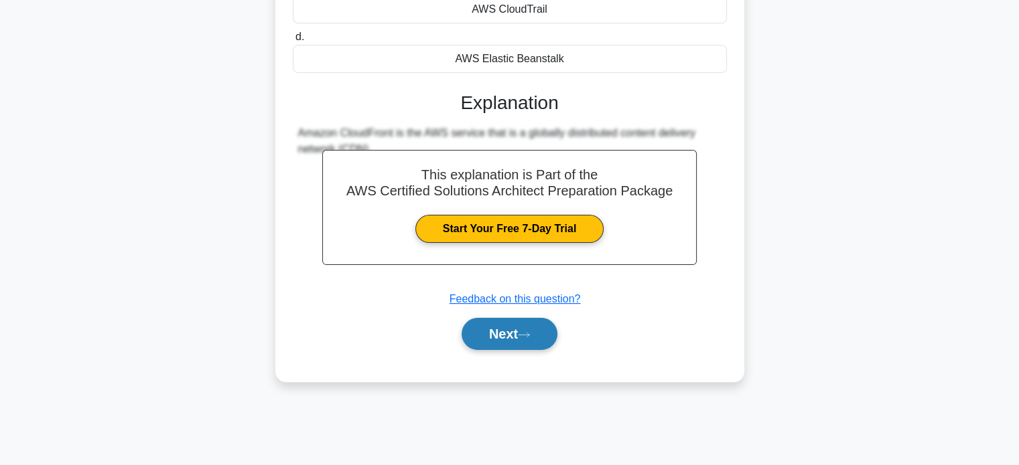
click at [490, 348] on button "Next" at bounding box center [509, 334] width 96 height 32
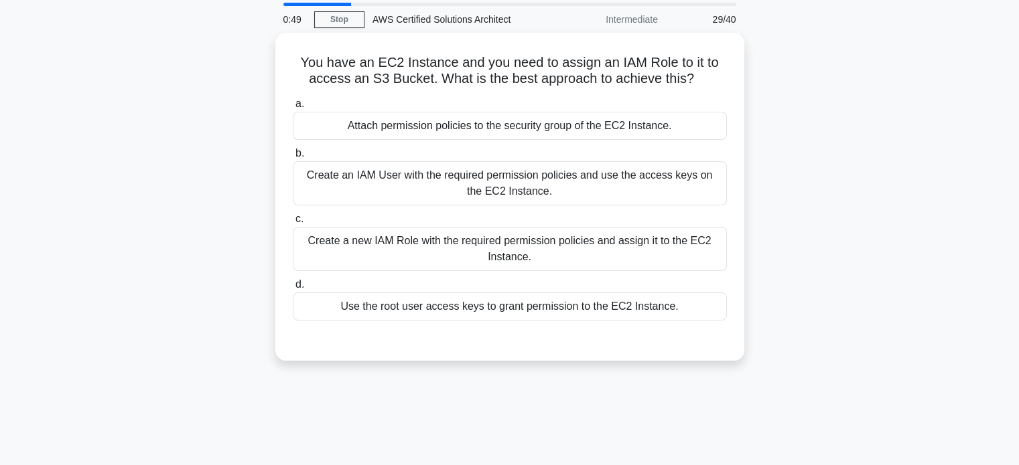
scroll to position [46, 0]
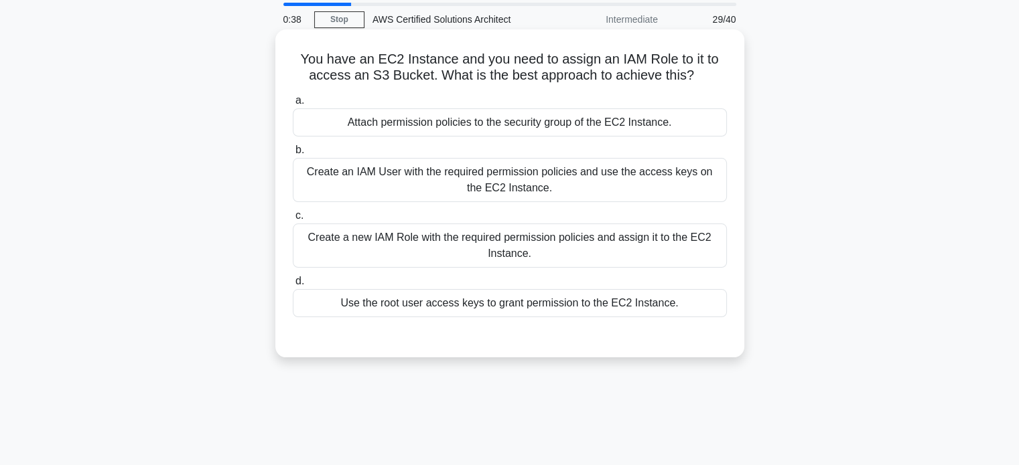
click at [423, 178] on div "Create an IAM User with the required permission policies and use the access key…" at bounding box center [510, 180] width 434 height 44
click at [293, 155] on input "b. Create an IAM User with the required permission policies and use the access …" at bounding box center [293, 150] width 0 height 9
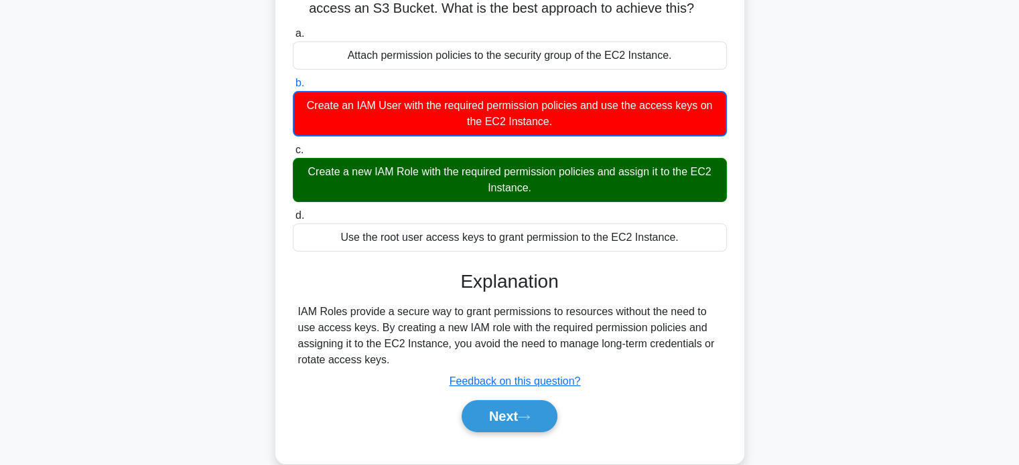
scroll to position [115, 0]
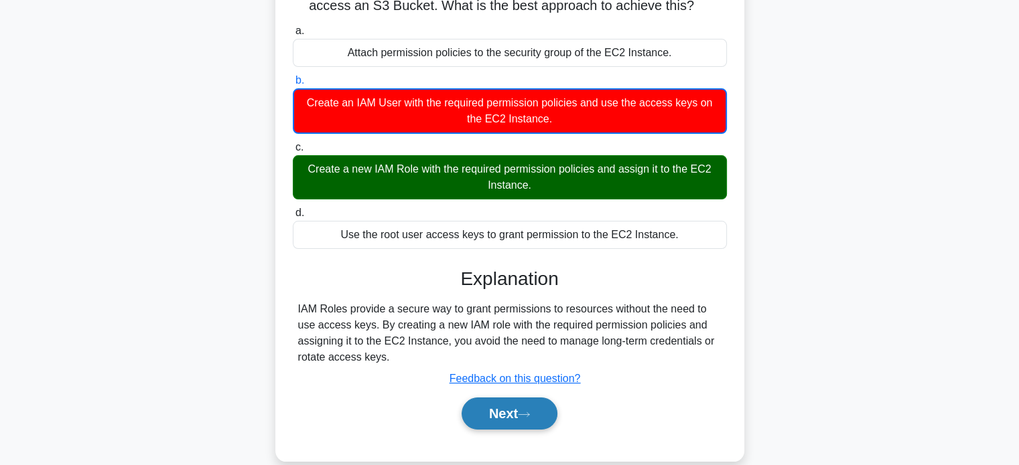
click at [493, 421] on button "Next" at bounding box center [509, 414] width 96 height 32
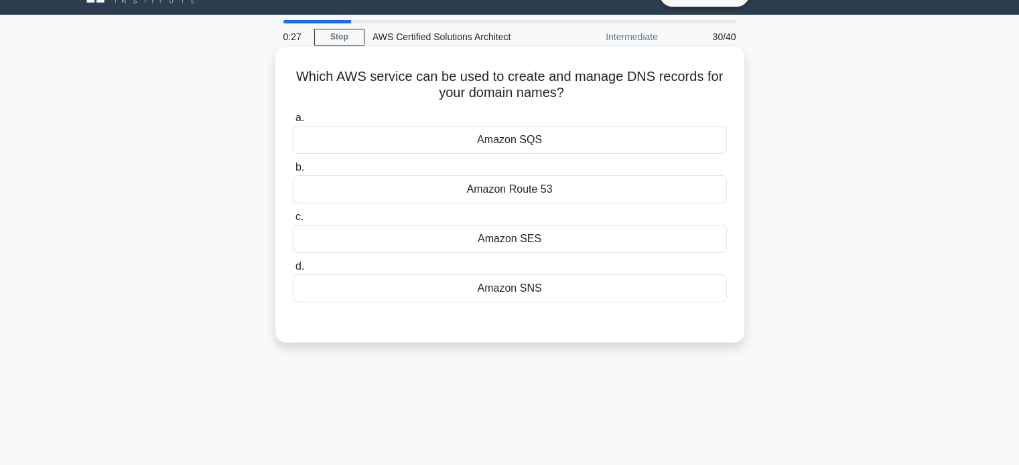
scroll to position [29, 0]
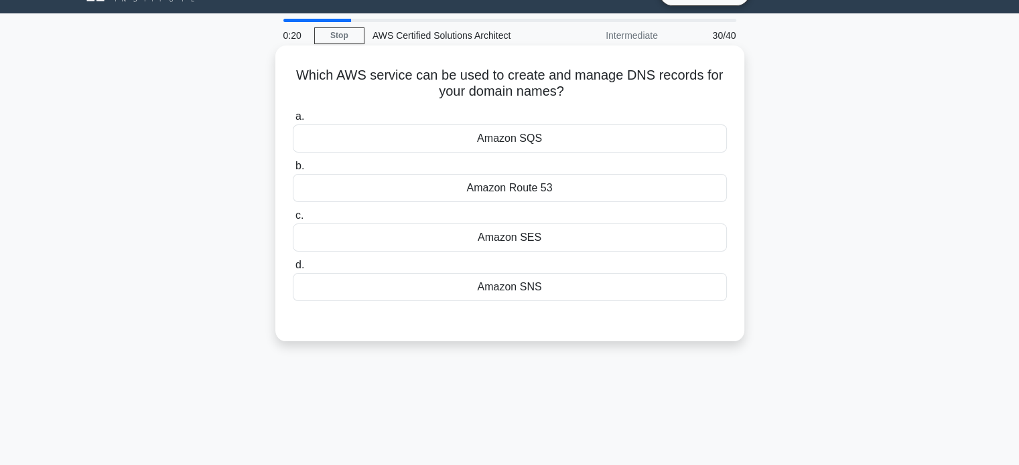
click at [546, 192] on div "Amazon Route 53" at bounding box center [510, 188] width 434 height 28
click at [293, 171] on input "b. Amazon Route 53" at bounding box center [293, 166] width 0 height 9
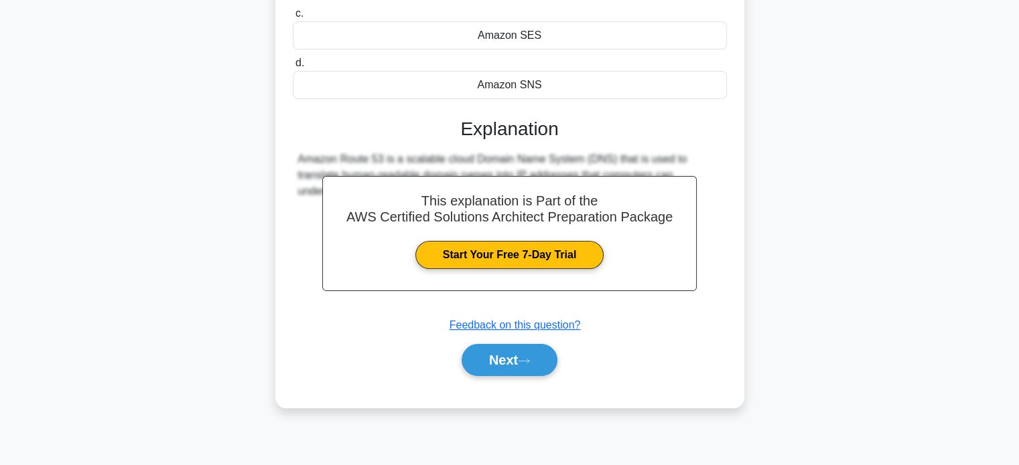
scroll to position [249, 0]
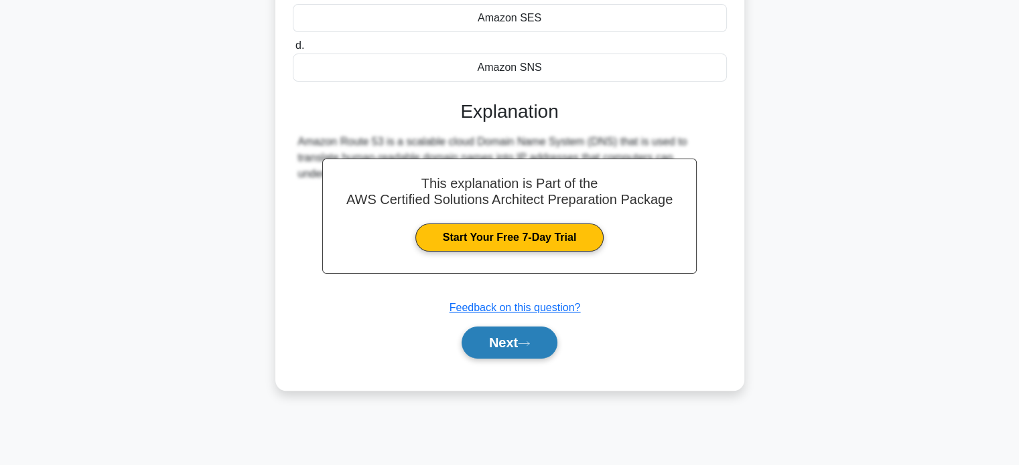
click at [509, 340] on button "Next" at bounding box center [509, 343] width 96 height 32
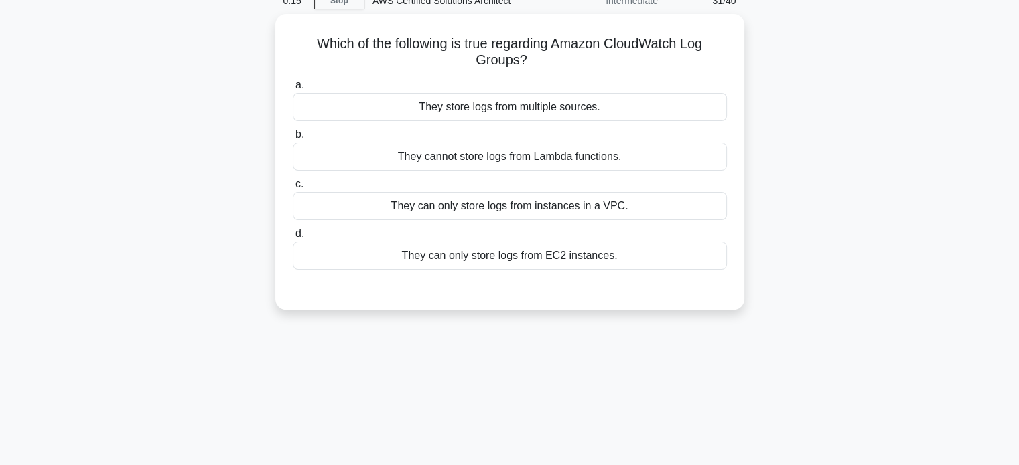
scroll to position [64, 0]
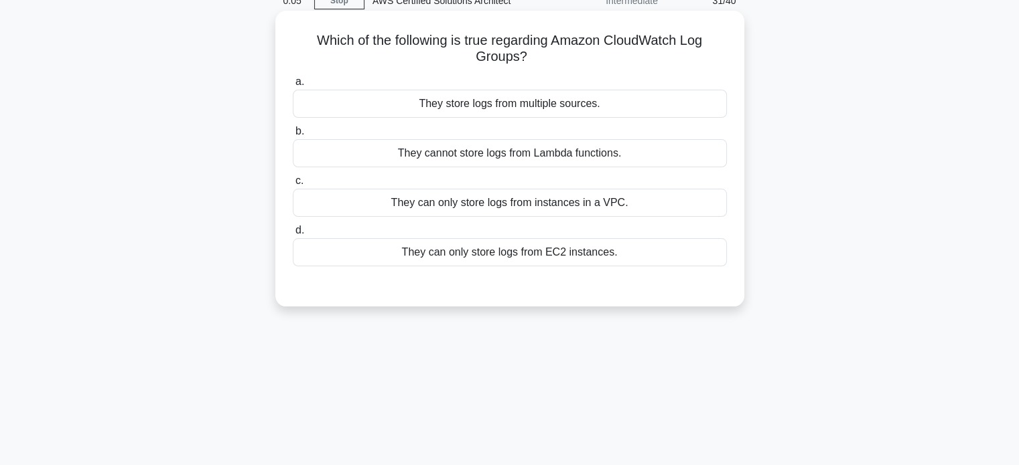
click at [506, 109] on div "They store logs from multiple sources." at bounding box center [510, 104] width 434 height 28
click at [293, 86] on input "a. They store logs from multiple sources." at bounding box center [293, 82] width 0 height 9
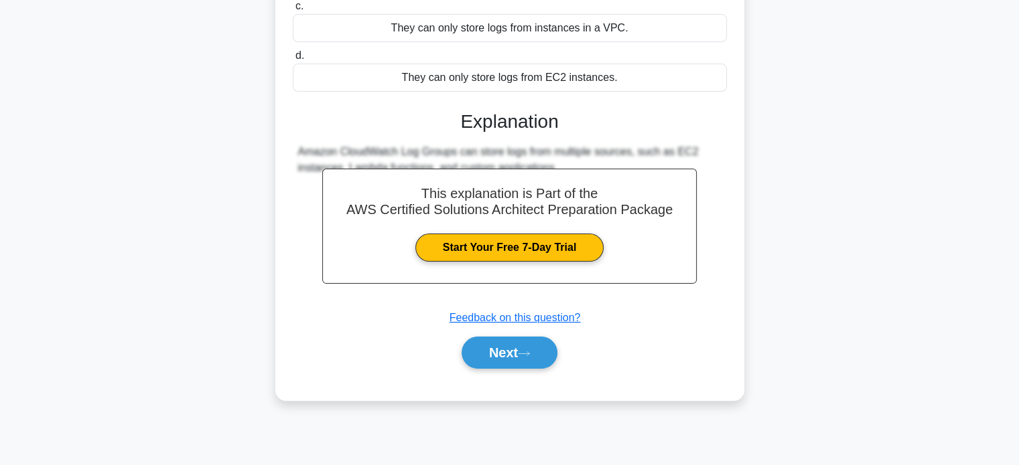
scroll to position [246, 0]
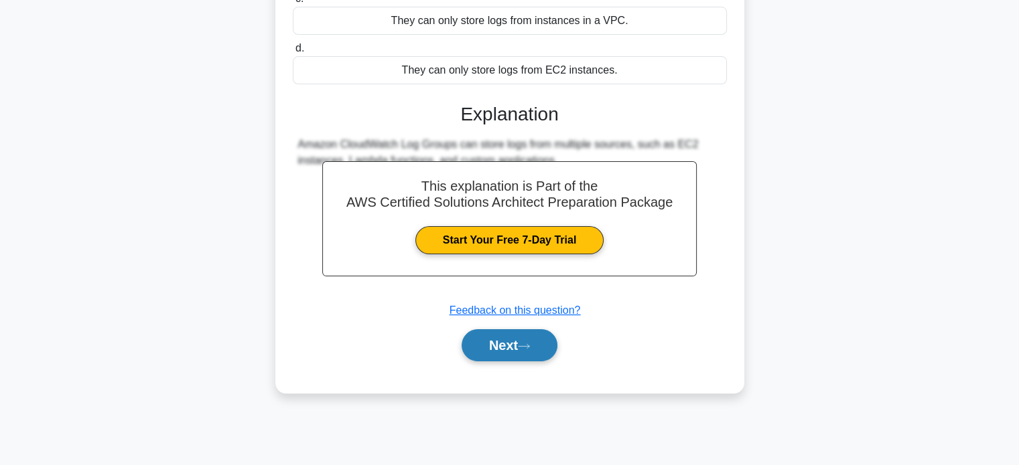
click at [490, 332] on button "Next" at bounding box center [509, 346] width 96 height 32
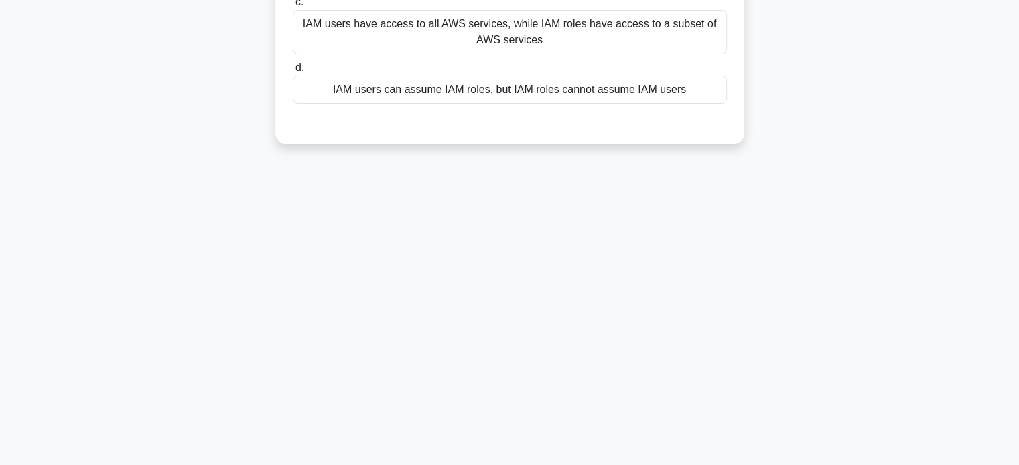
scroll to position [0, 0]
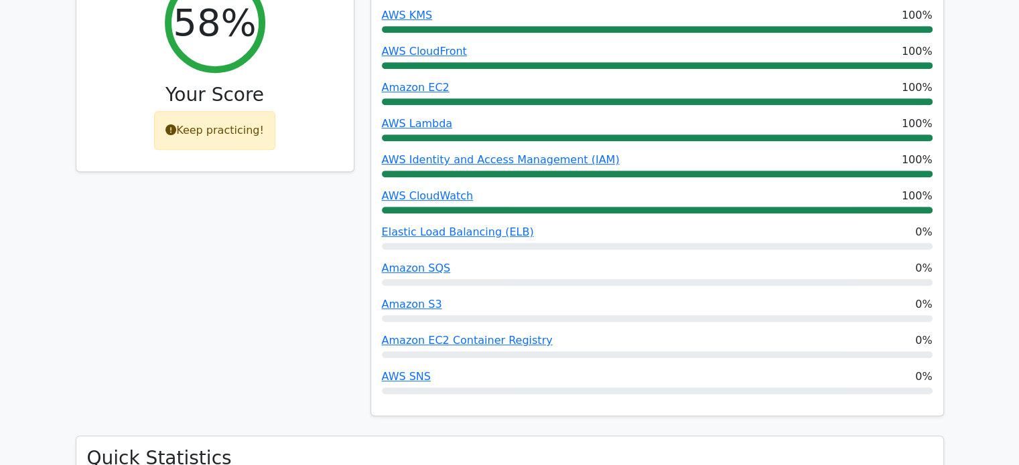
scroll to position [538, 0]
